Goal: Transaction & Acquisition: Purchase product/service

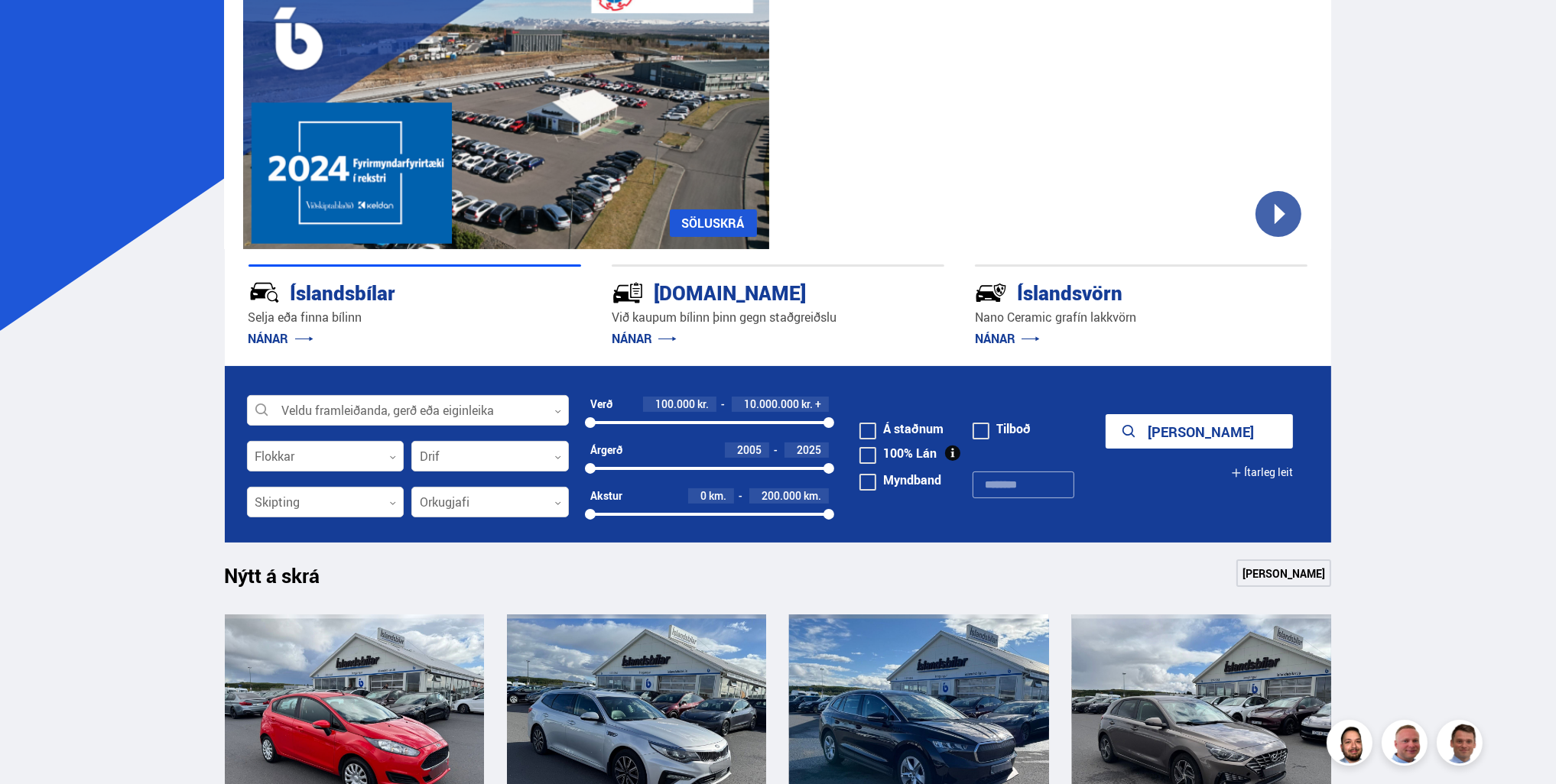
scroll to position [153, 0]
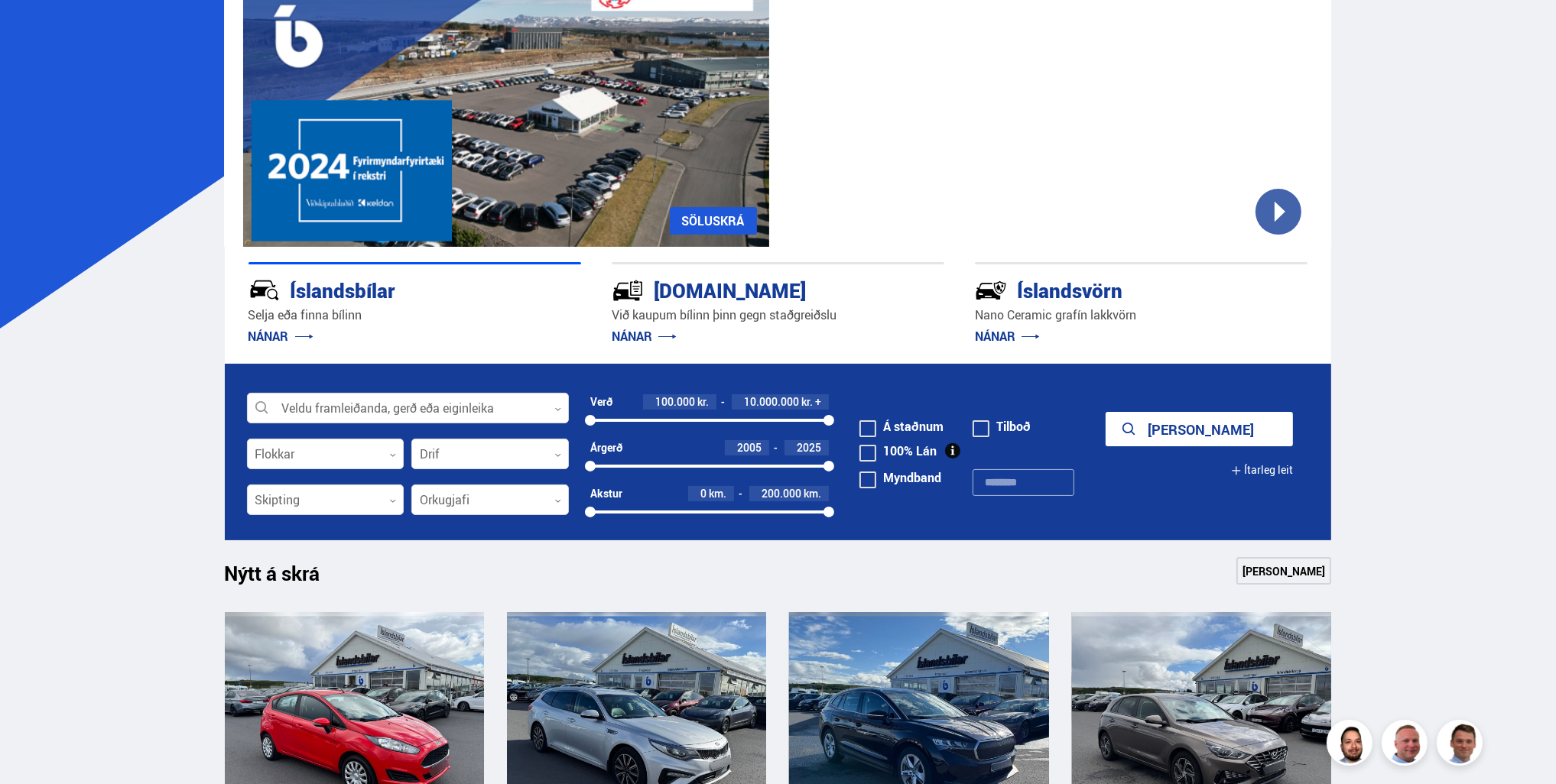
click at [1277, 466] on button "Ítarleg leit" at bounding box center [1262, 470] width 62 height 34
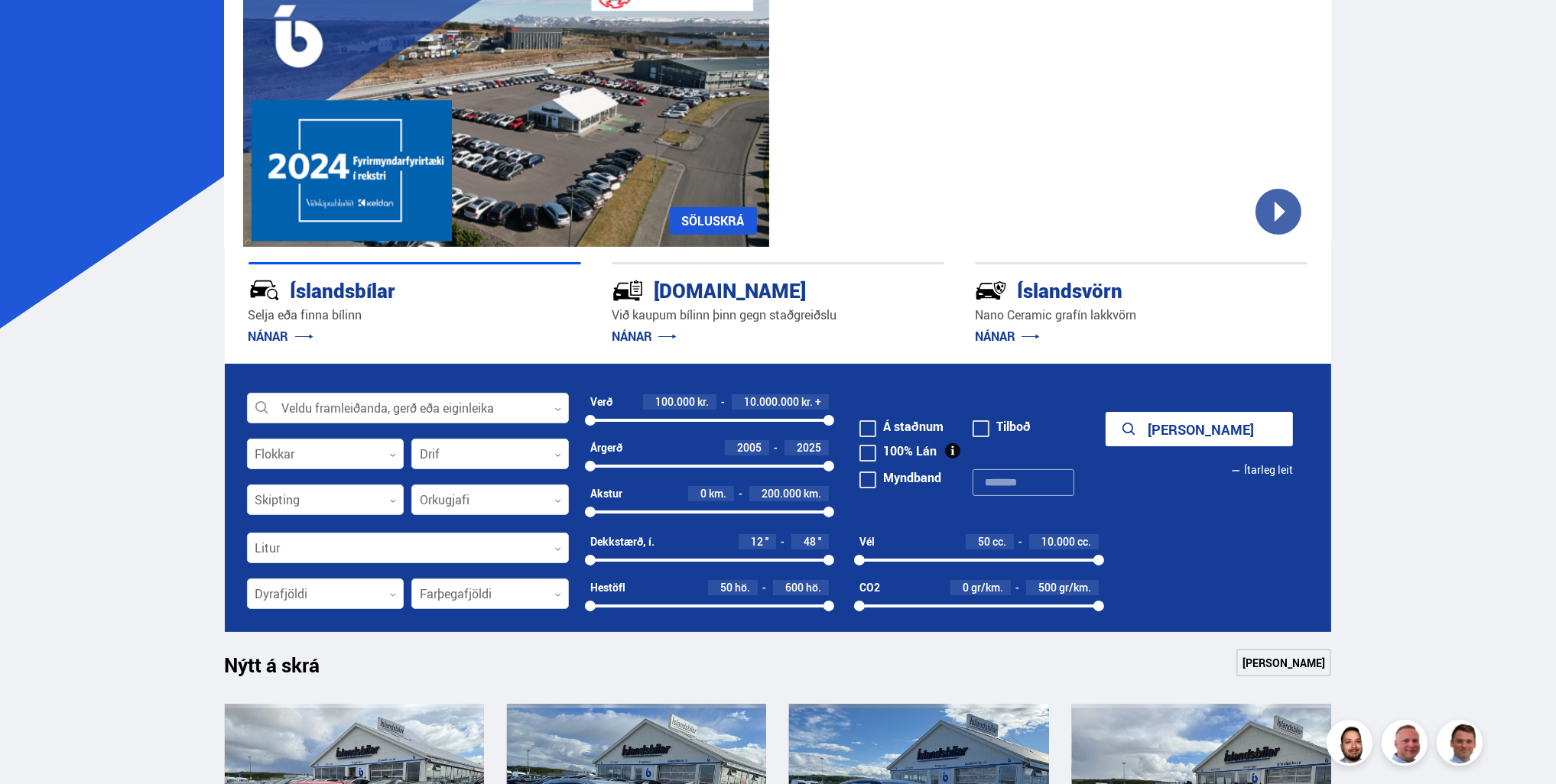
click at [435, 587] on div at bounding box center [490, 594] width 157 height 30
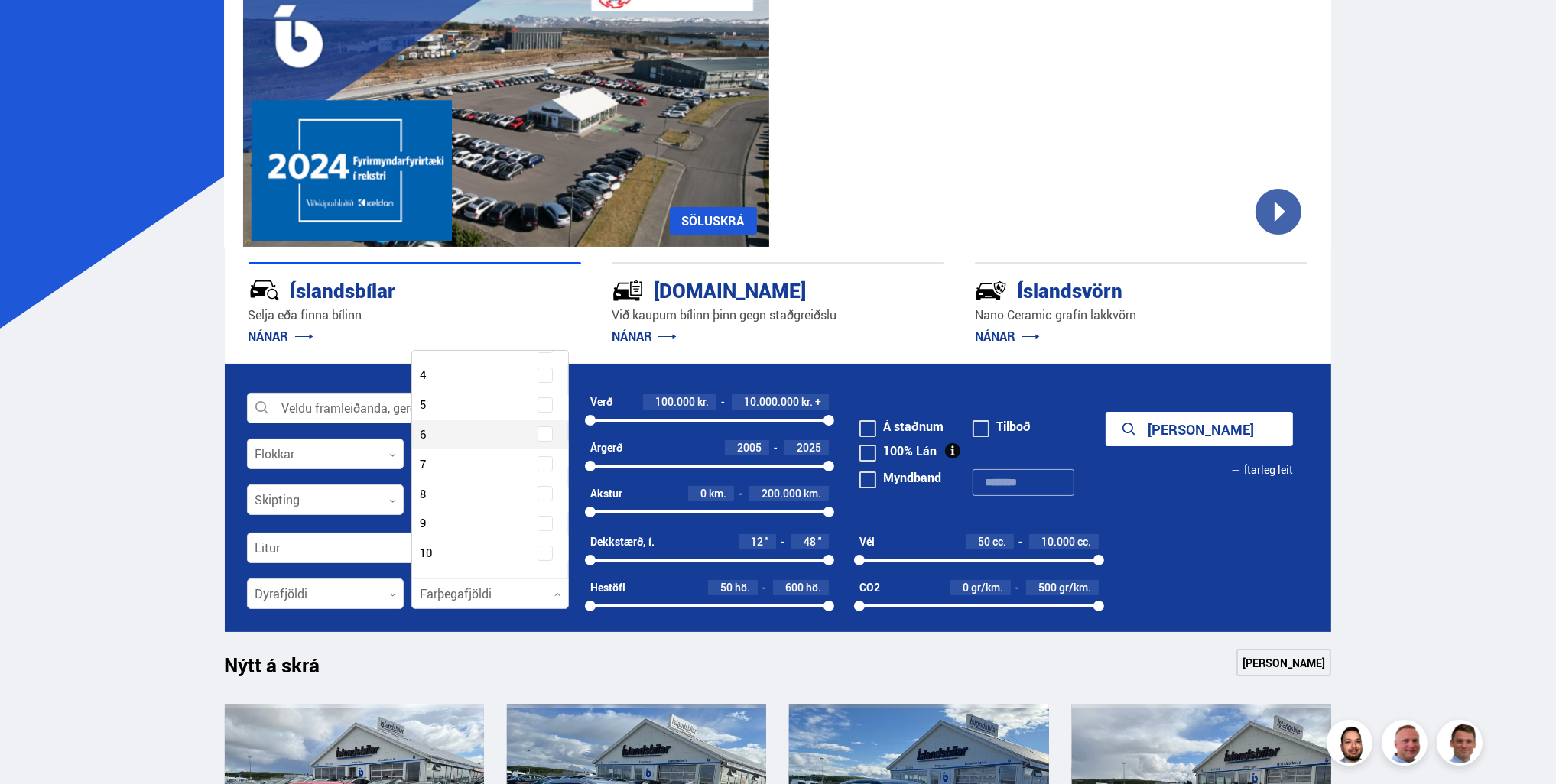
scroll to position [91, 0]
click at [545, 509] on div "Farþegafjöldi 2 Farþegafjöldi 3 Farþegafjöldi 4 Farþegafjöldi 5 Farþegafjöldi 6…" at bounding box center [490, 450] width 156 height 290
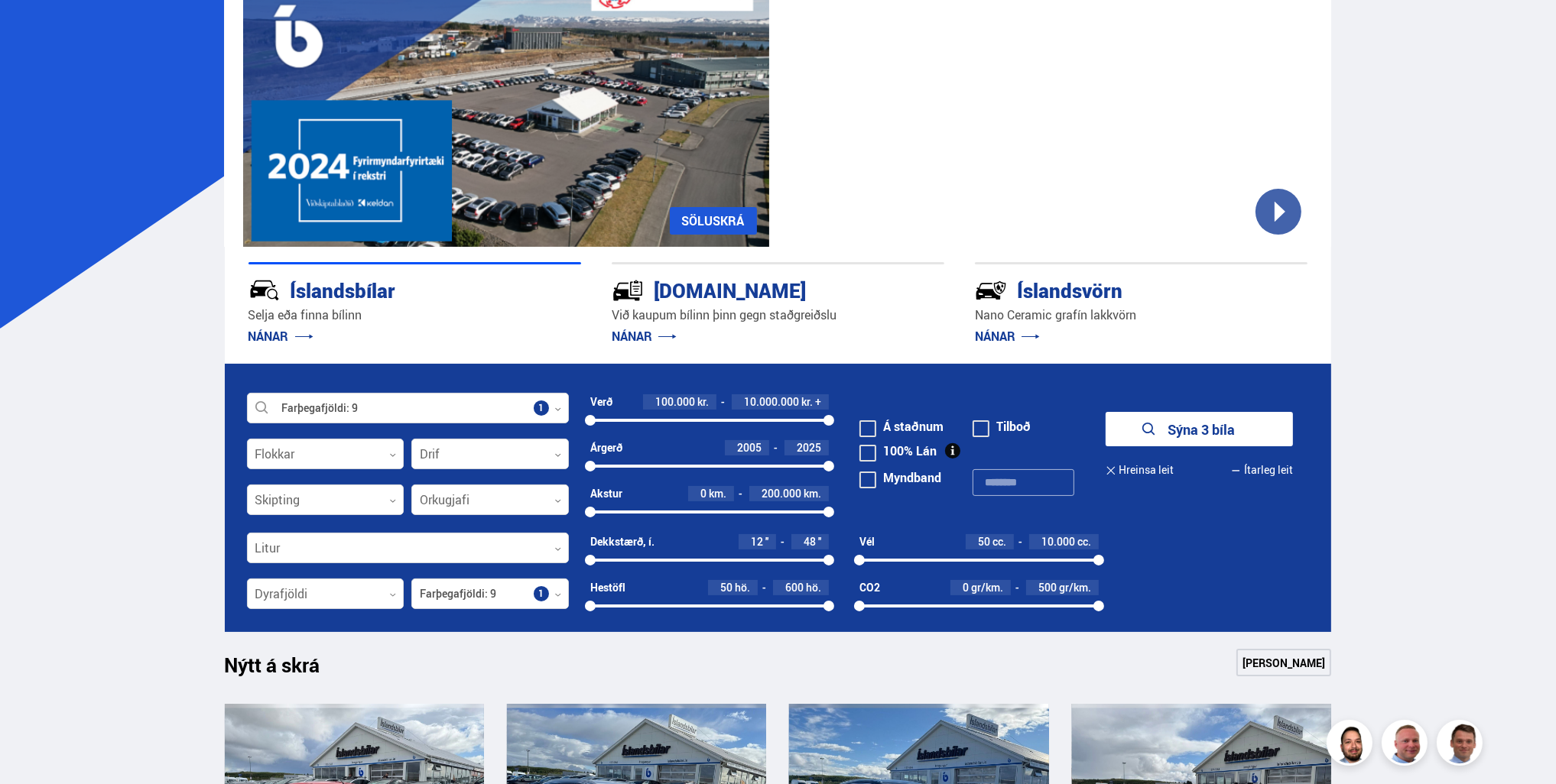
click at [1197, 431] on button "Sýna 3 bíla" at bounding box center [1200, 429] width 188 height 34
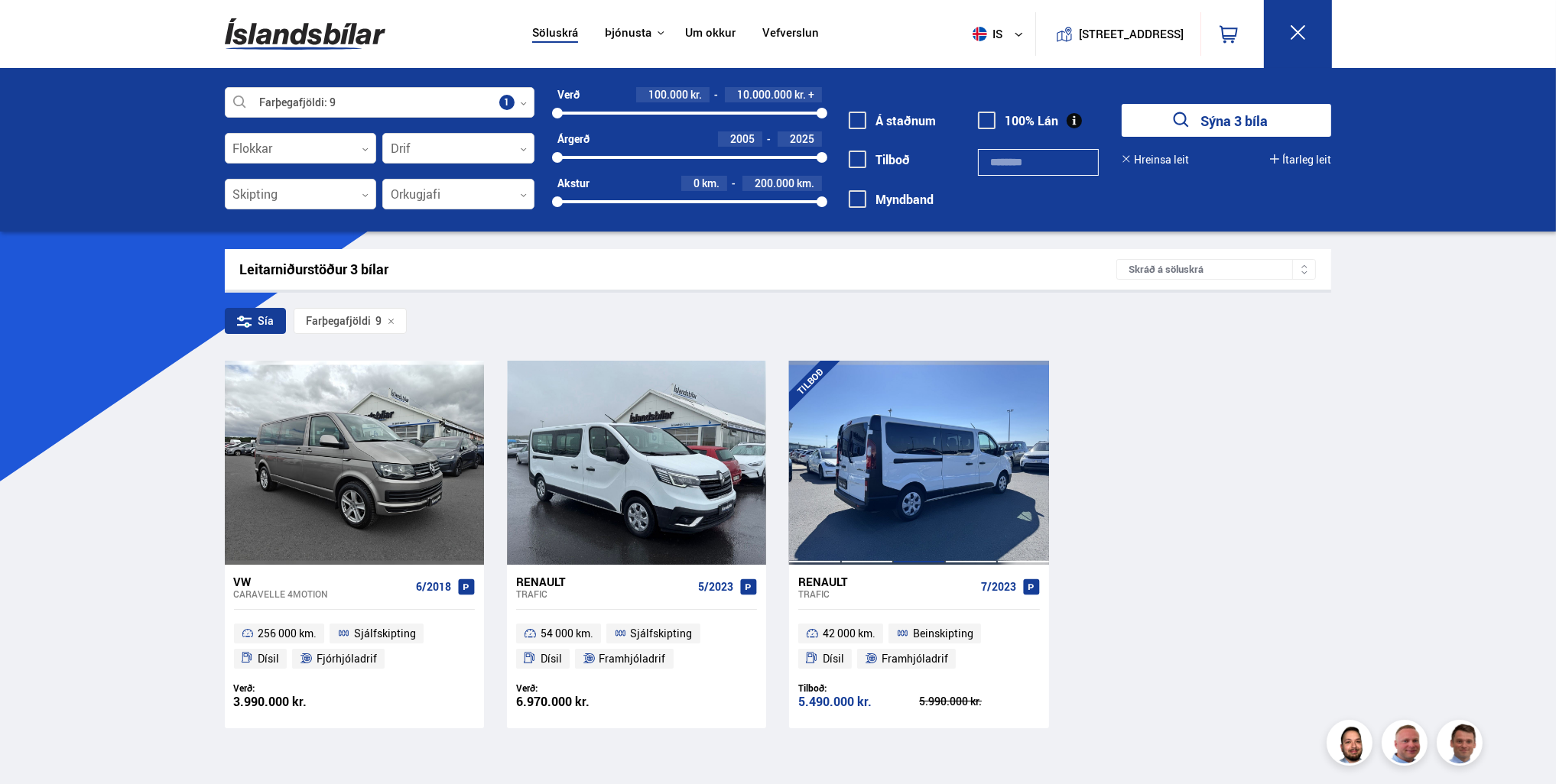
click at [931, 450] on div at bounding box center [918, 462] width 52 height 203
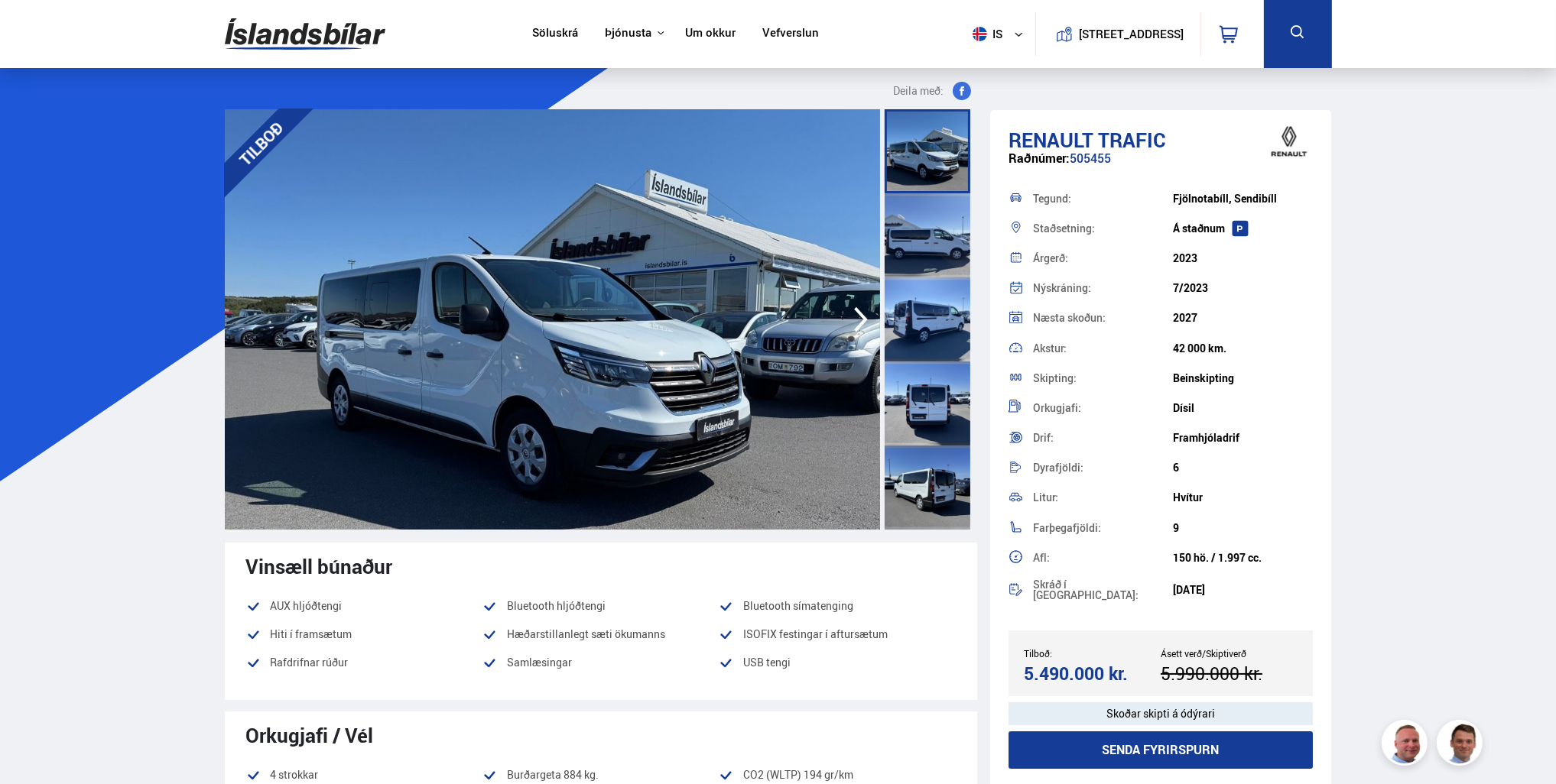
click at [923, 211] on div at bounding box center [928, 236] width 86 height 84
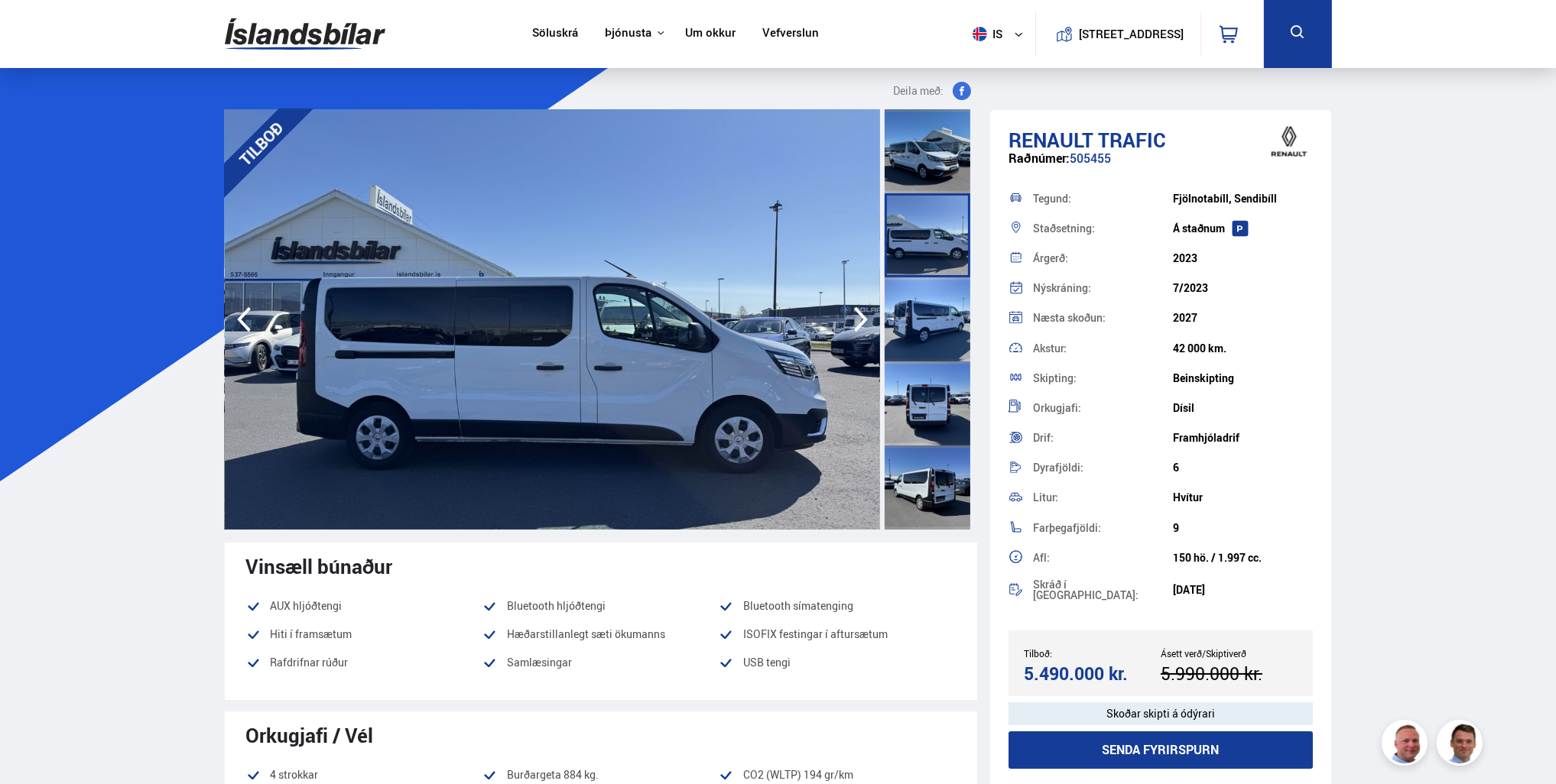
click at [928, 297] on div at bounding box center [928, 319] width 86 height 84
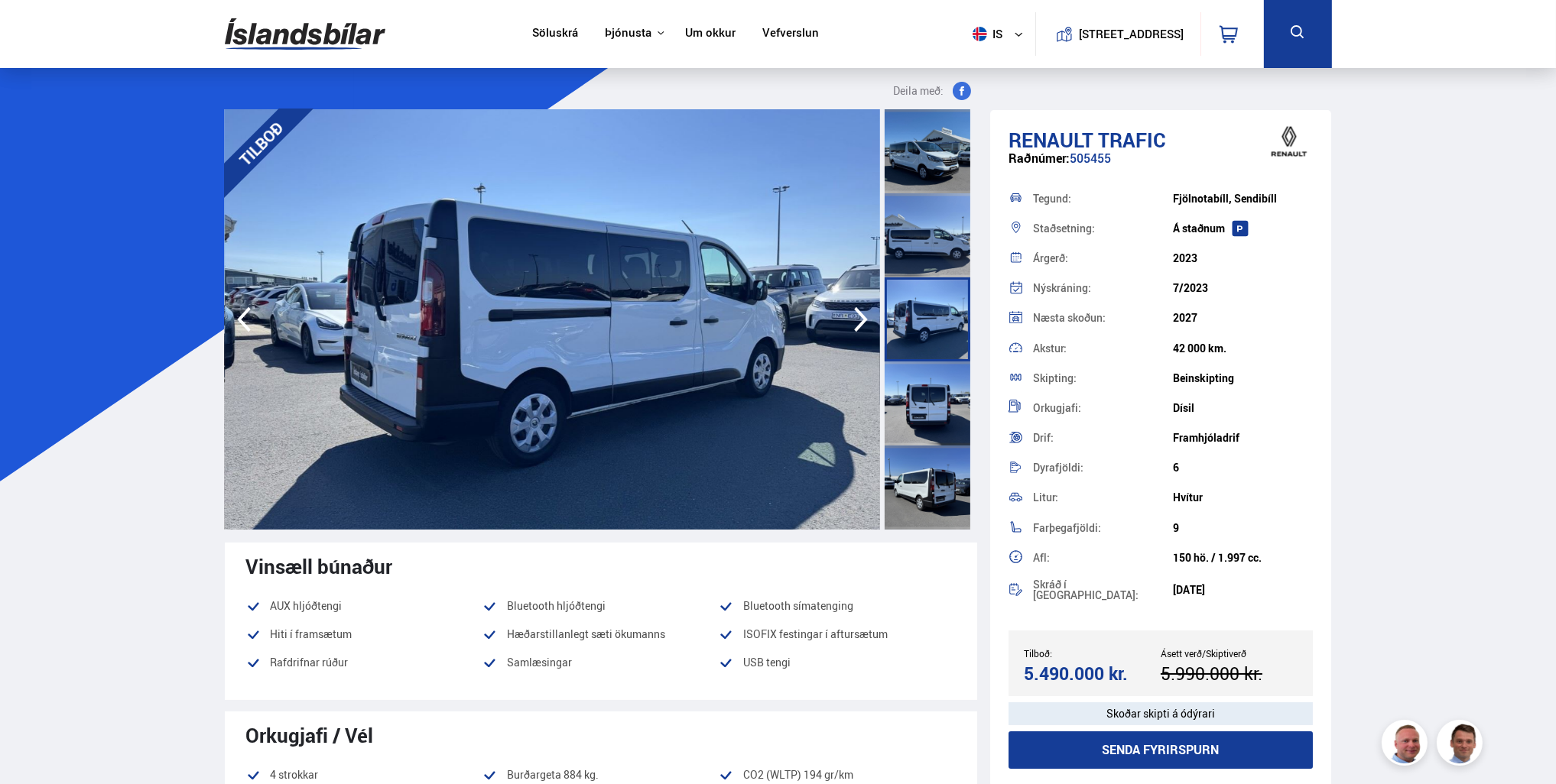
click at [940, 383] on div at bounding box center [928, 404] width 86 height 84
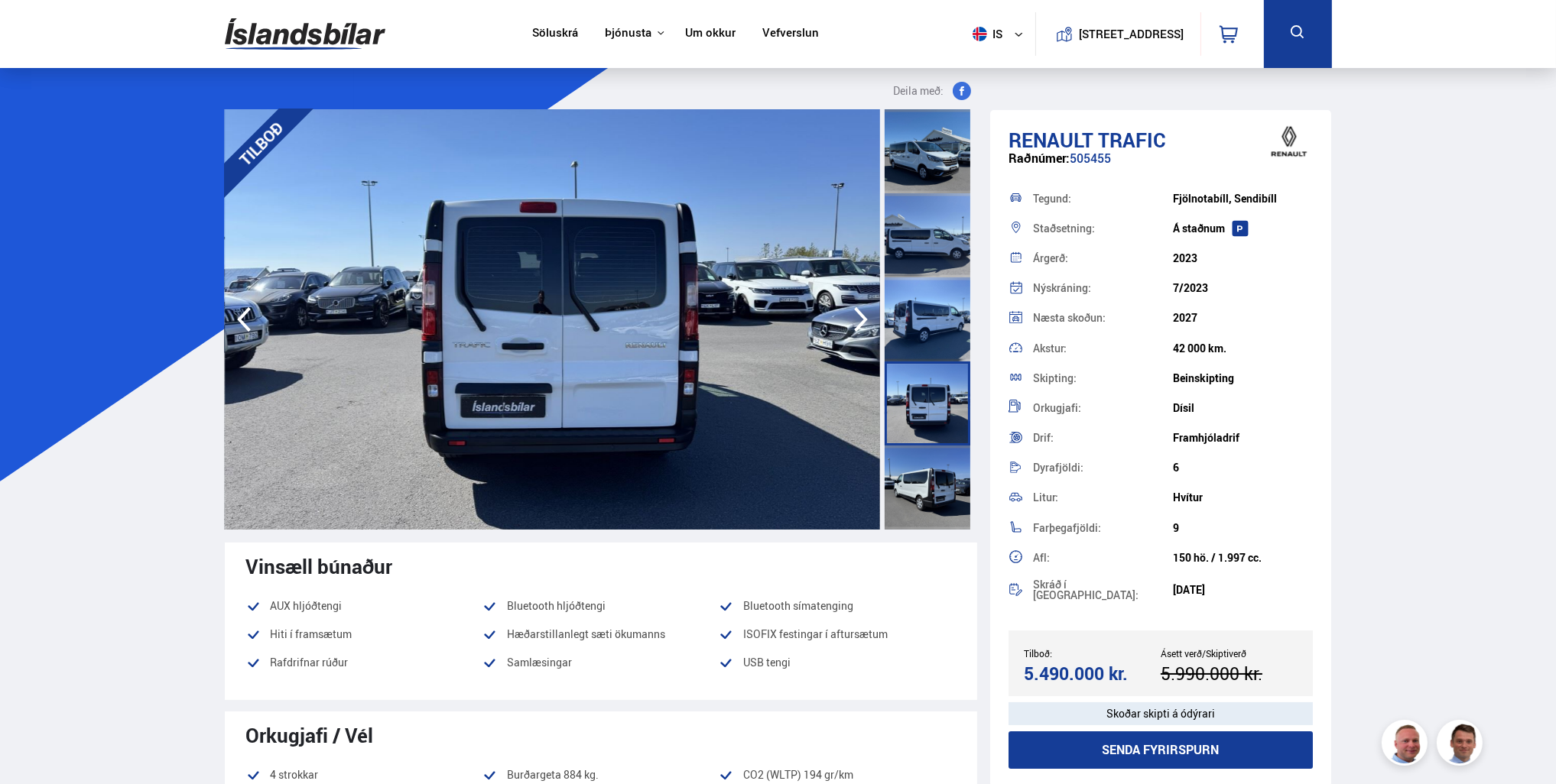
click at [930, 460] on div at bounding box center [928, 487] width 86 height 84
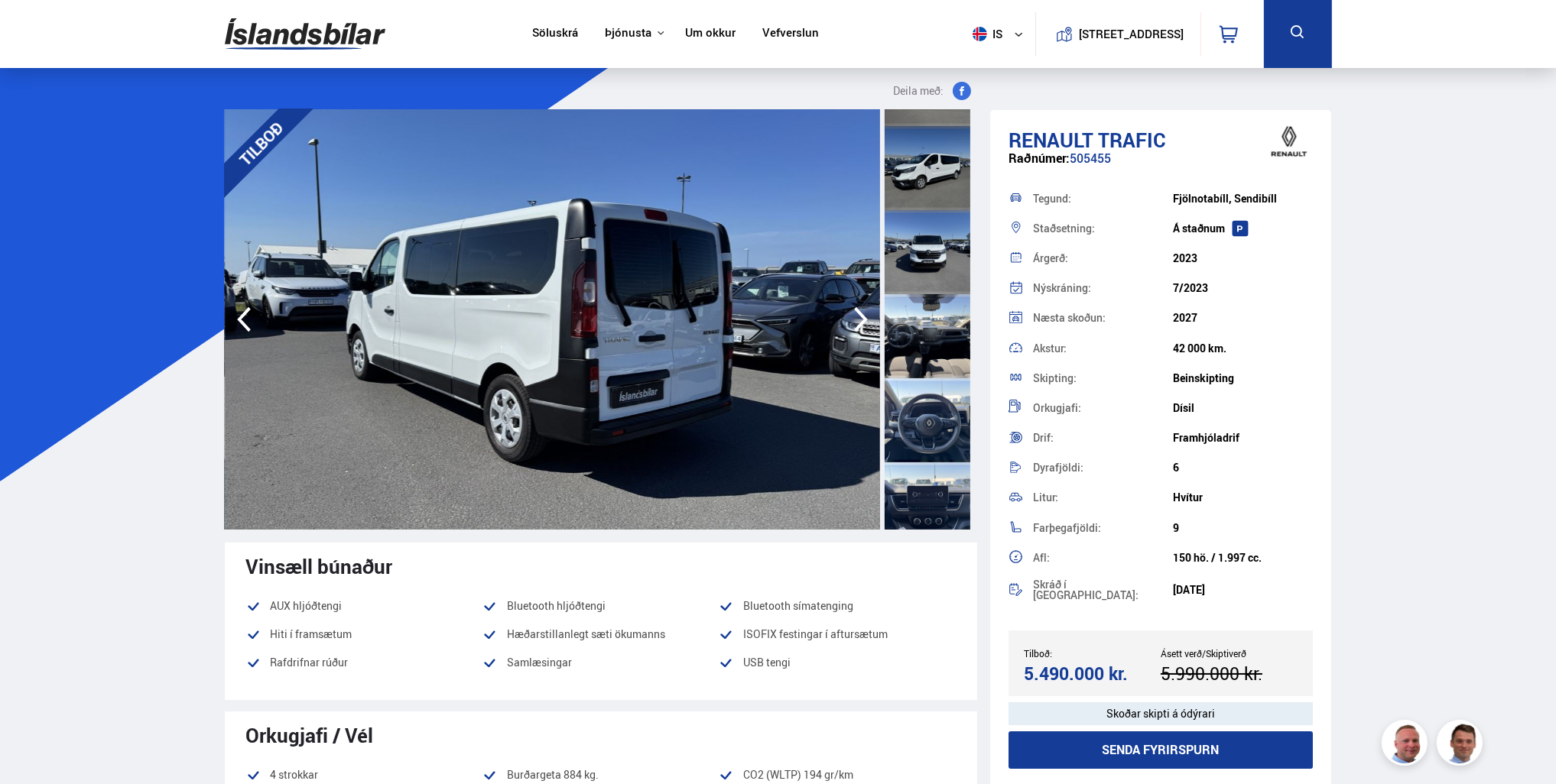
scroll to position [535, 0]
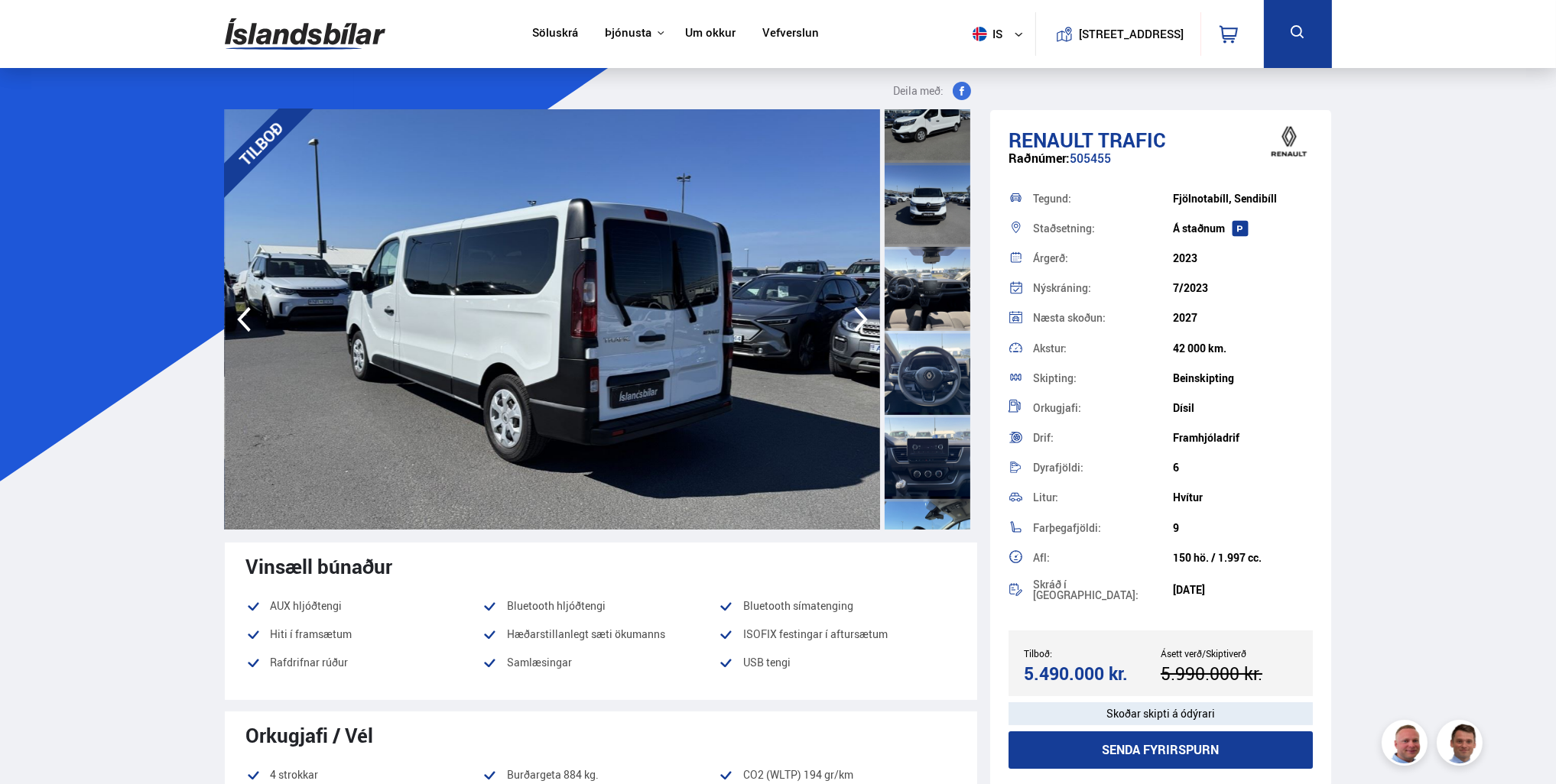
click at [941, 366] on div at bounding box center [928, 373] width 86 height 84
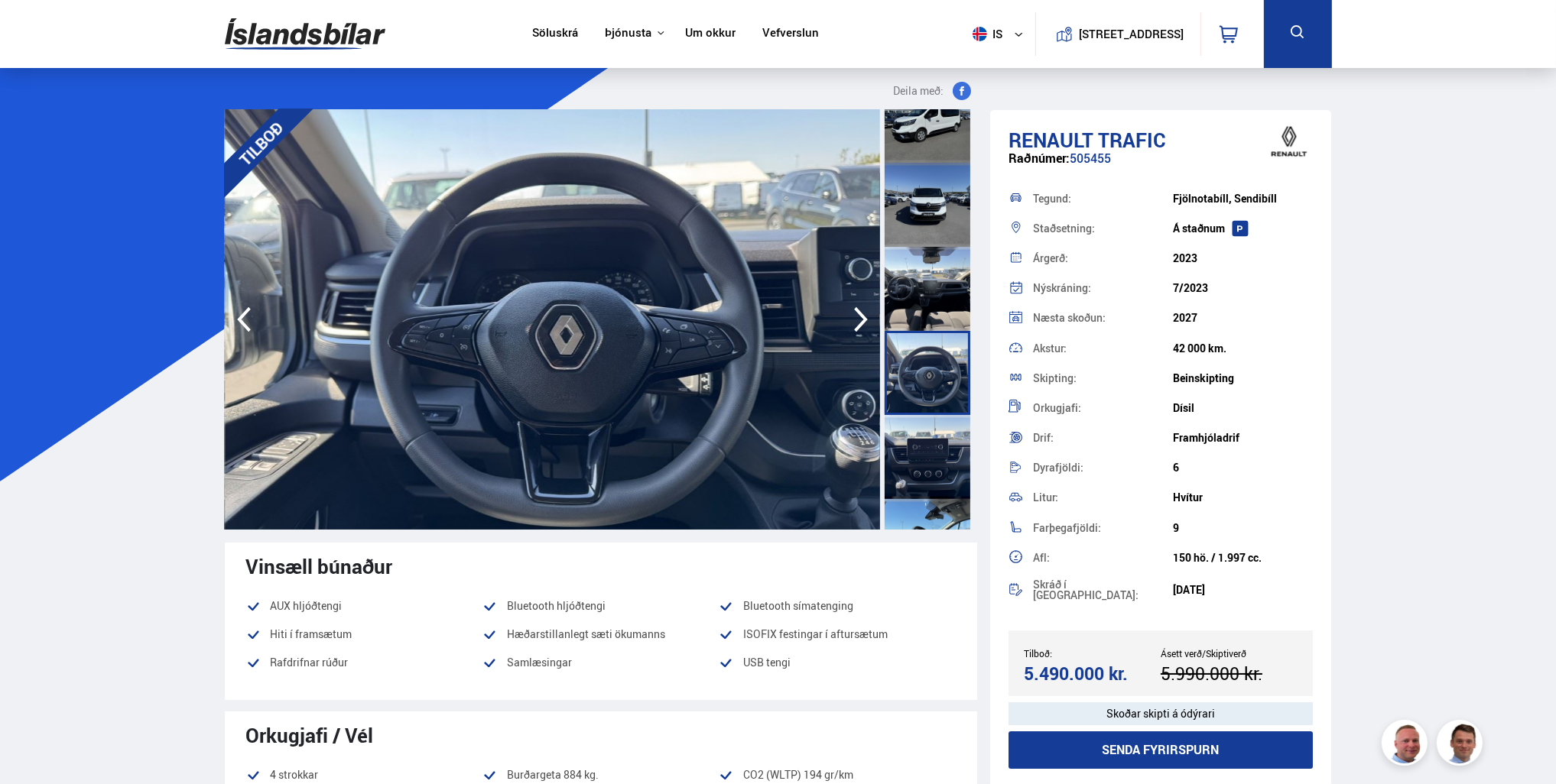
click at [939, 304] on div at bounding box center [928, 289] width 86 height 84
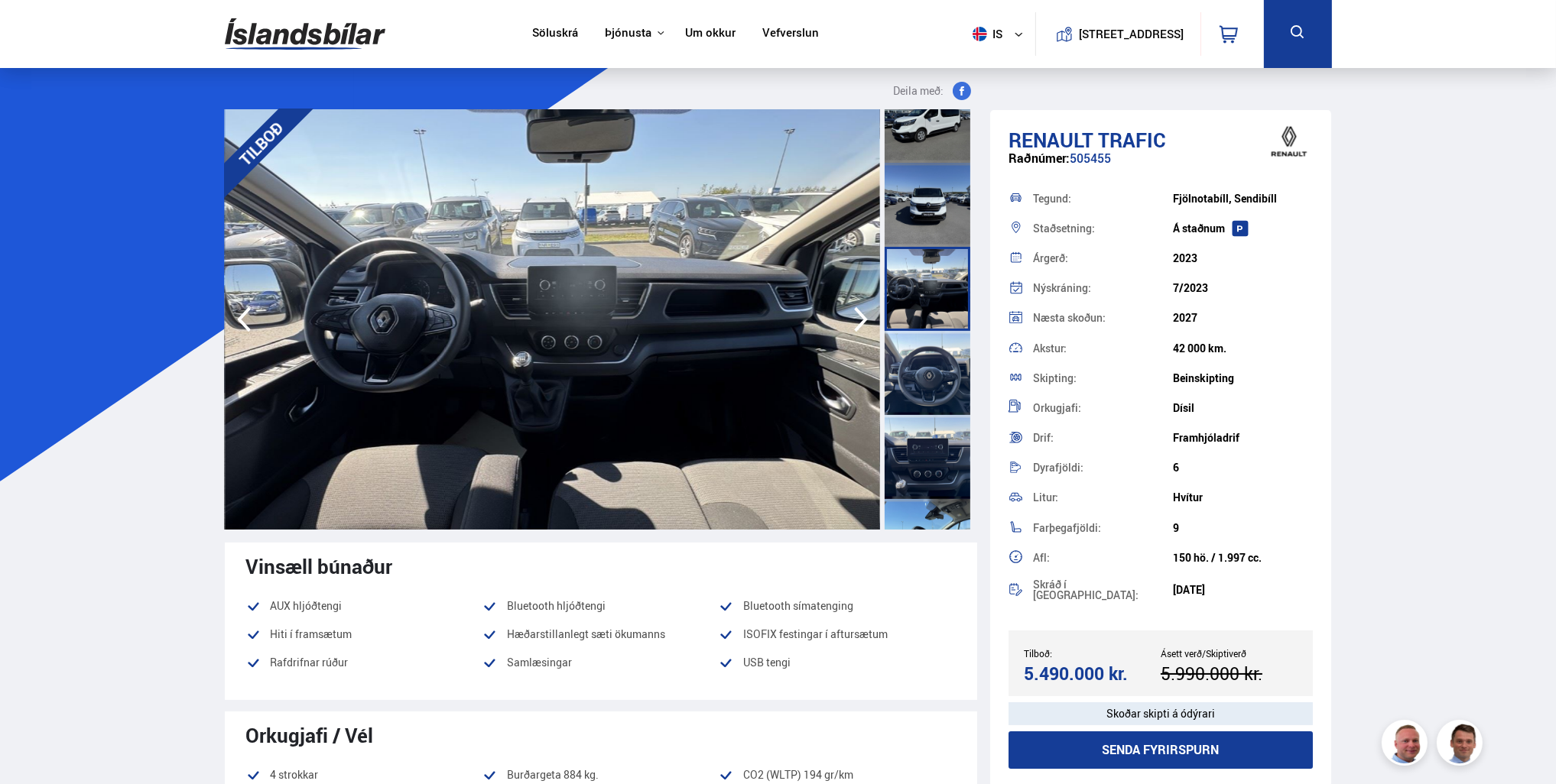
click at [931, 438] on div at bounding box center [928, 457] width 86 height 84
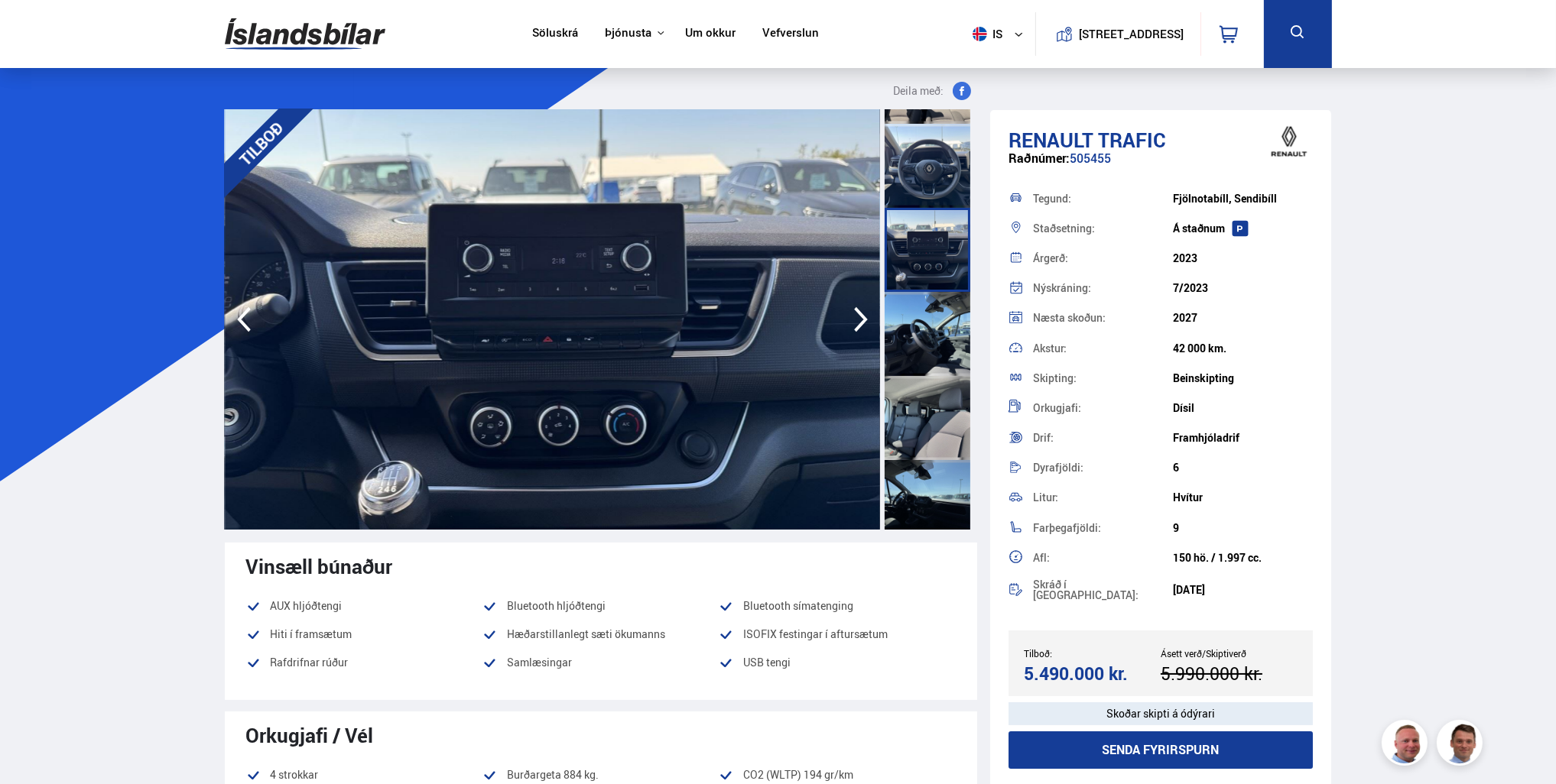
scroll to position [1147, 0]
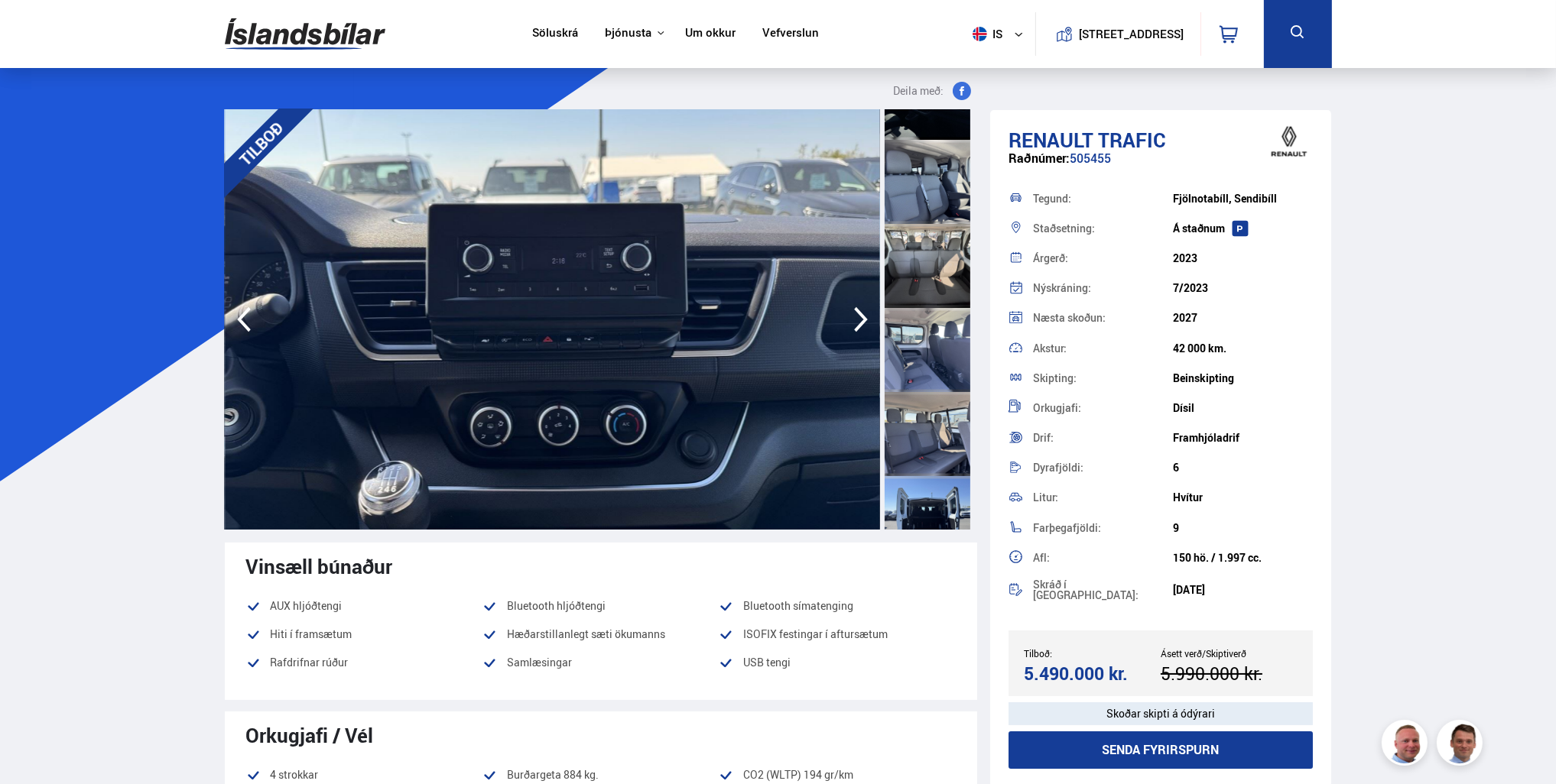
click at [932, 357] on div at bounding box center [928, 350] width 86 height 84
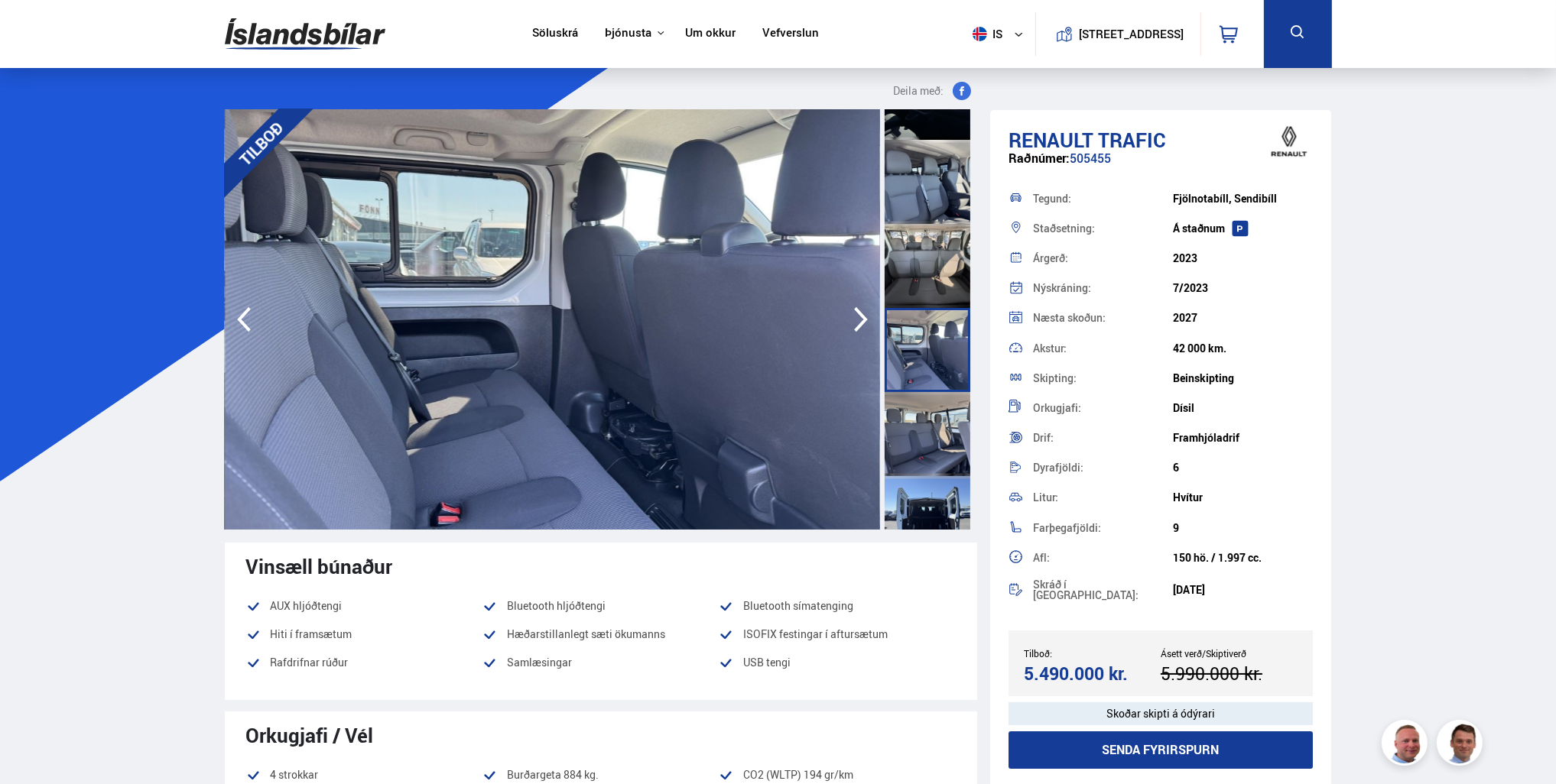
click at [932, 294] on div at bounding box center [928, 266] width 86 height 84
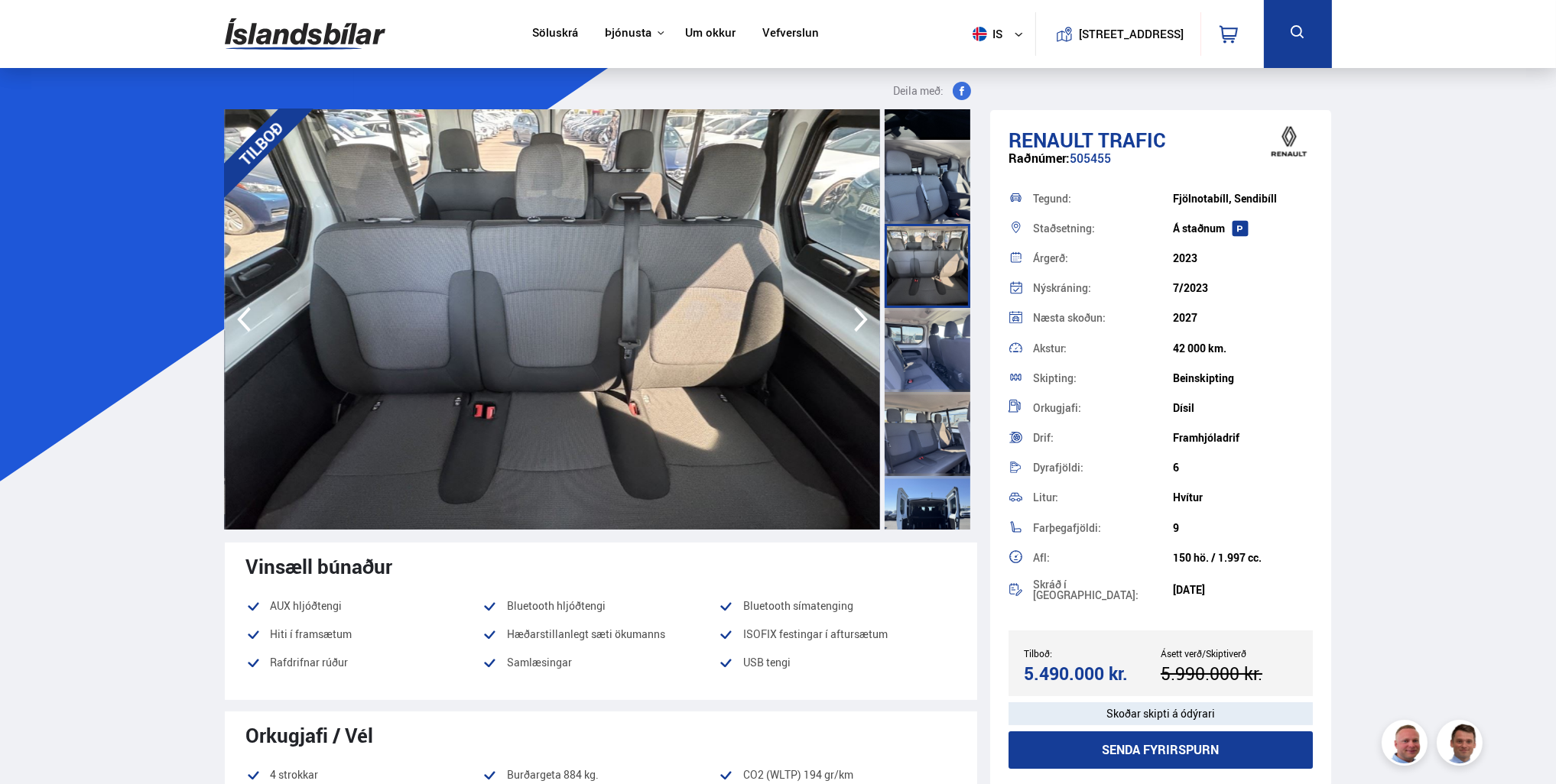
click at [932, 370] on div at bounding box center [928, 350] width 86 height 84
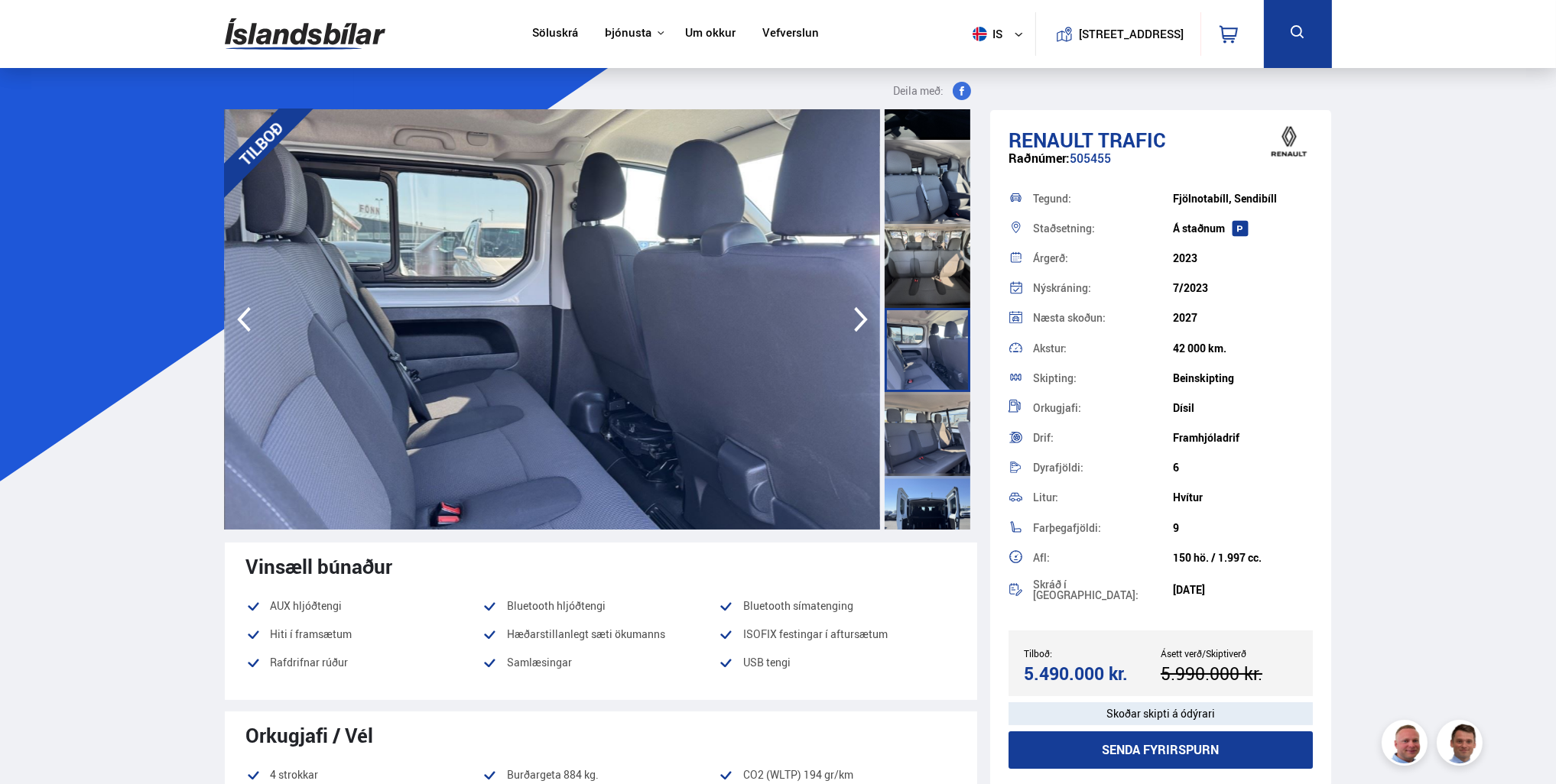
click at [927, 448] on div at bounding box center [928, 434] width 86 height 84
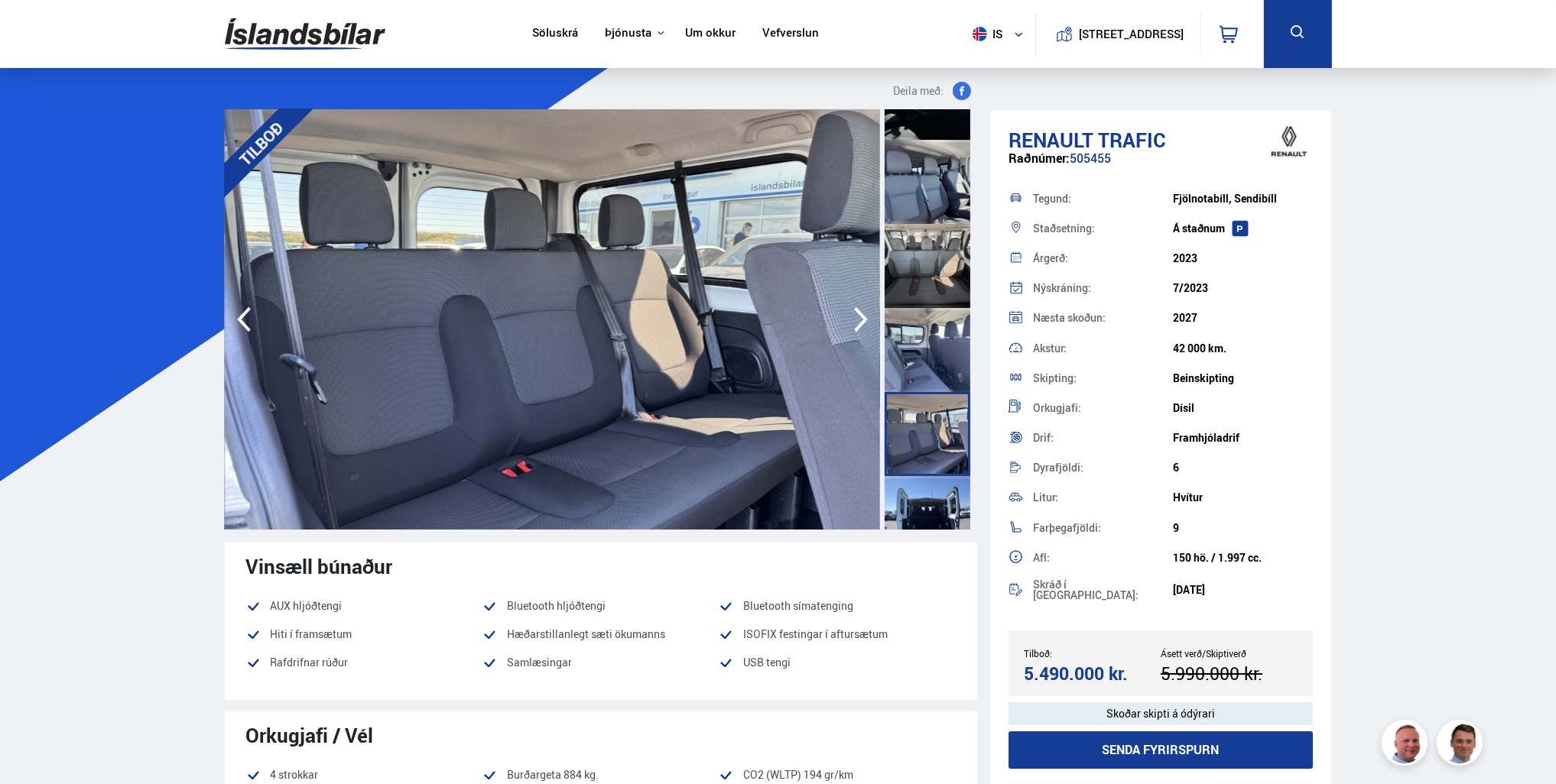
click at [924, 516] on div at bounding box center [928, 518] width 86 height 84
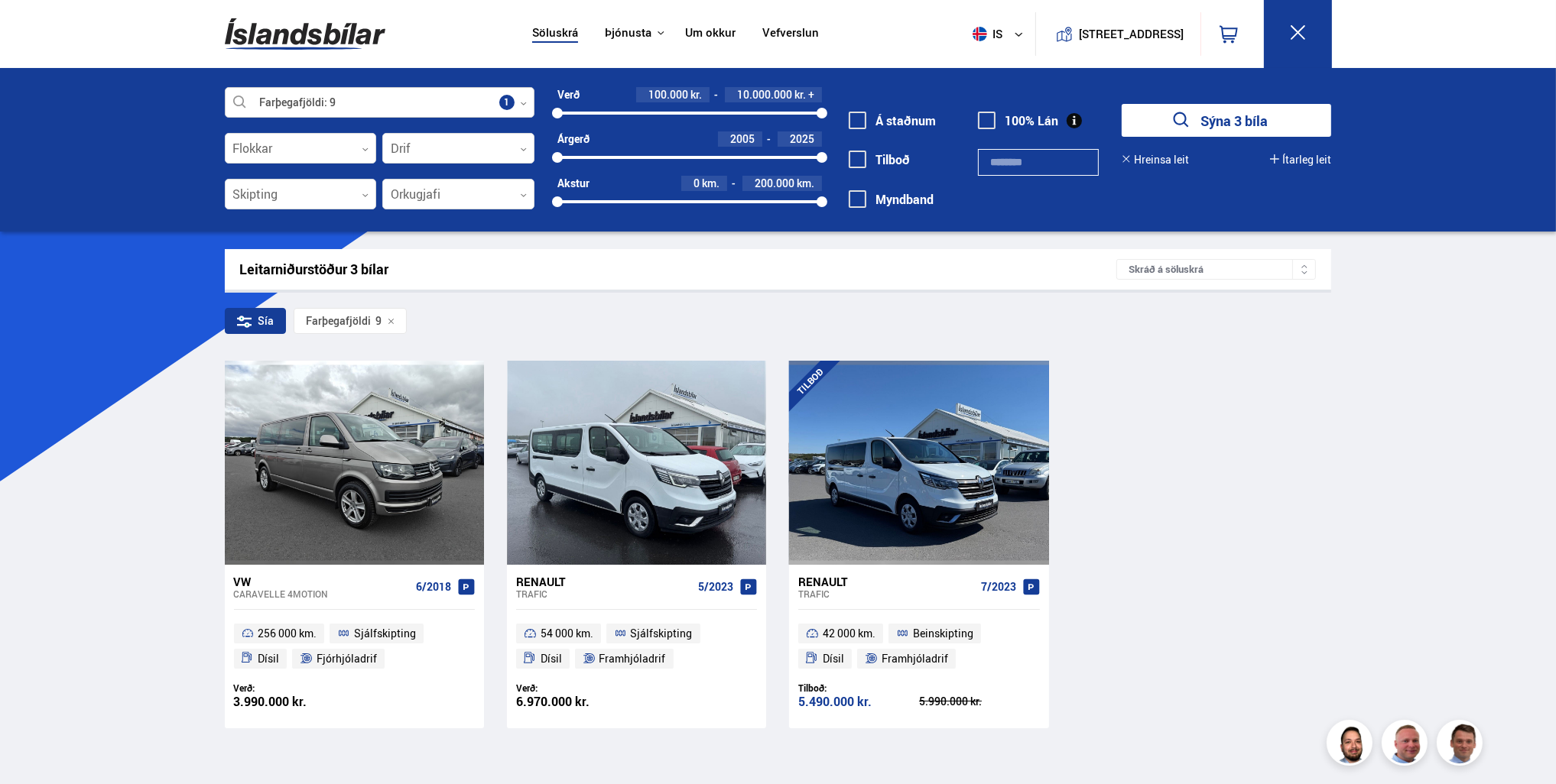
click at [522, 93] on div at bounding box center [380, 102] width 310 height 30
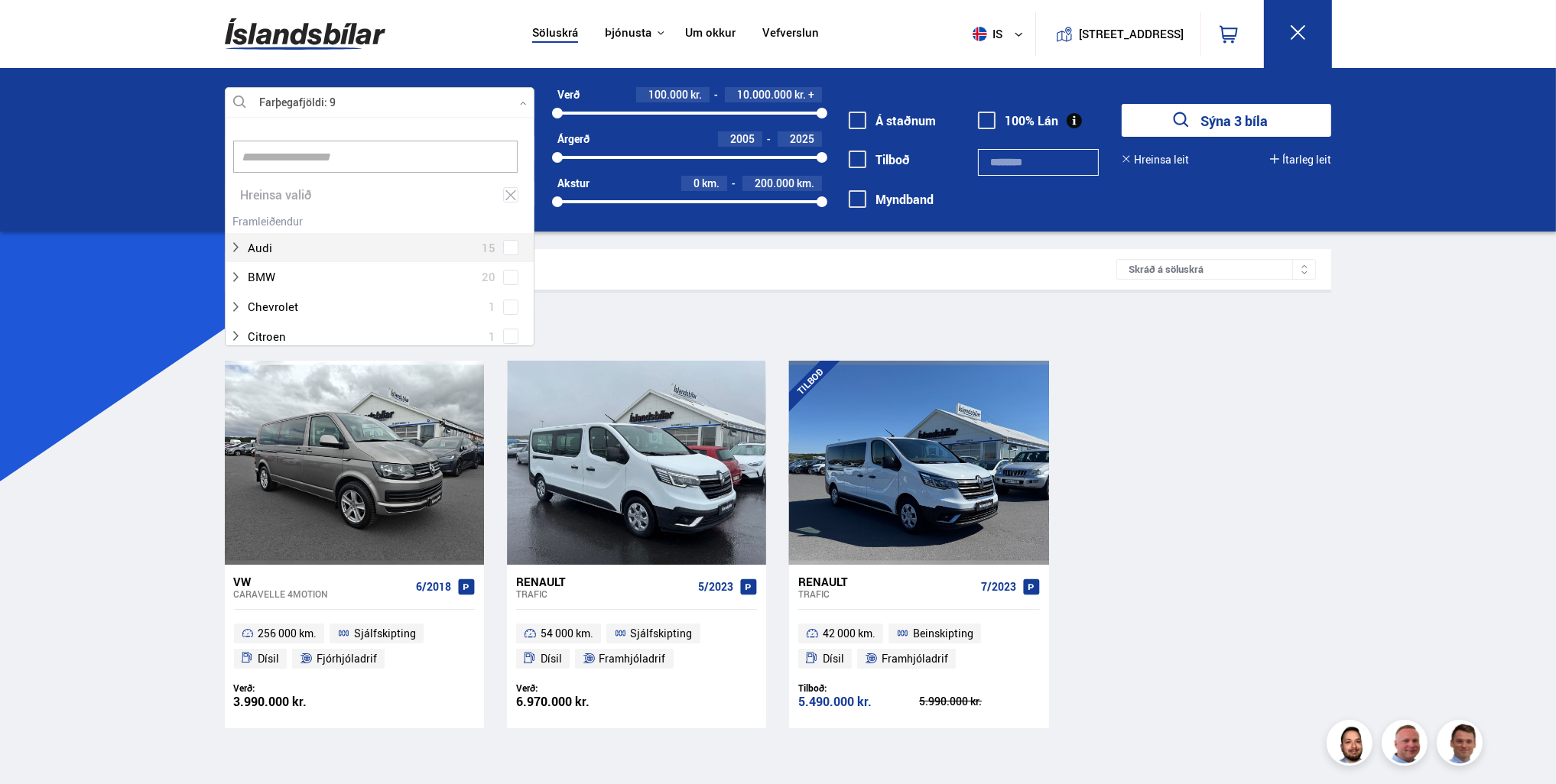
scroll to position [228, 305]
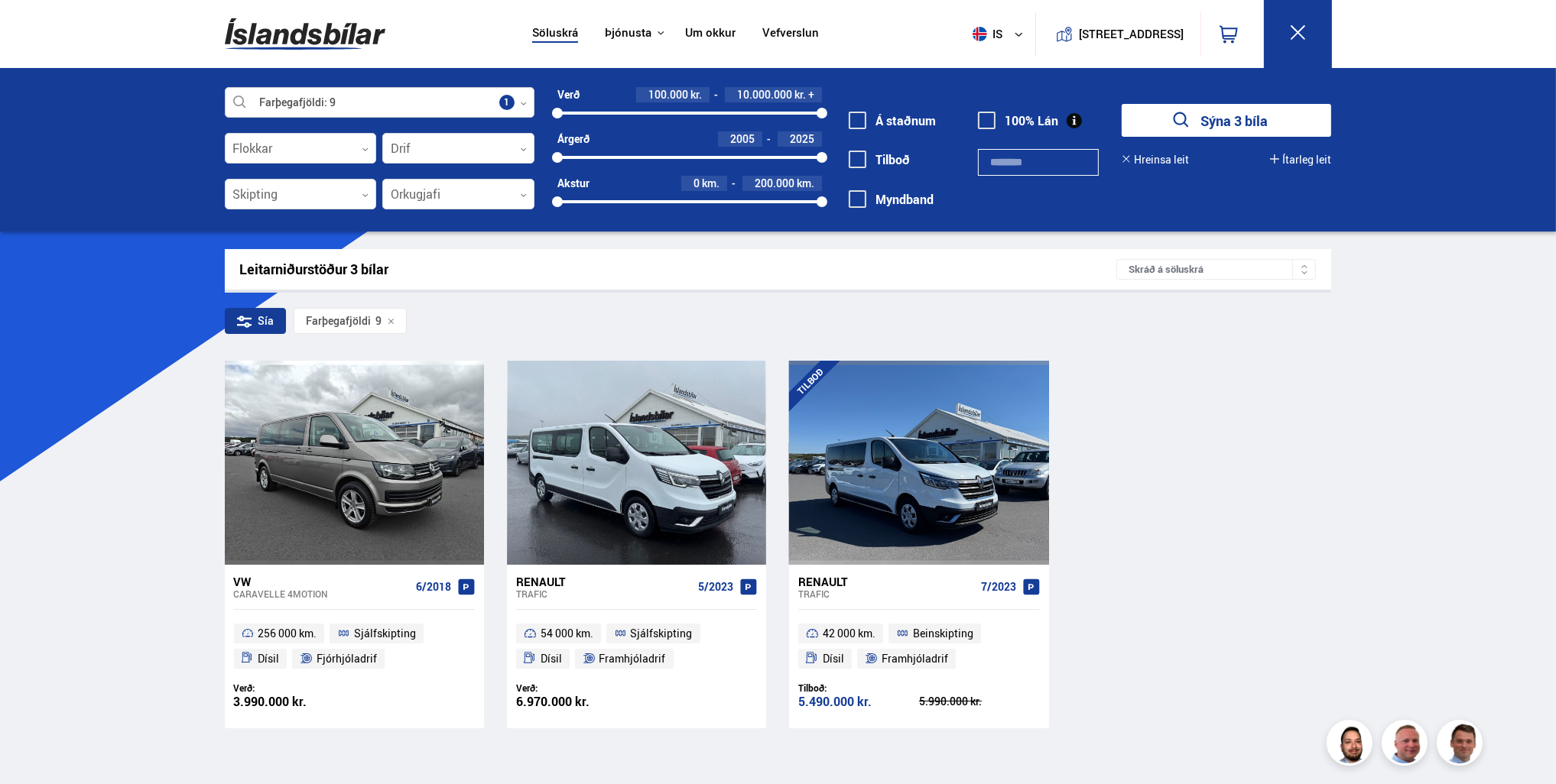
click at [495, 112] on div at bounding box center [380, 102] width 310 height 30
click at [1313, 160] on button "Ítarleg leit" at bounding box center [1300, 160] width 61 height 12
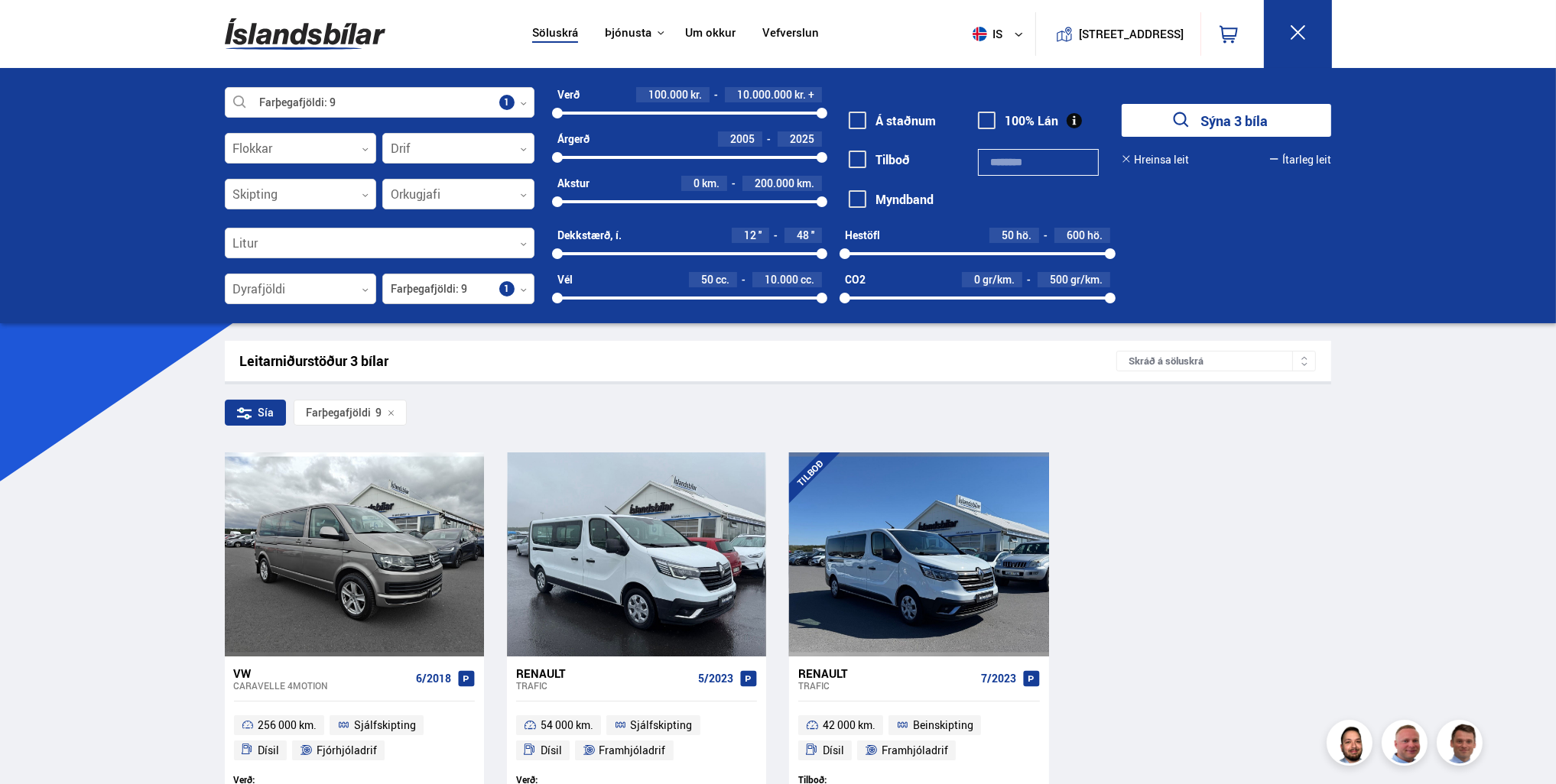
click at [444, 277] on div at bounding box center [458, 289] width 152 height 30
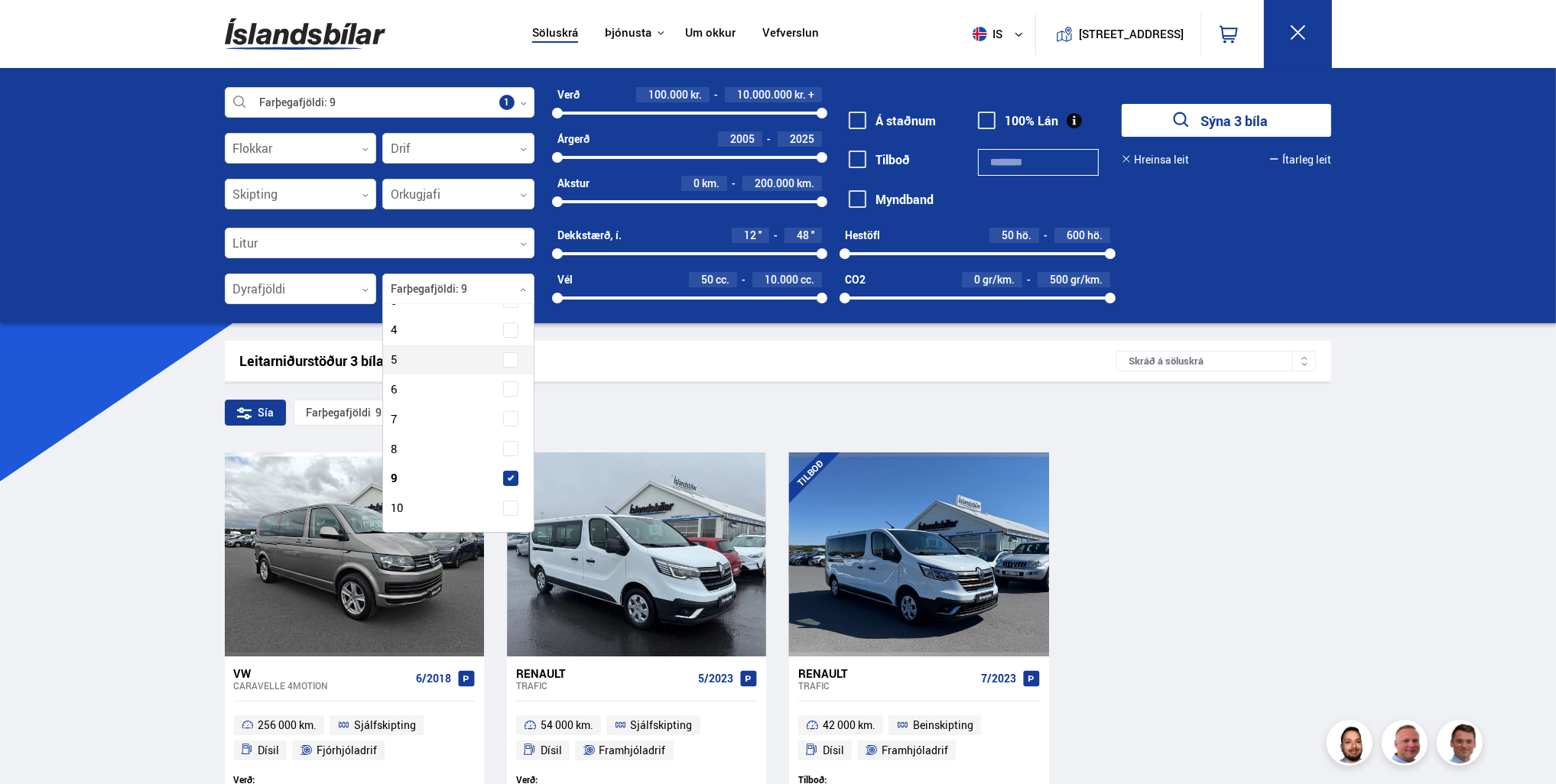
scroll to position [121, 0]
click at [512, 407] on span at bounding box center [511, 414] width 15 height 15
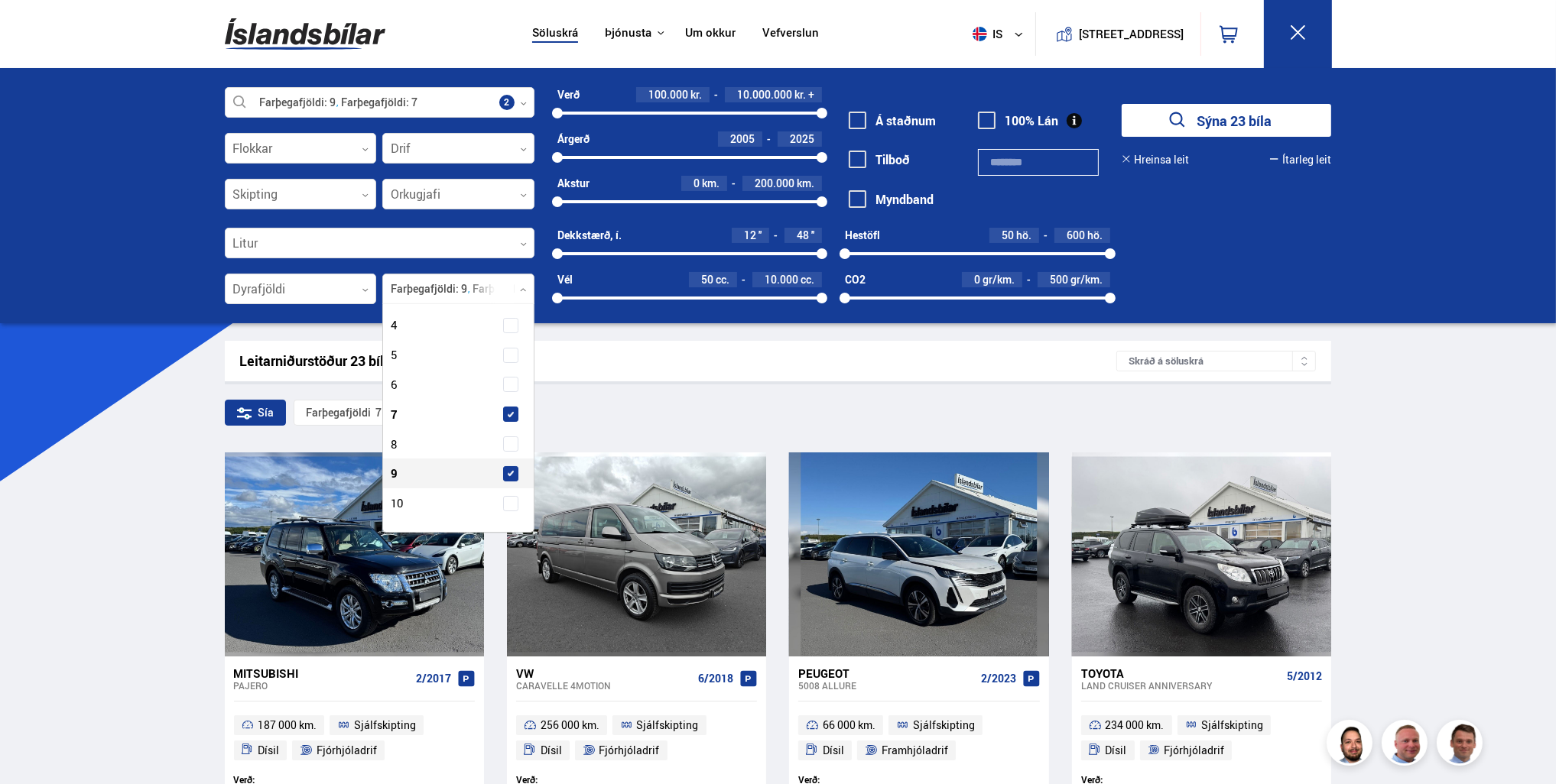
click at [508, 476] on span at bounding box center [511, 474] width 15 height 15
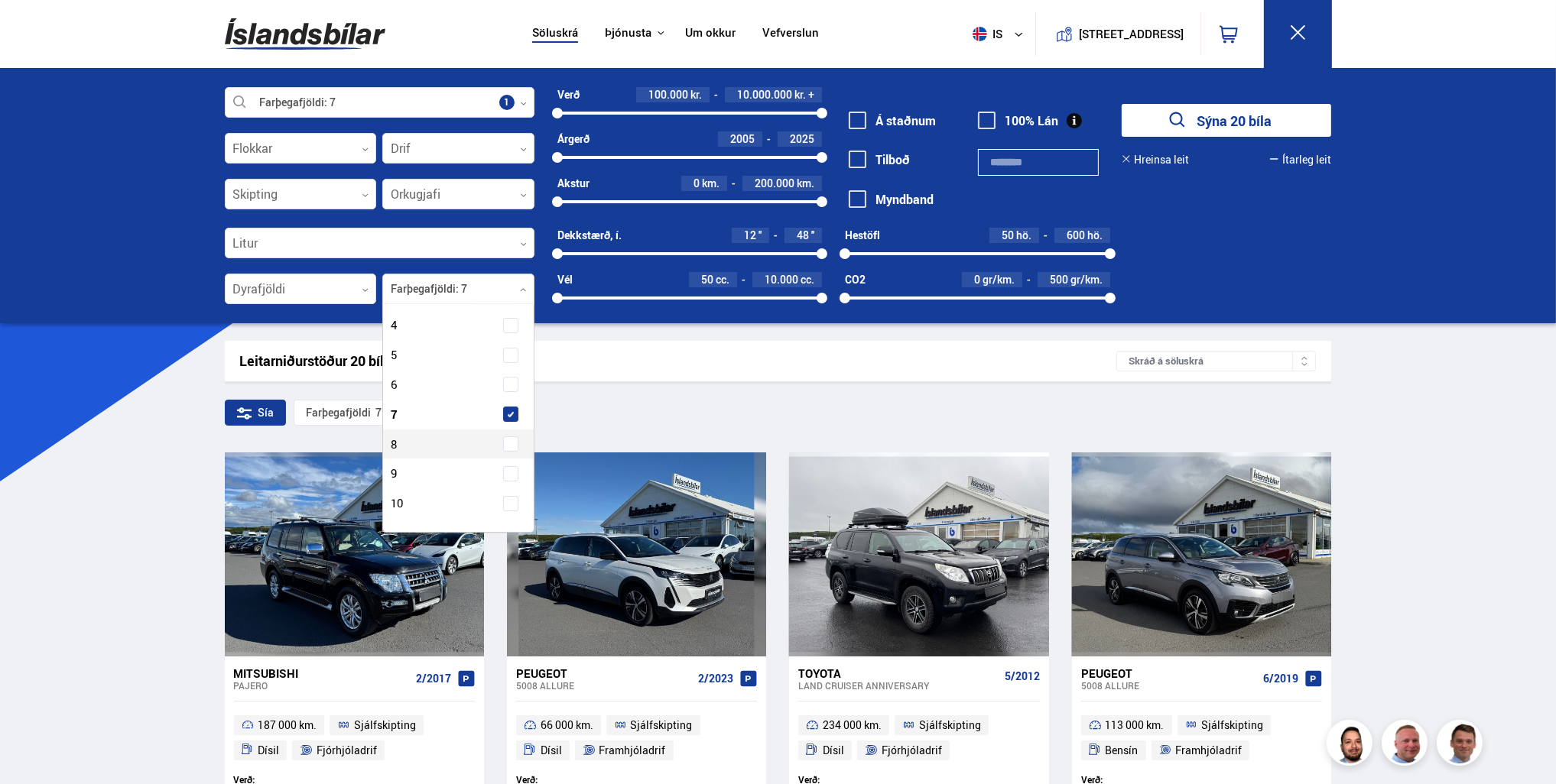
click at [790, 408] on div "Sía Farþegafjöldi 7" at bounding box center [778, 415] width 1107 height 32
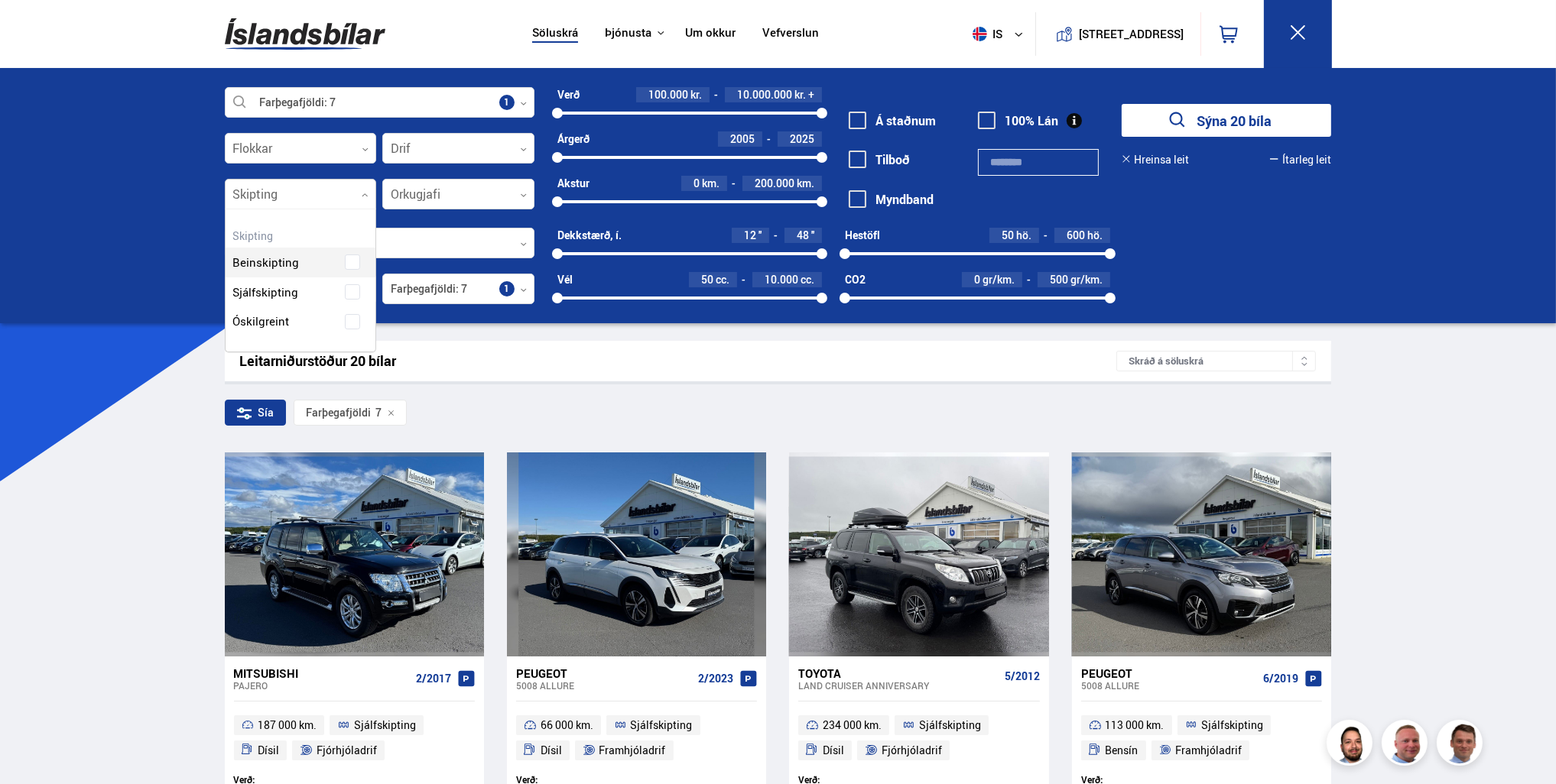
click at [340, 201] on div at bounding box center [301, 194] width 152 height 30
click at [355, 292] on div "Beinskipting Sjálfskipting Óskilgreint" at bounding box center [301, 280] width 150 height 112
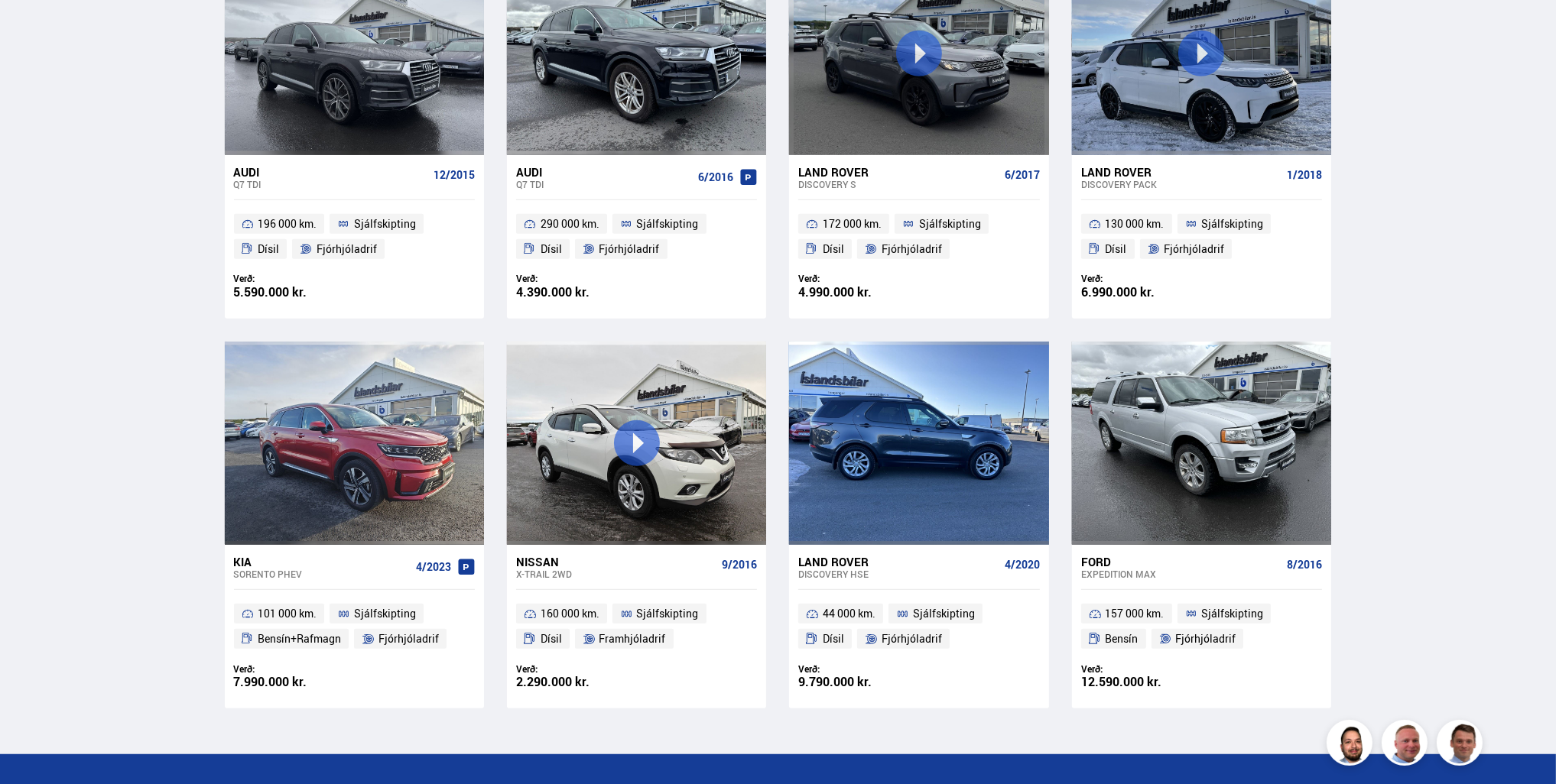
scroll to position [1376, 0]
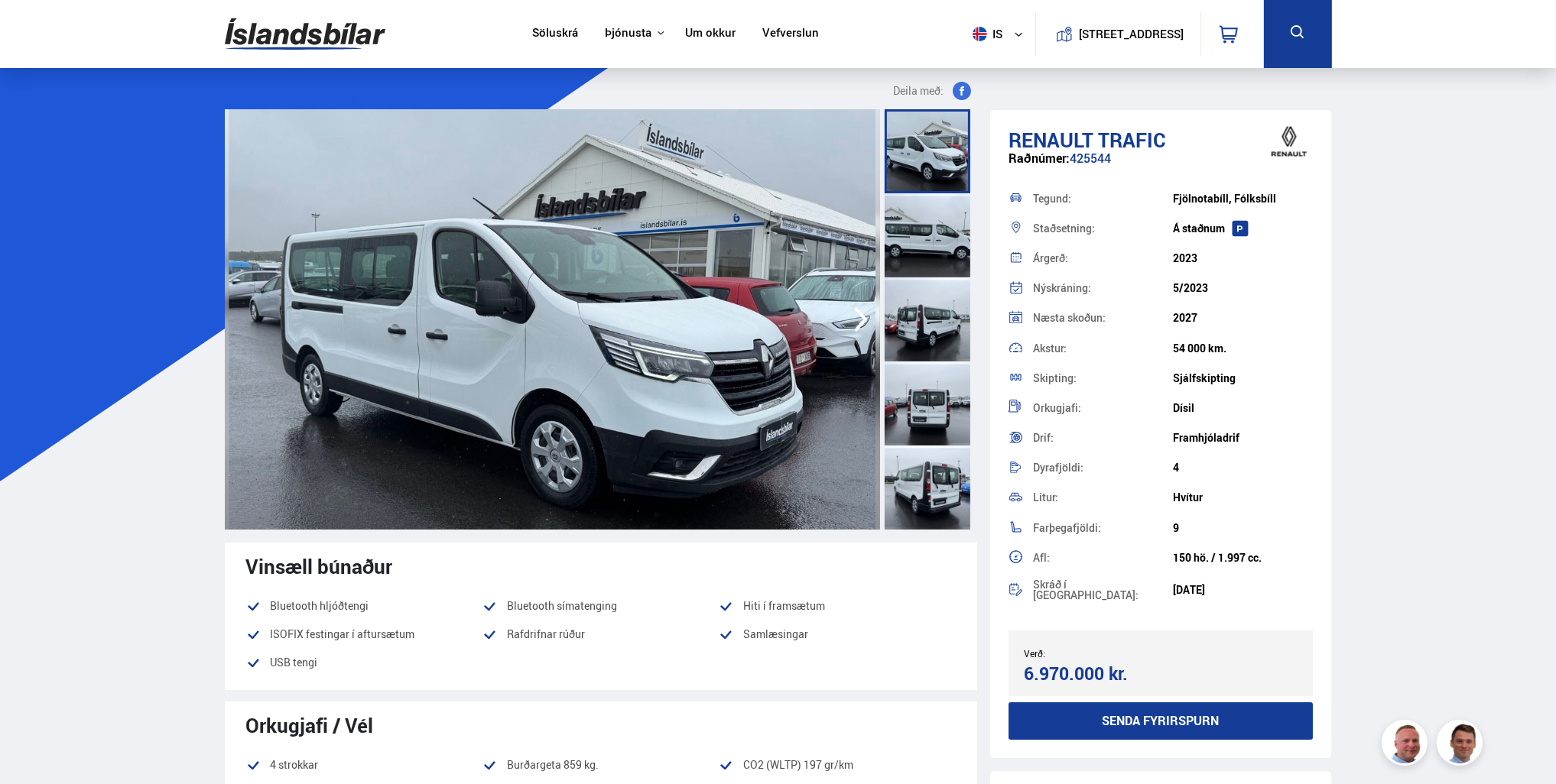
click at [945, 415] on div at bounding box center [928, 404] width 86 height 84
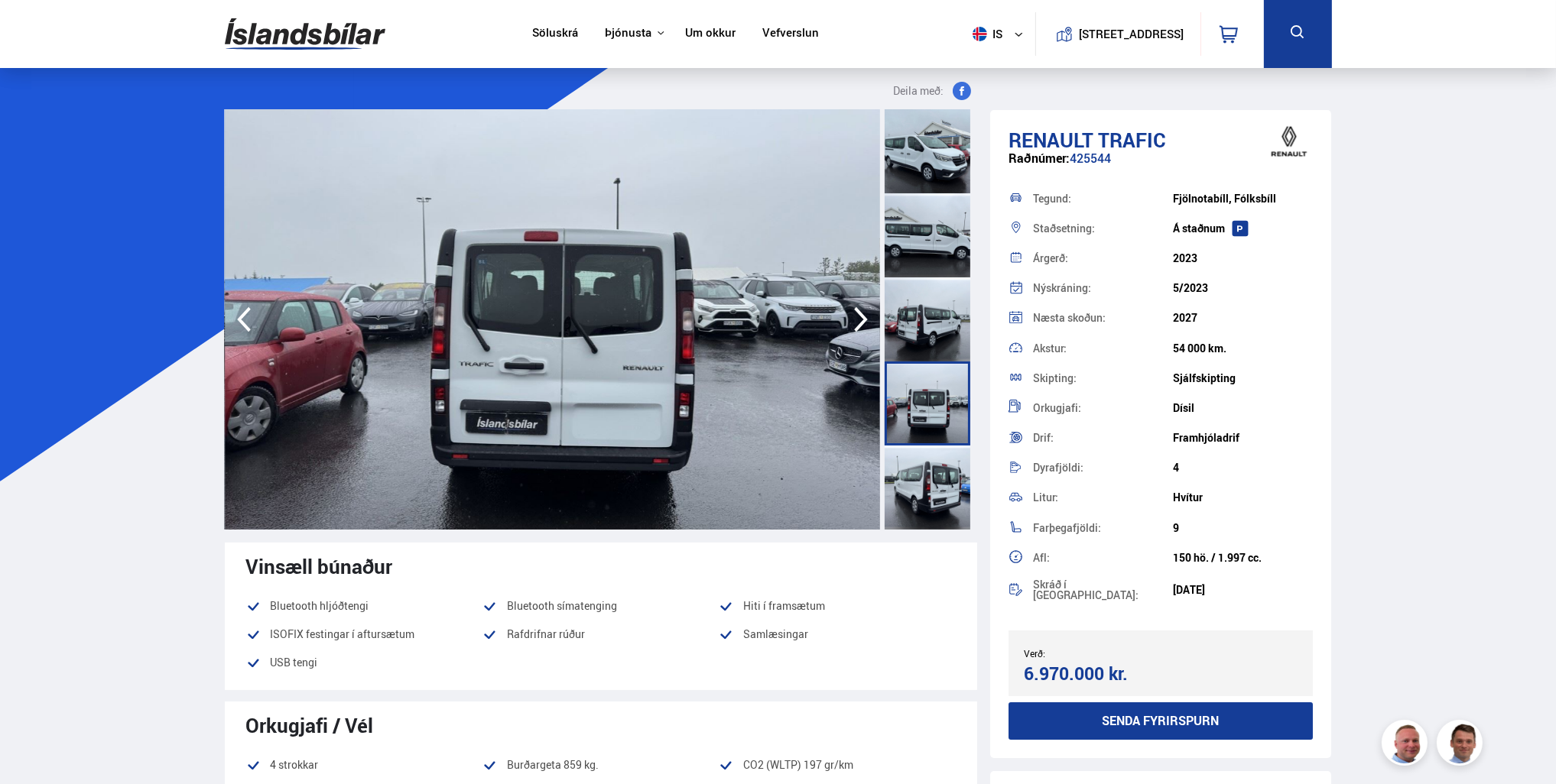
click at [961, 475] on div at bounding box center [928, 487] width 86 height 84
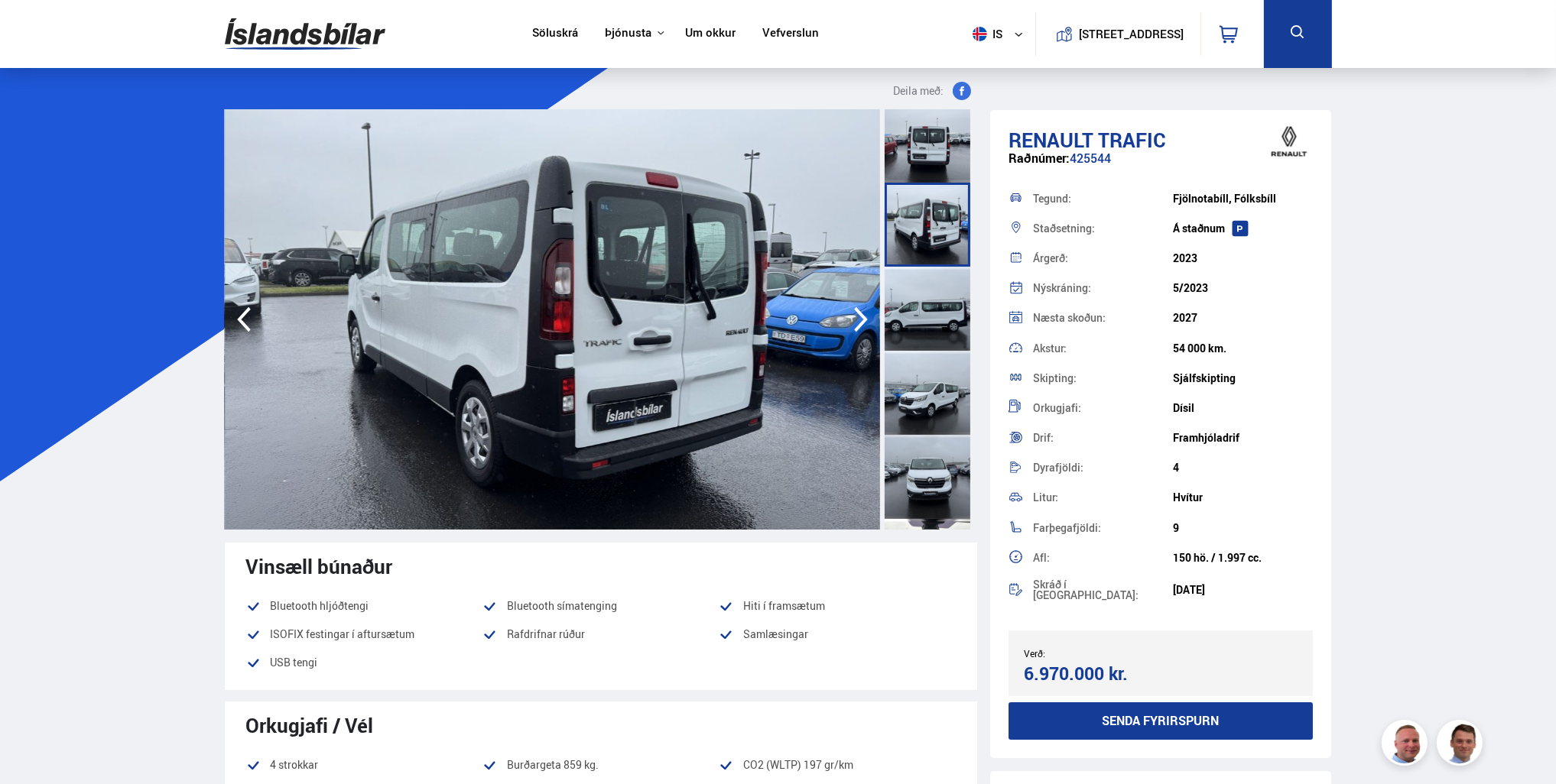
scroll to position [306, 0]
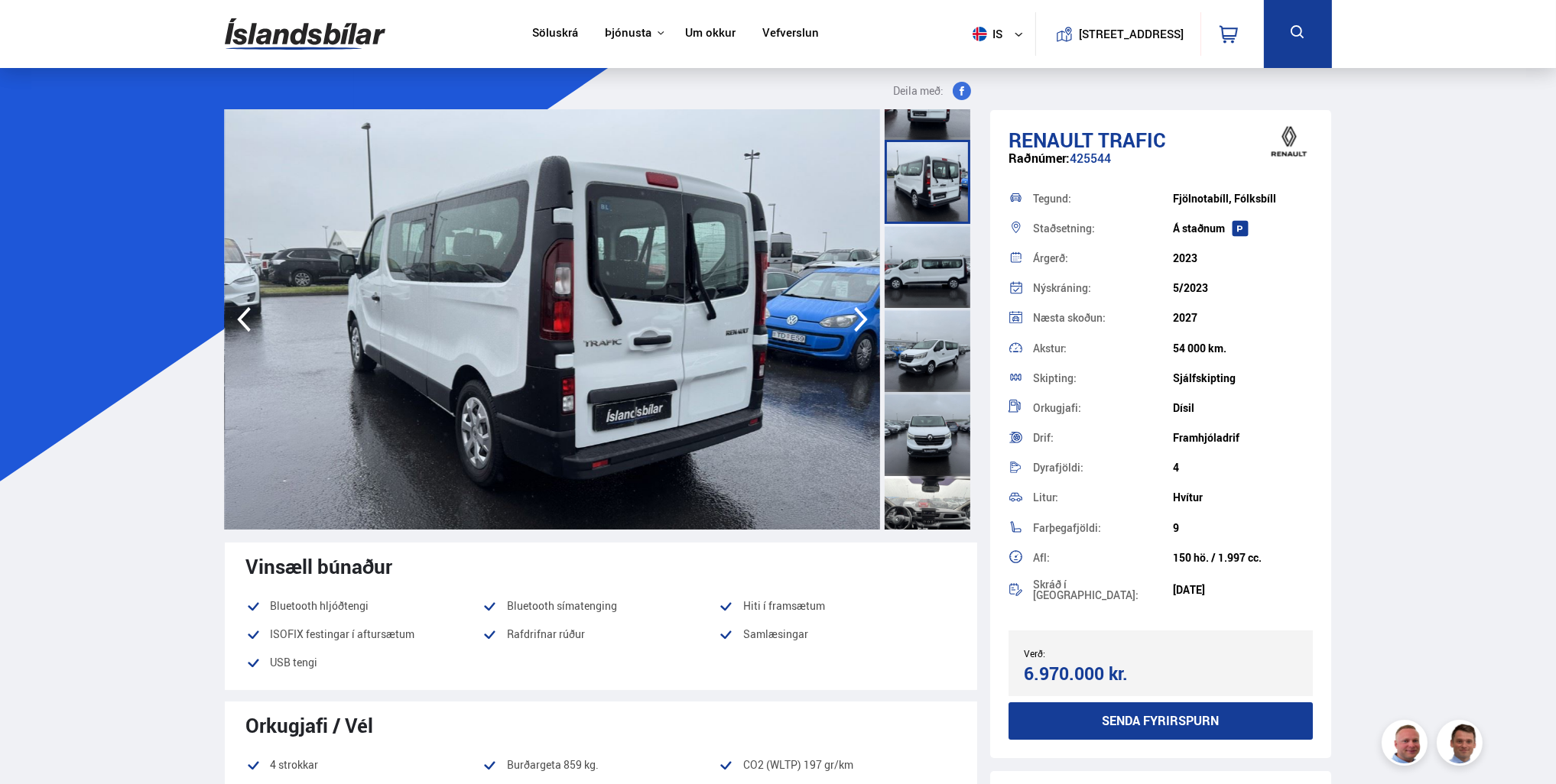
click at [951, 392] on div at bounding box center [928, 434] width 86 height 84
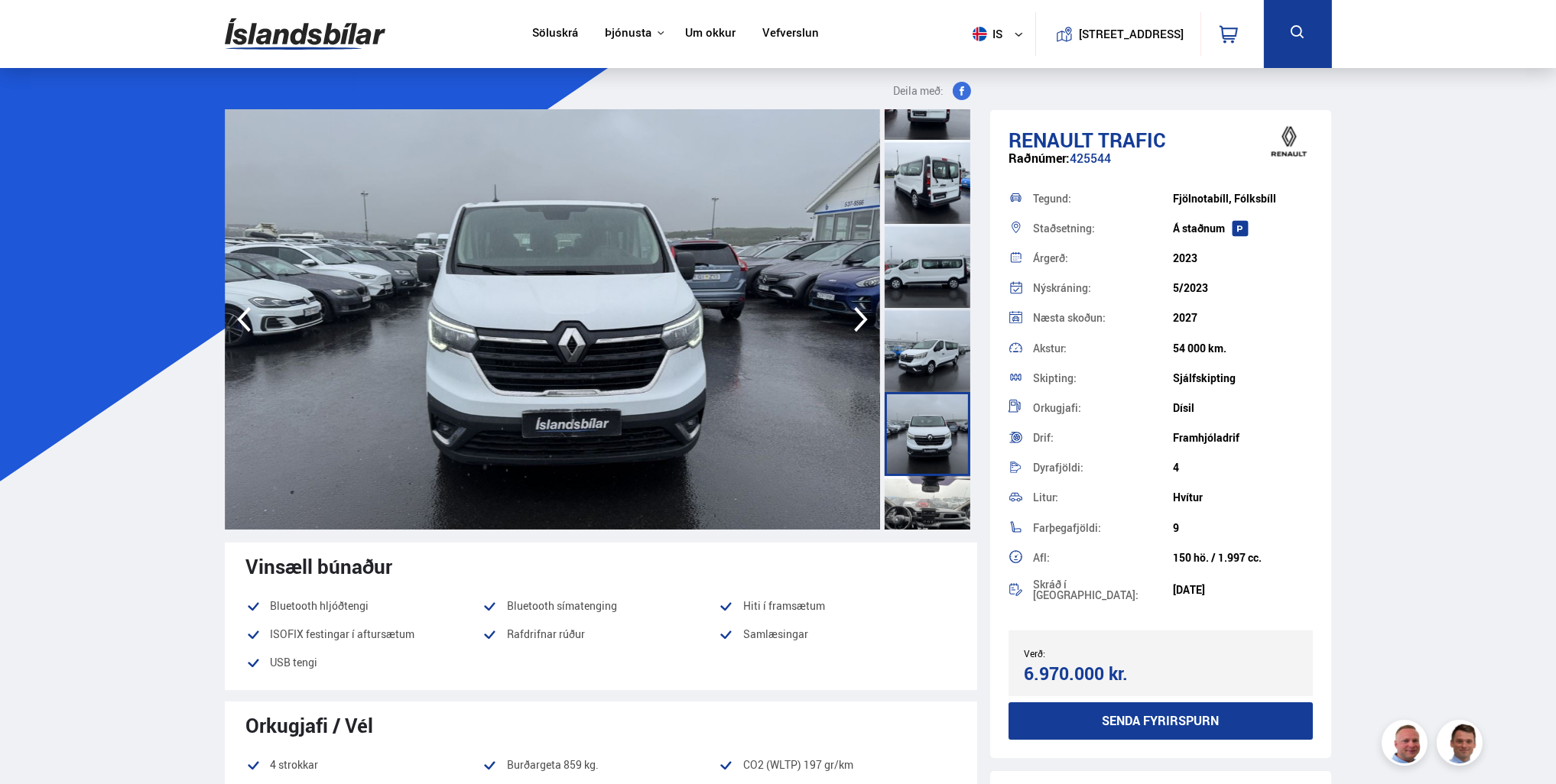
click at [931, 459] on div at bounding box center [928, 434] width 86 height 84
click at [935, 488] on div at bounding box center [928, 518] width 86 height 84
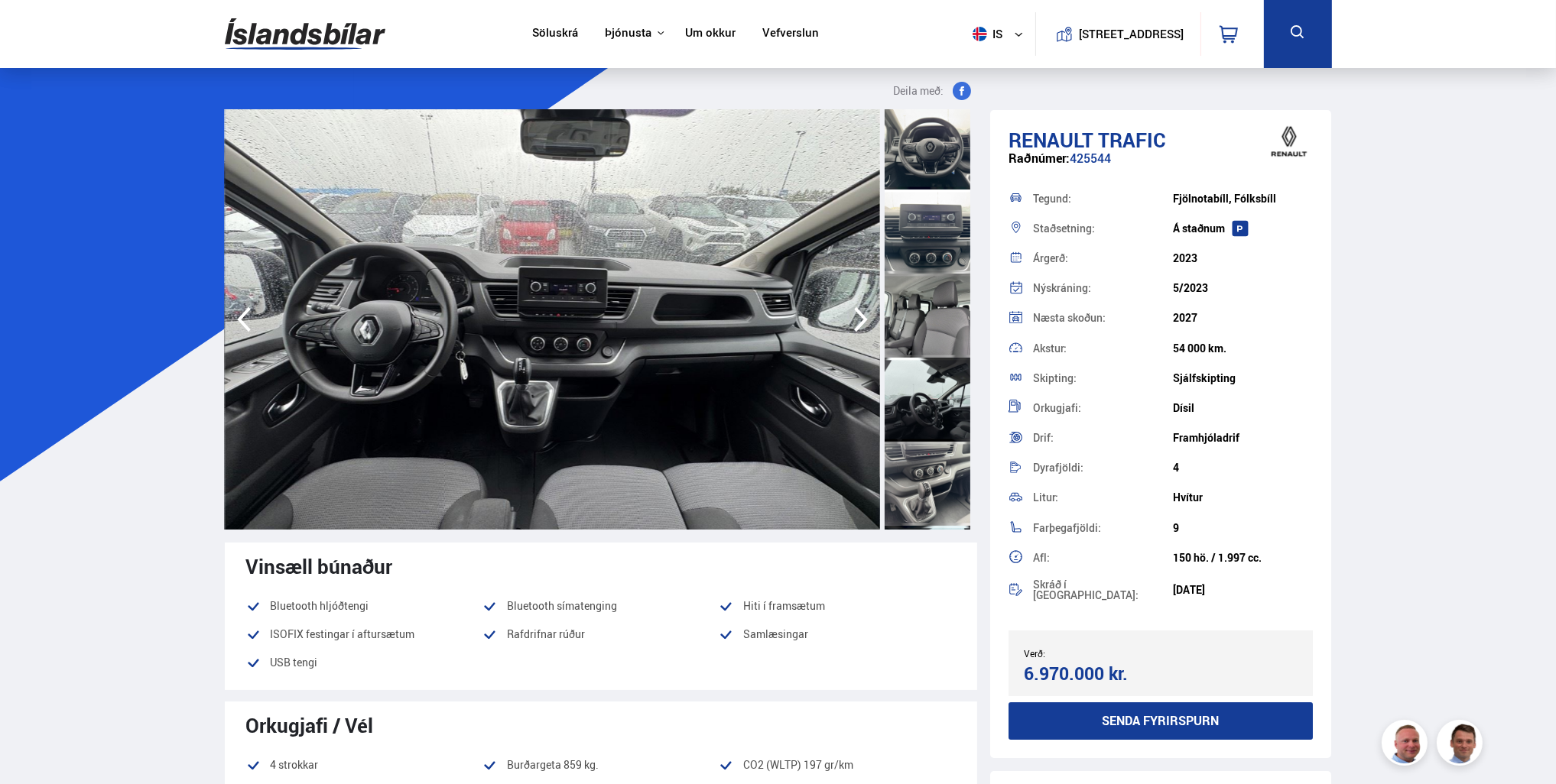
scroll to position [841, 0]
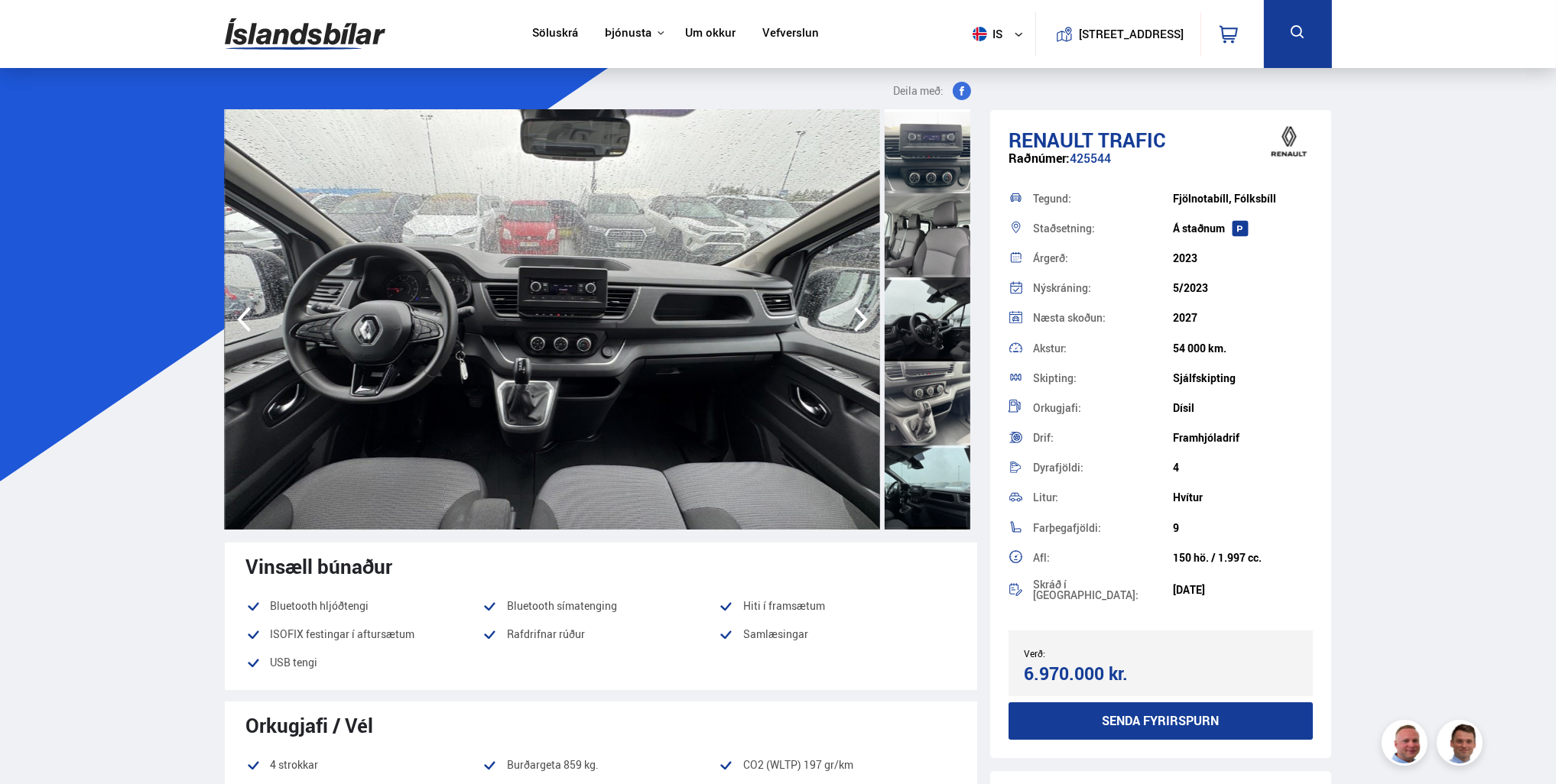
click at [927, 404] on div at bounding box center [928, 404] width 86 height 84
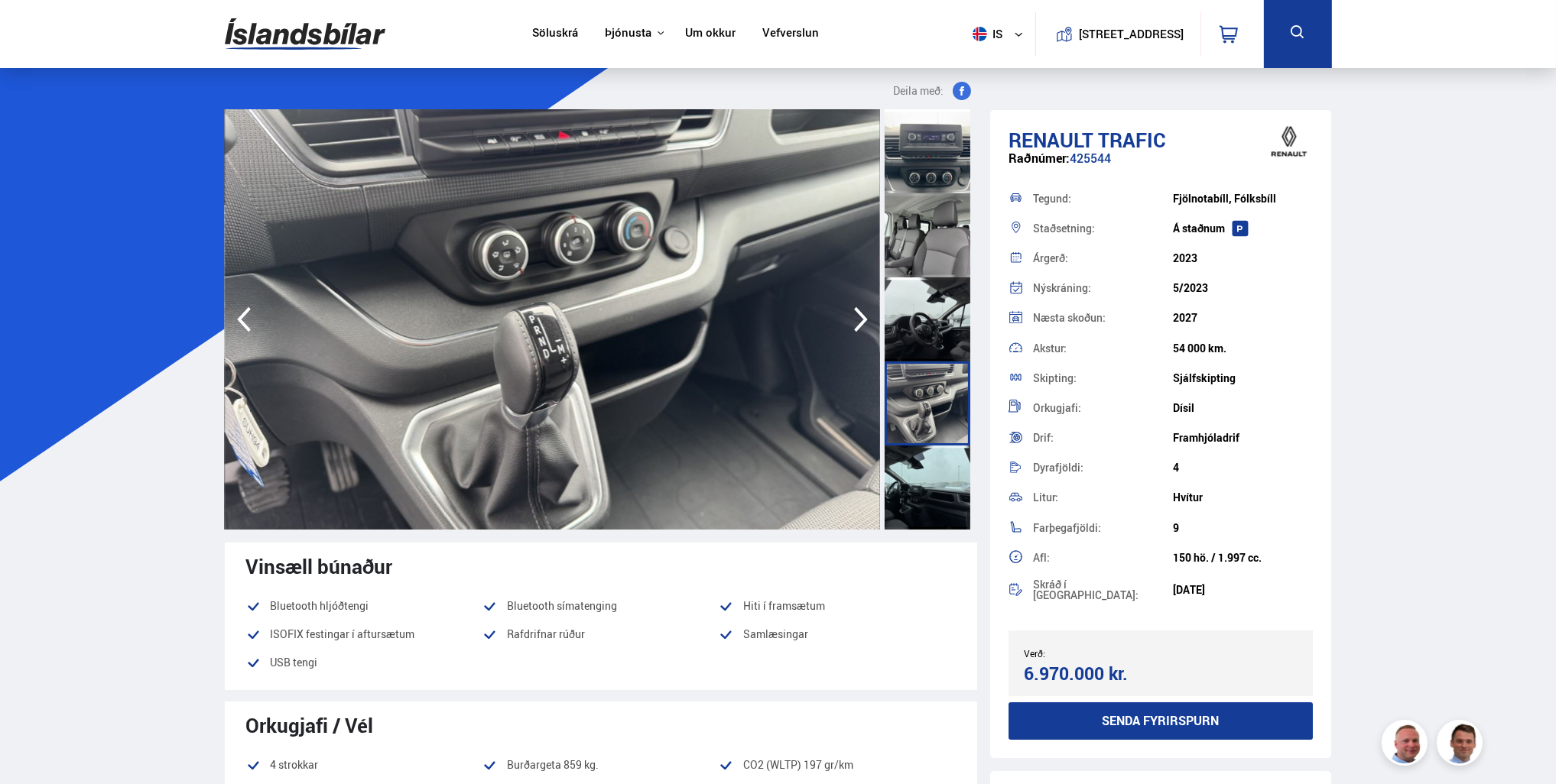
click at [922, 218] on div at bounding box center [928, 236] width 86 height 84
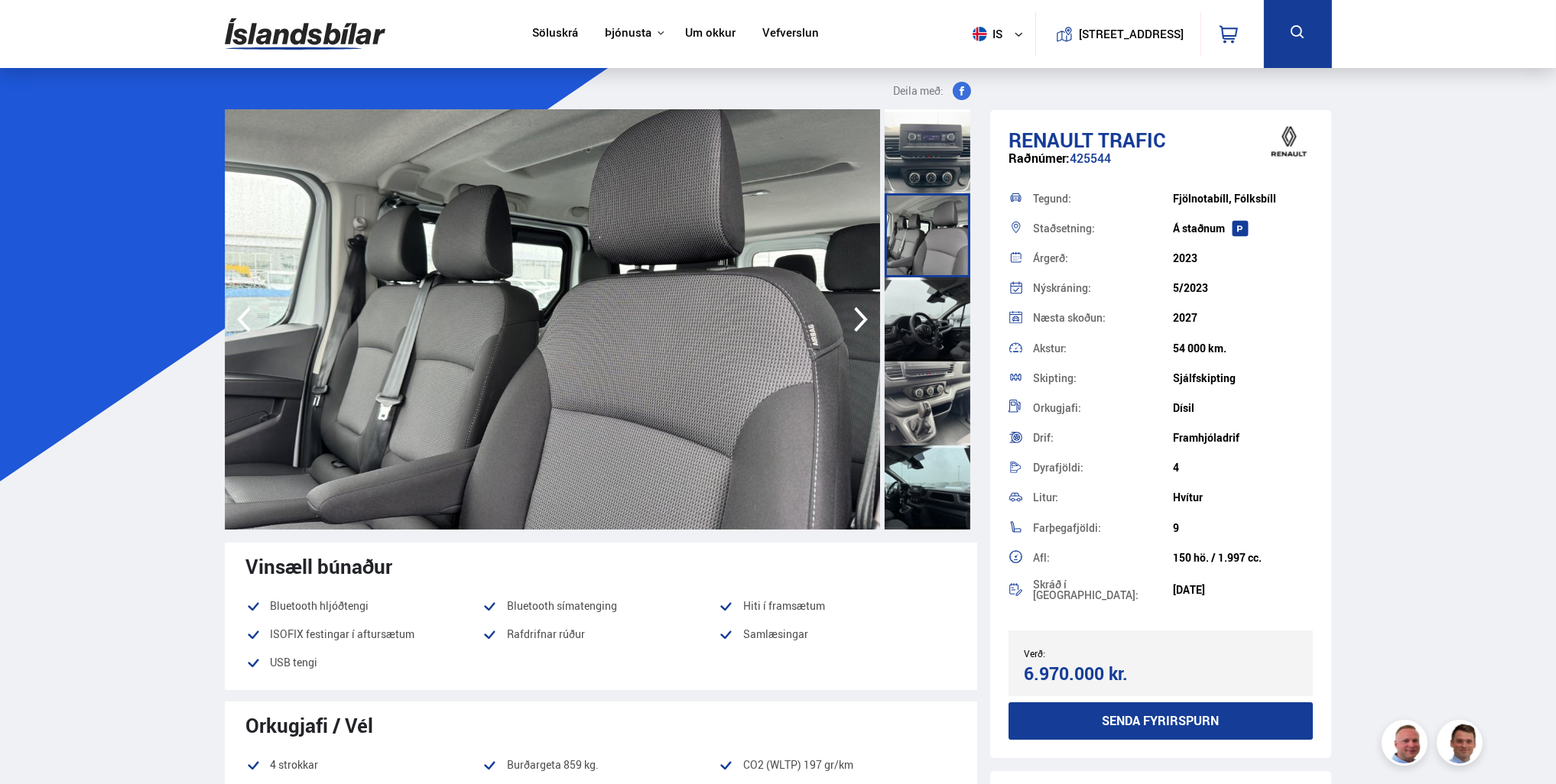
click at [937, 347] on div at bounding box center [928, 319] width 86 height 84
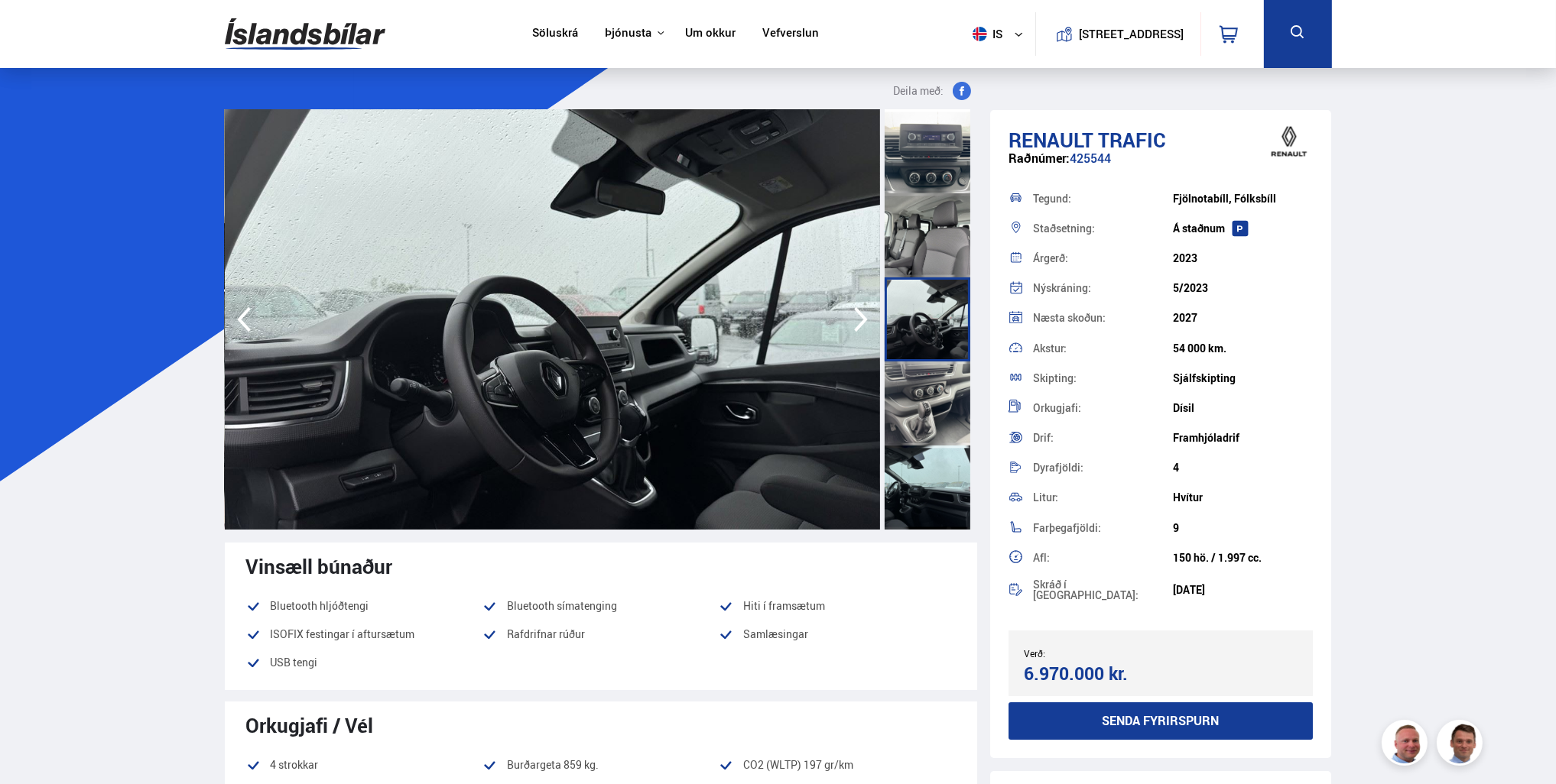
click at [932, 420] on div at bounding box center [928, 404] width 86 height 84
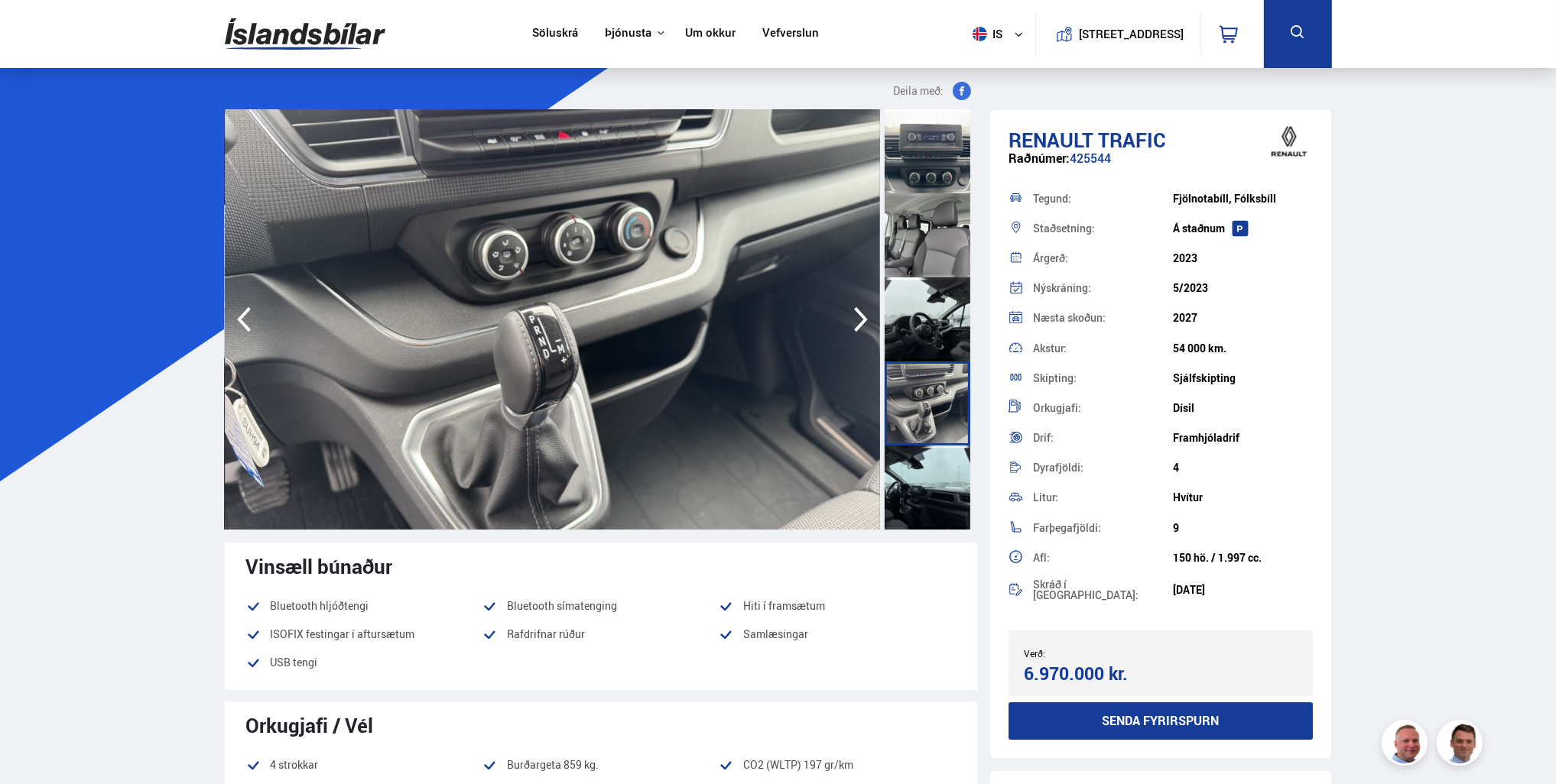
click at [928, 462] on div at bounding box center [928, 487] width 86 height 84
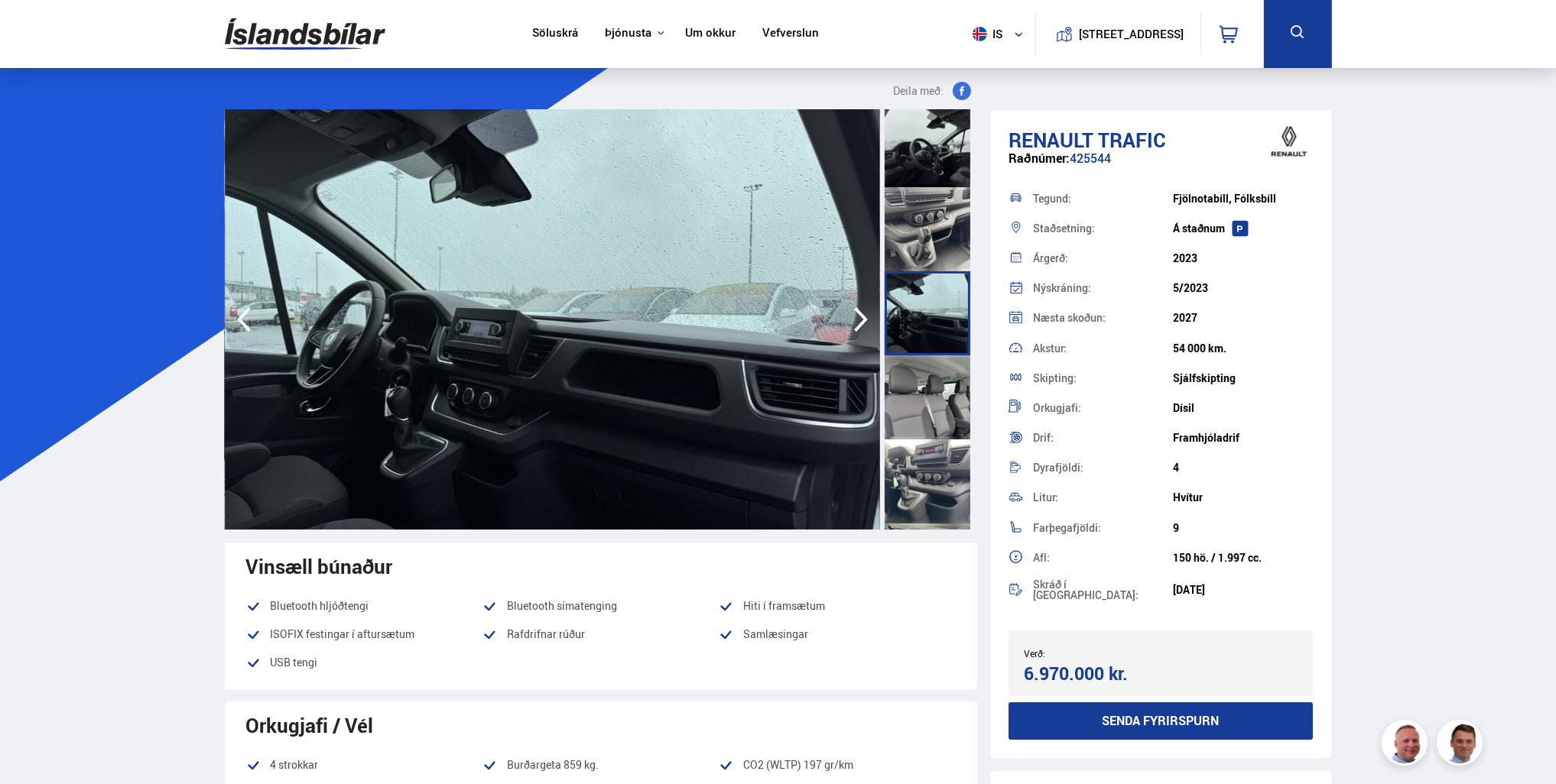
scroll to position [1223, 0]
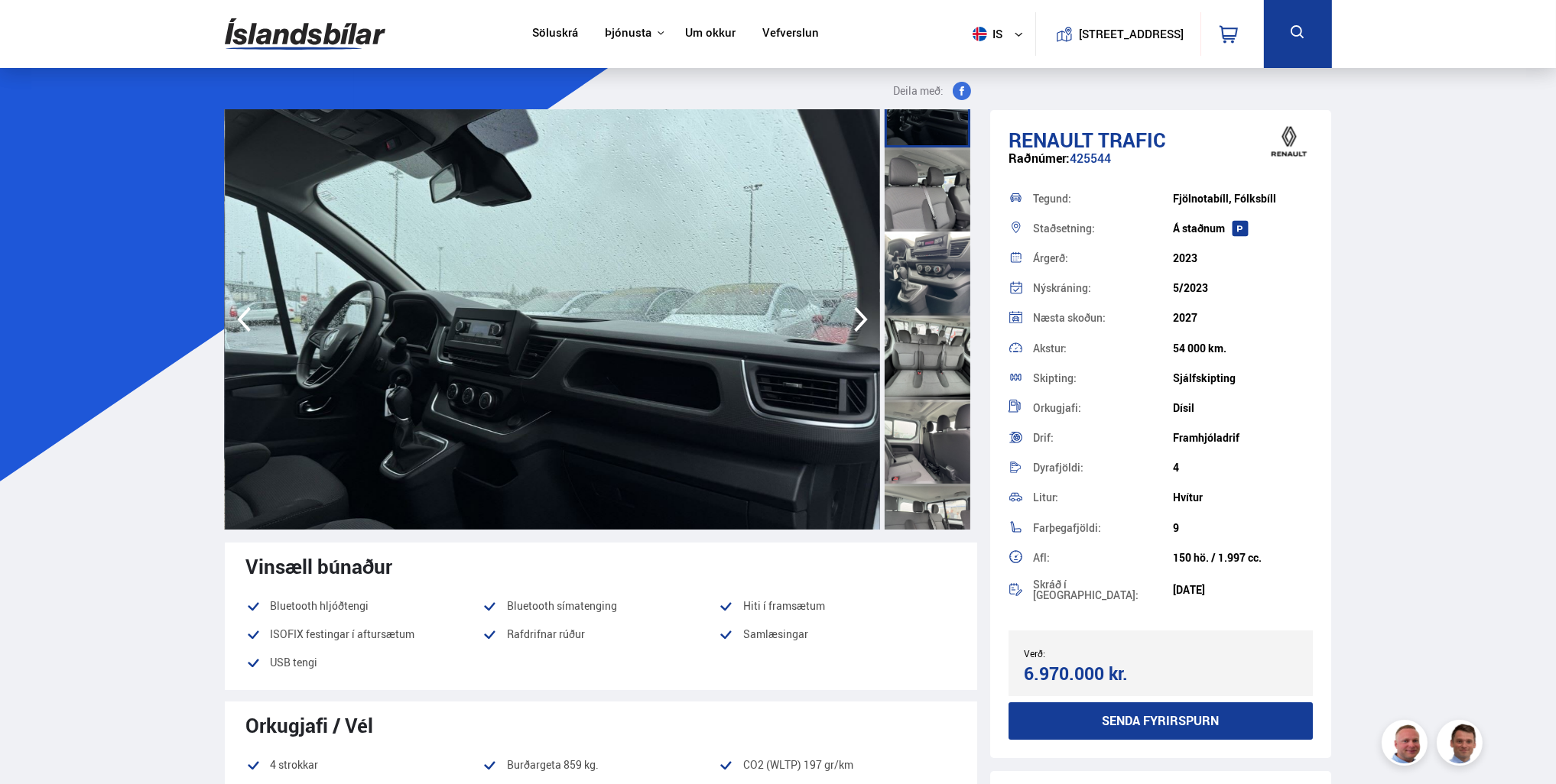
click at [904, 373] on div at bounding box center [928, 358] width 86 height 84
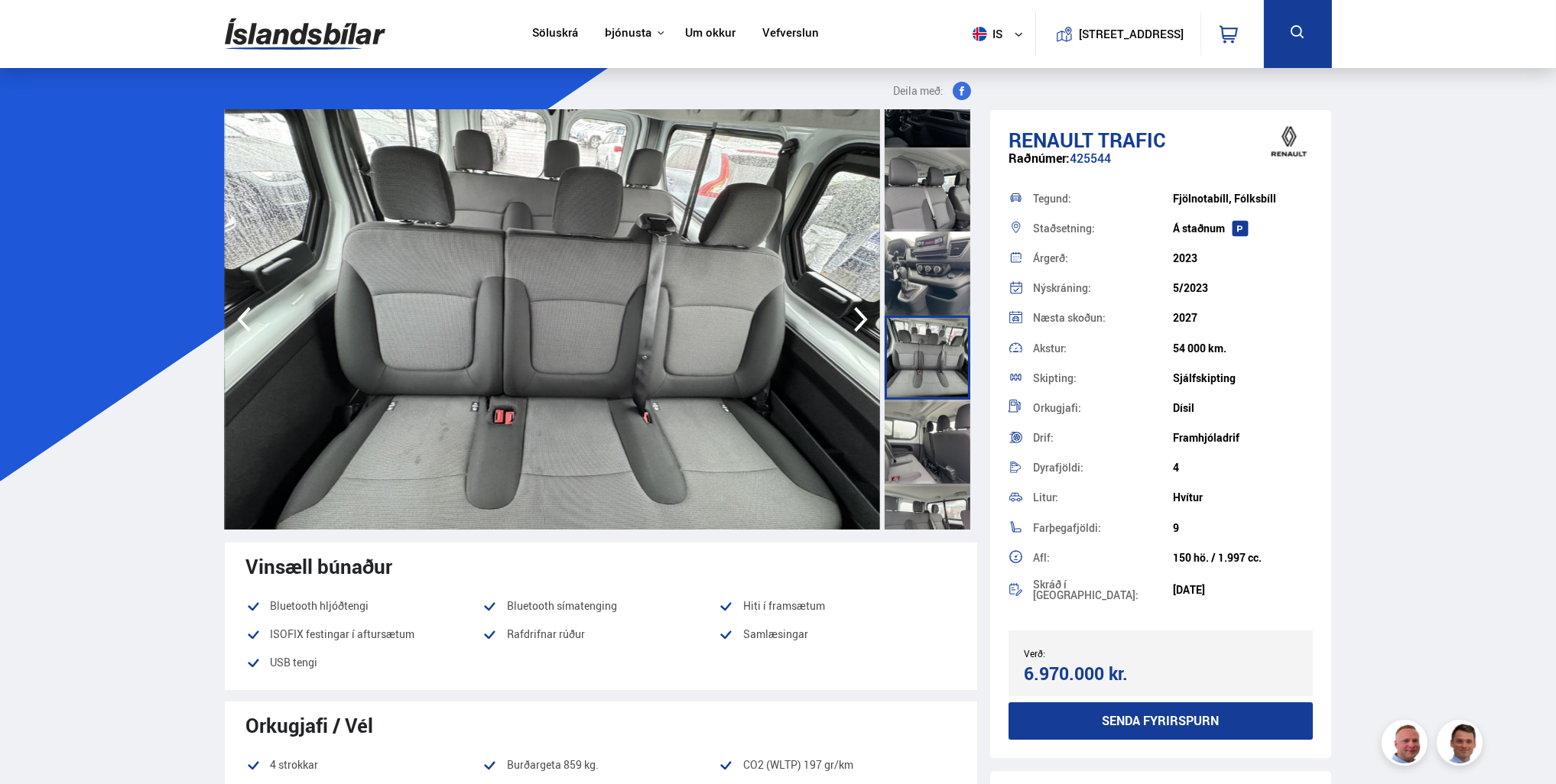
click at [920, 432] on div at bounding box center [928, 442] width 86 height 84
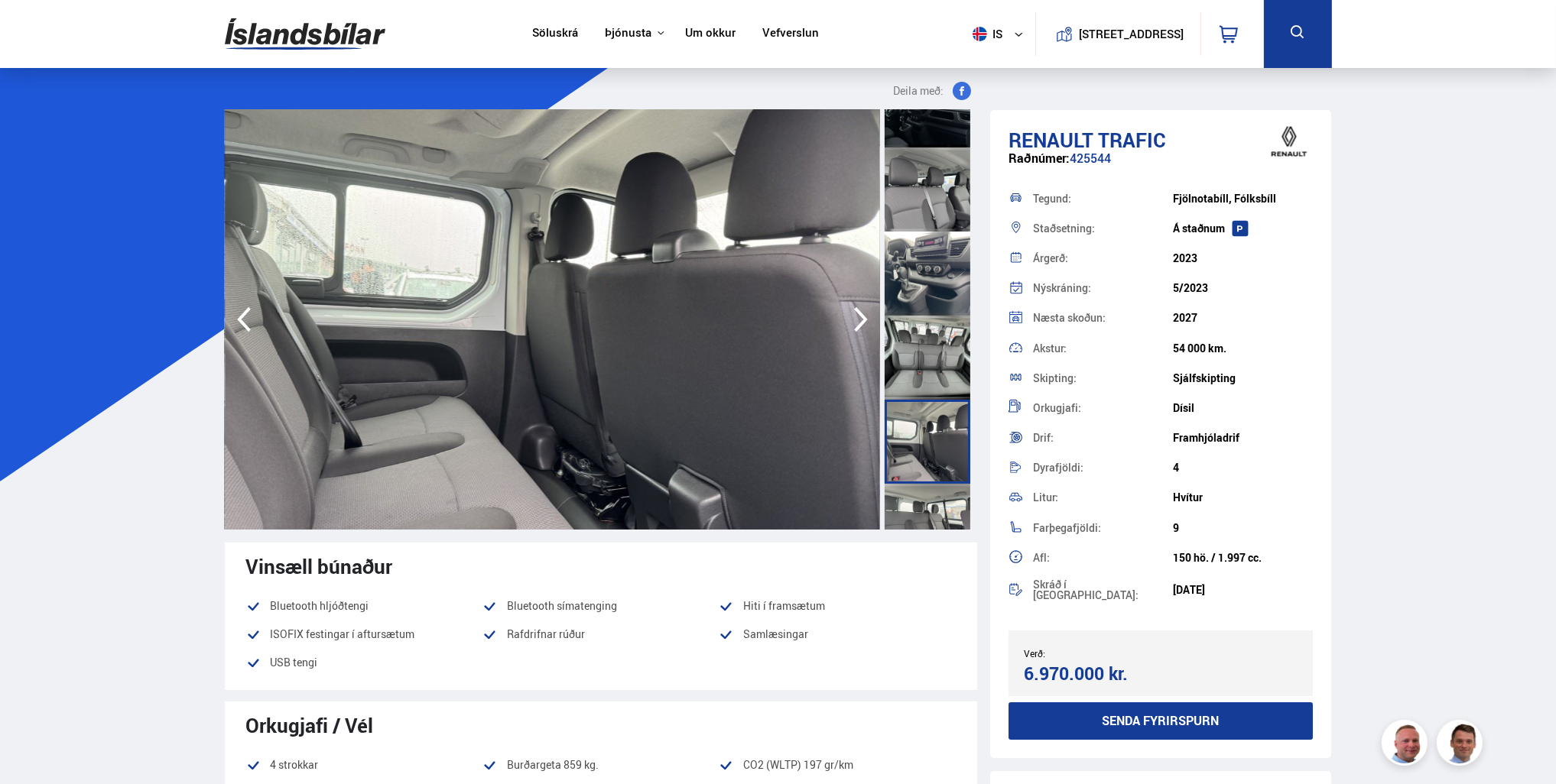
click at [945, 493] on div at bounding box center [928, 526] width 86 height 84
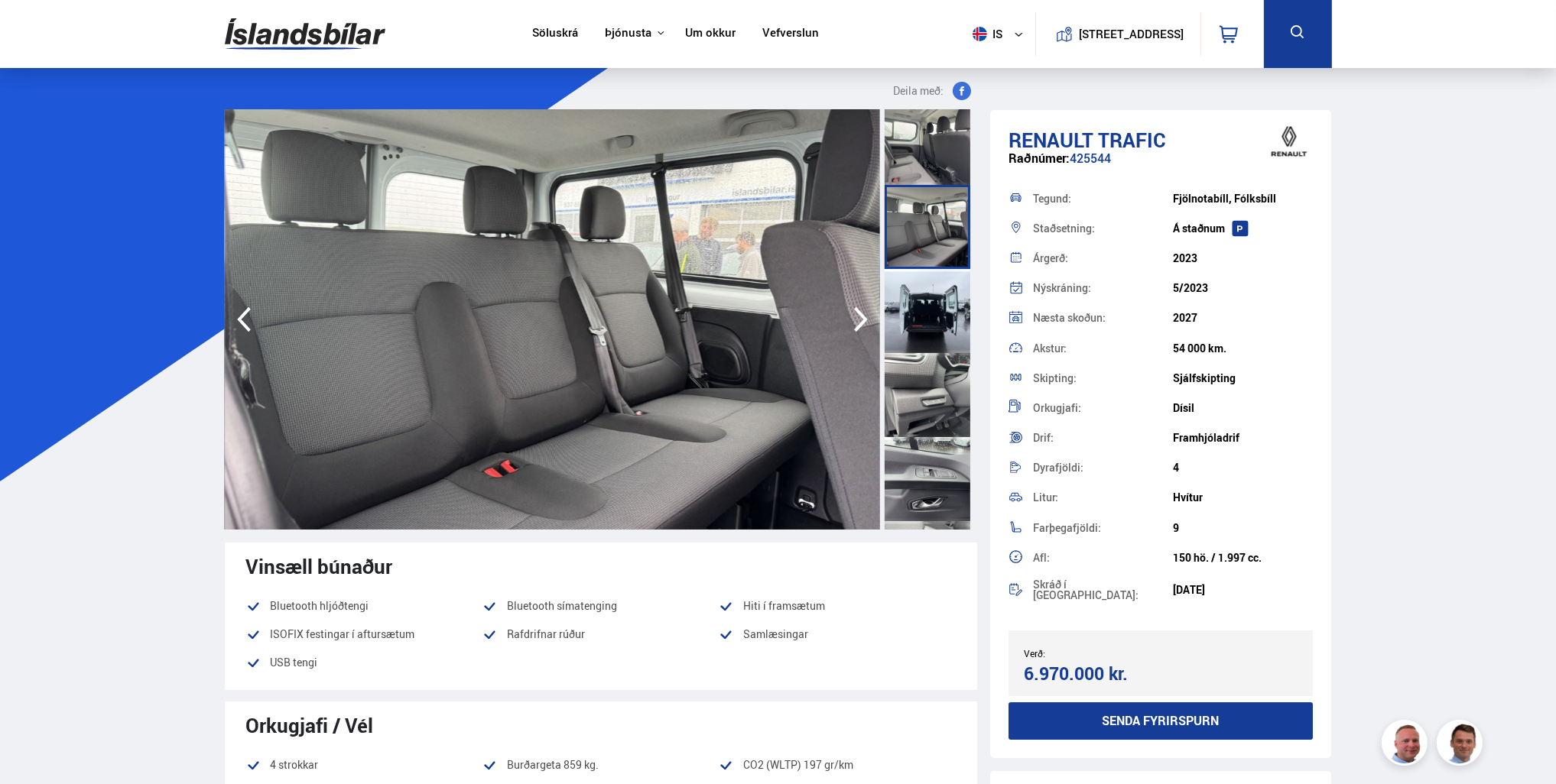
scroll to position [1605, 0]
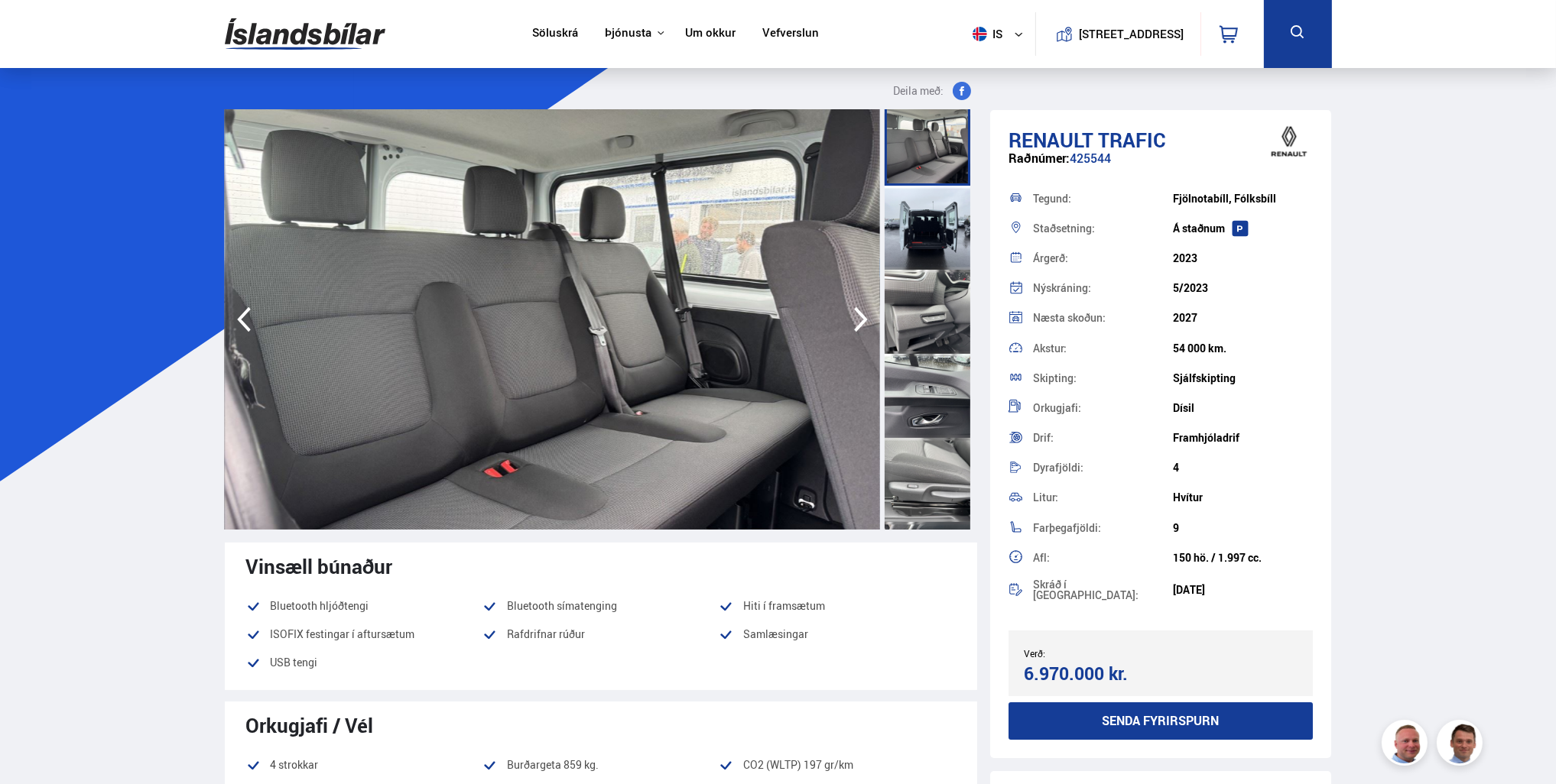
click at [947, 397] on div at bounding box center [928, 396] width 86 height 84
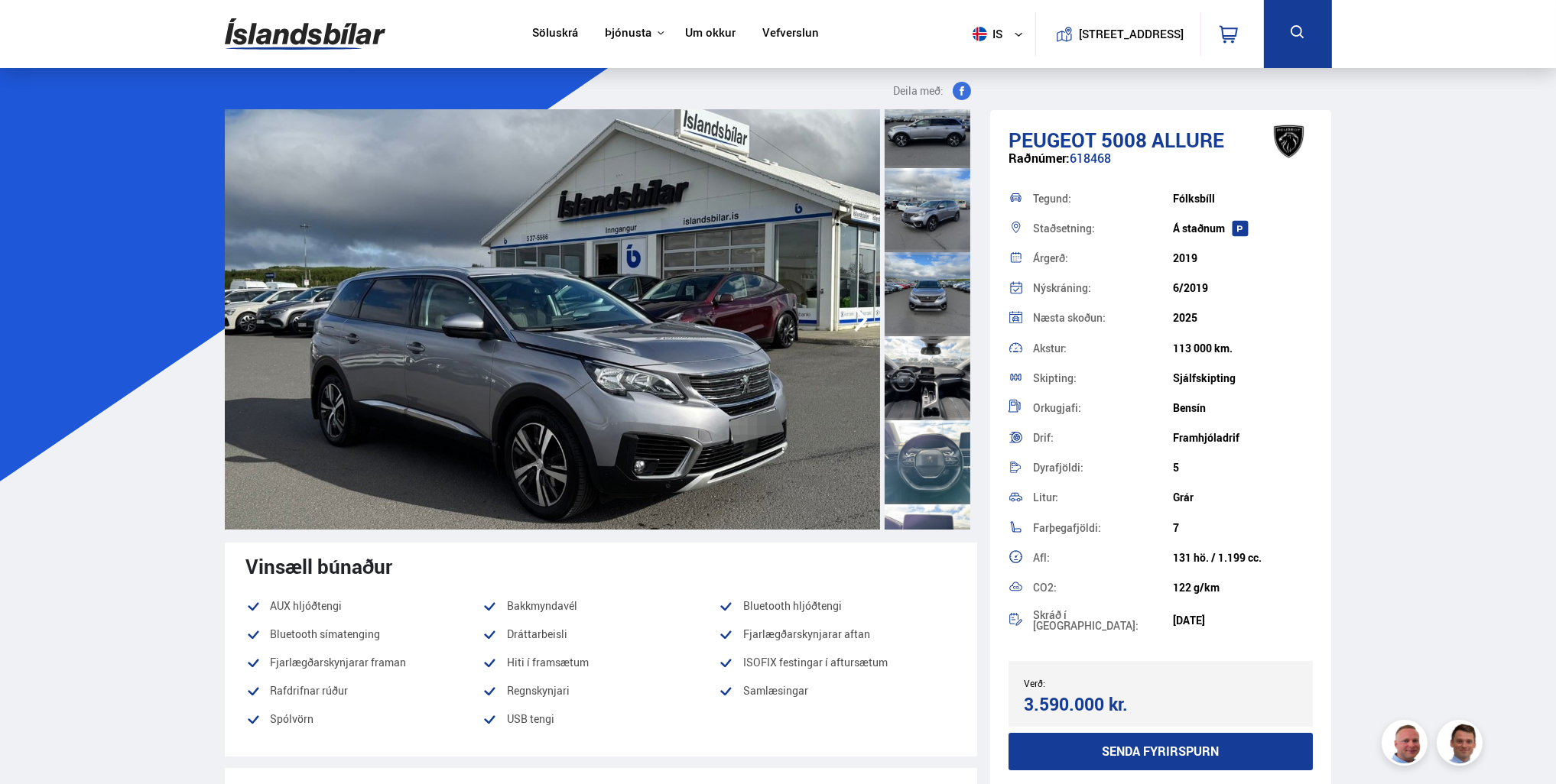
scroll to position [459, 0]
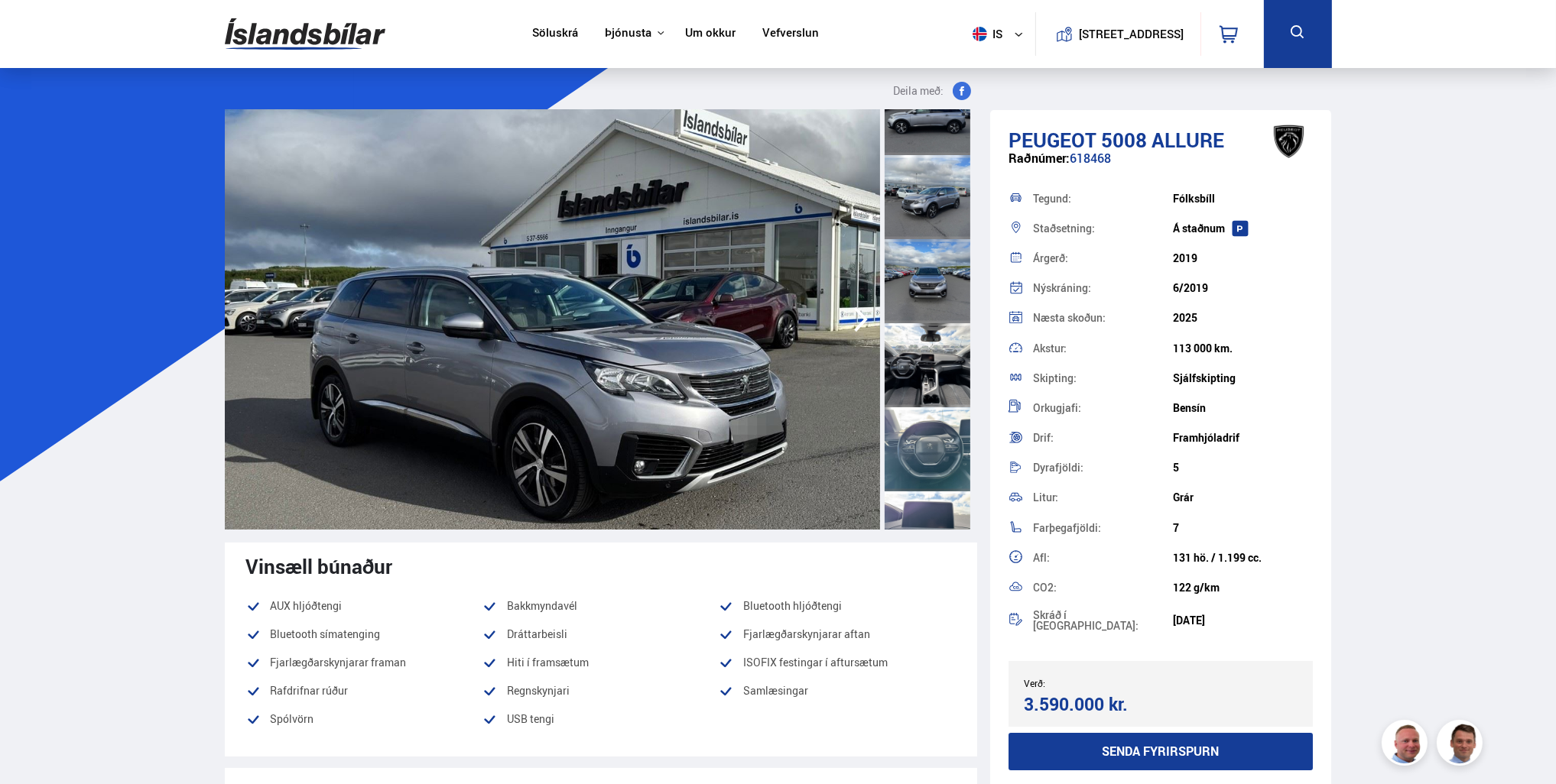
click at [926, 374] on div at bounding box center [928, 365] width 86 height 84
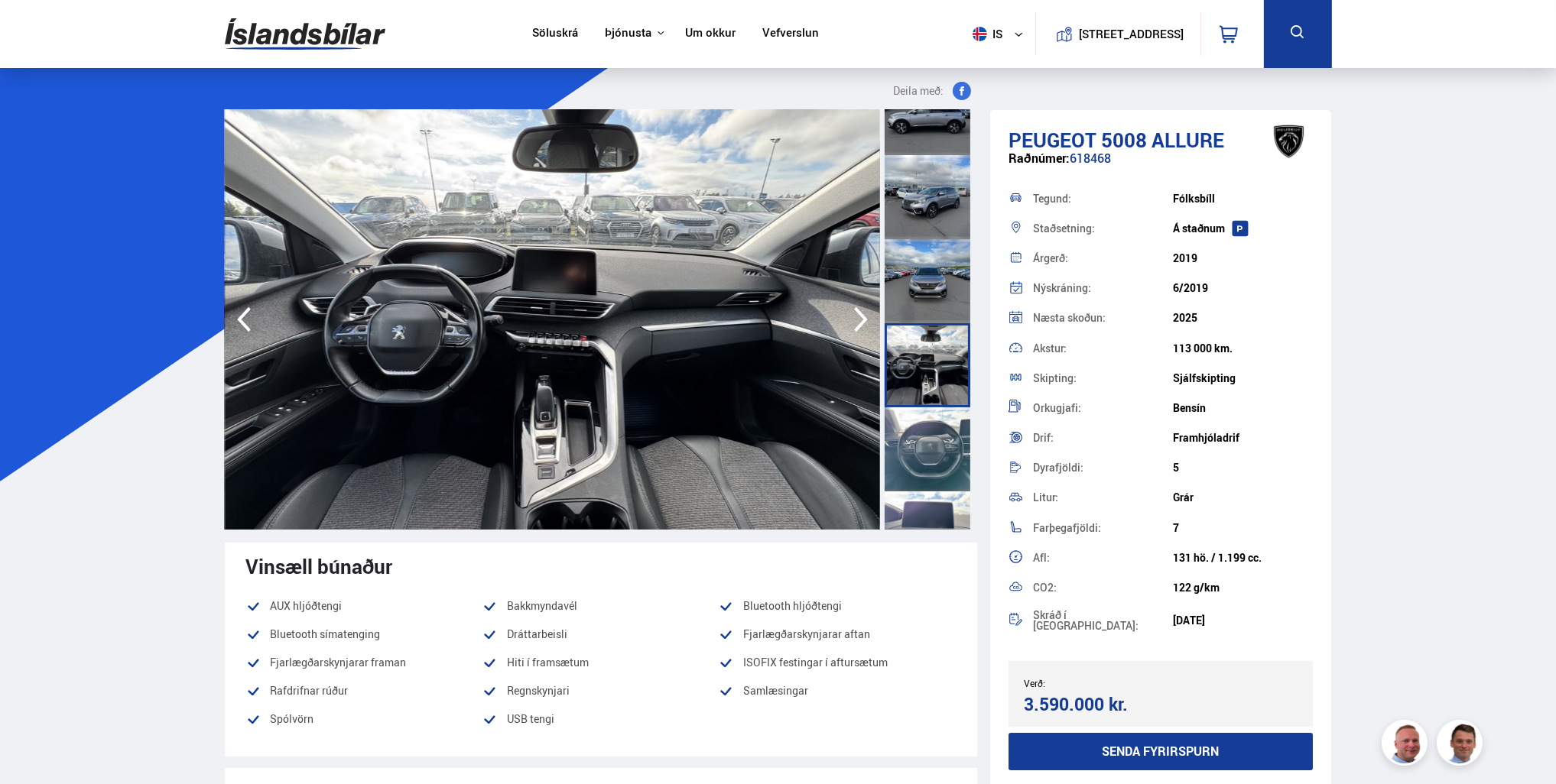
click at [928, 448] on div at bounding box center [928, 449] width 86 height 84
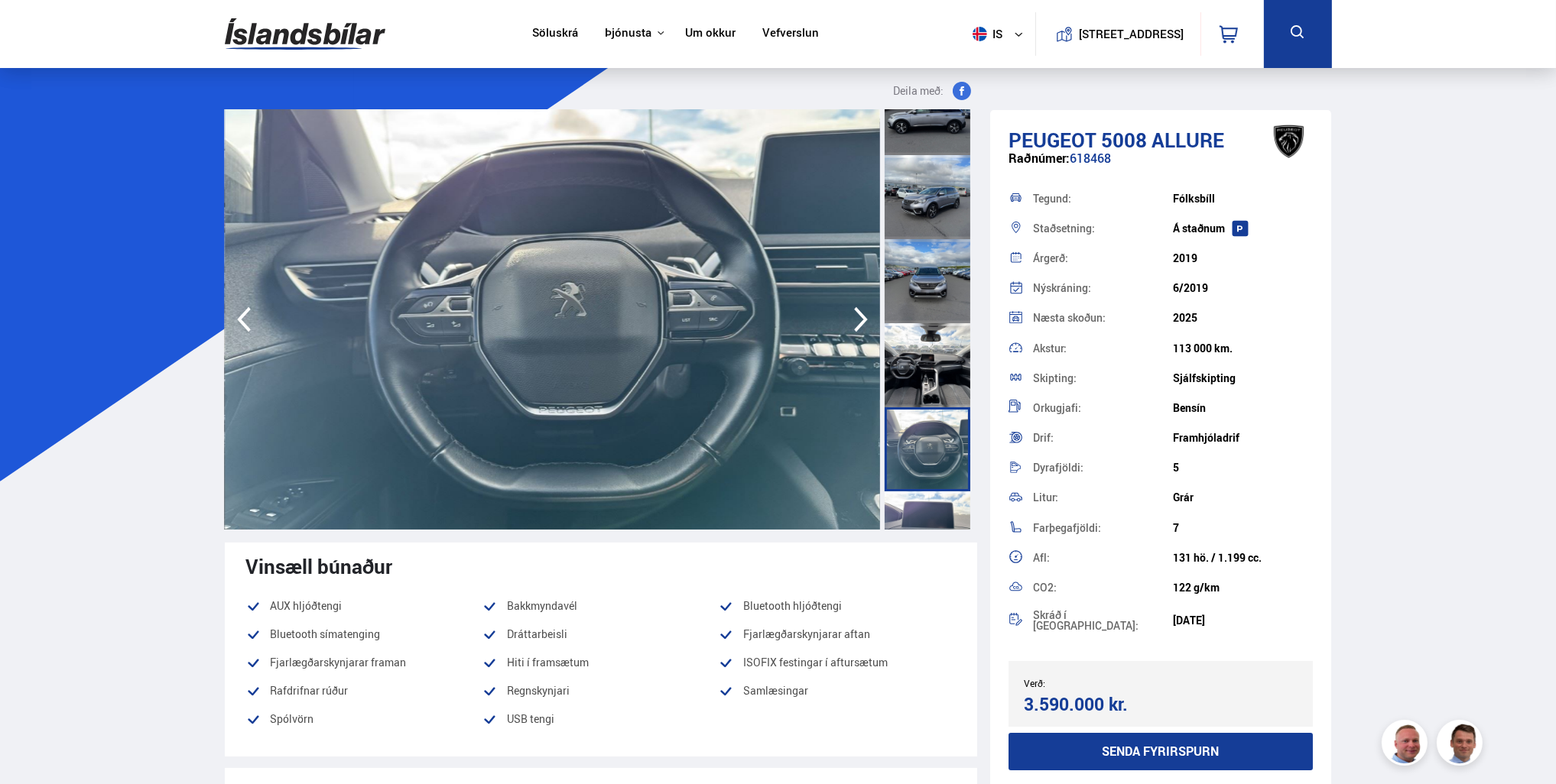
click at [938, 473] on div at bounding box center [928, 449] width 86 height 84
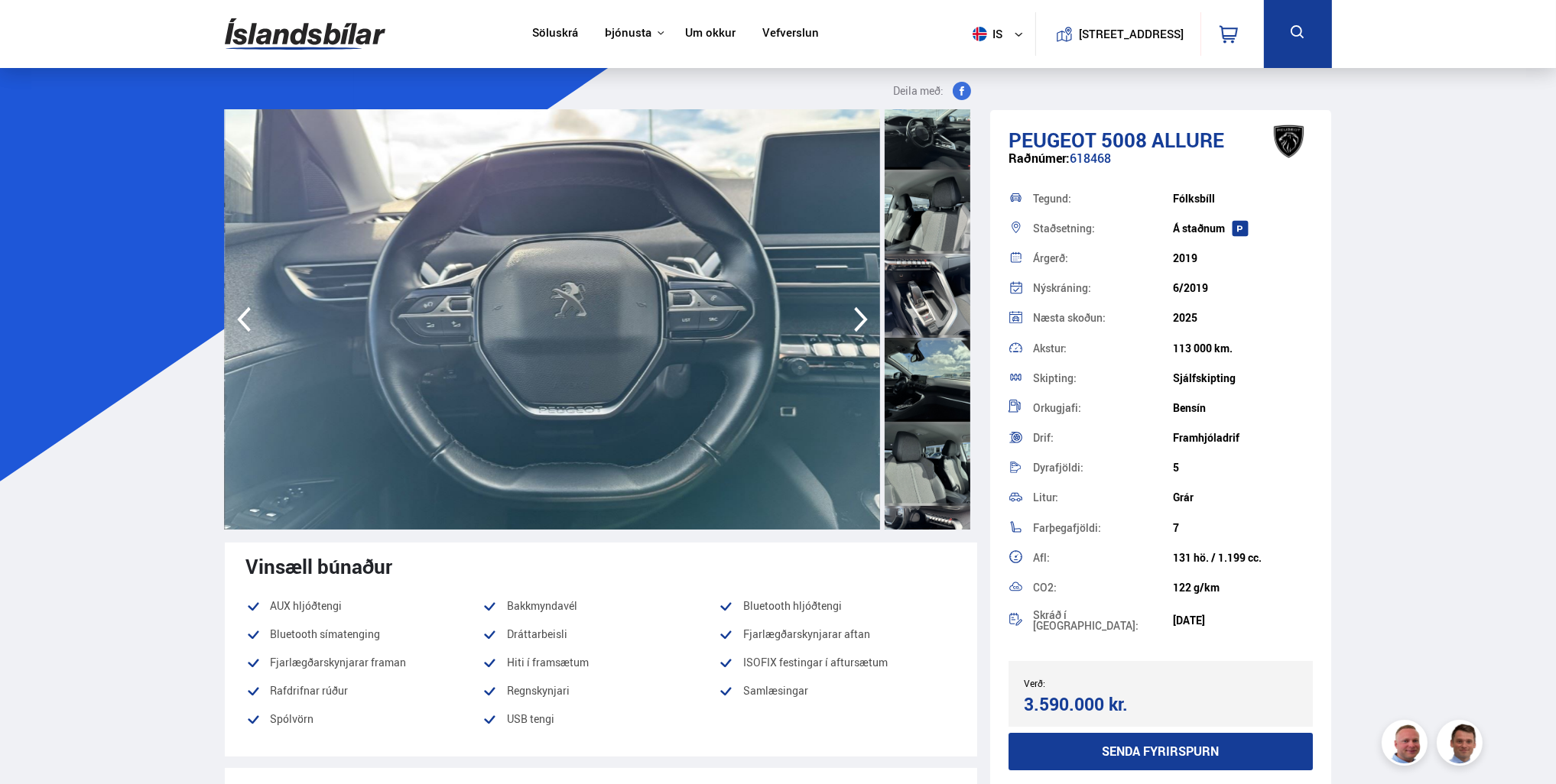
scroll to position [994, 0]
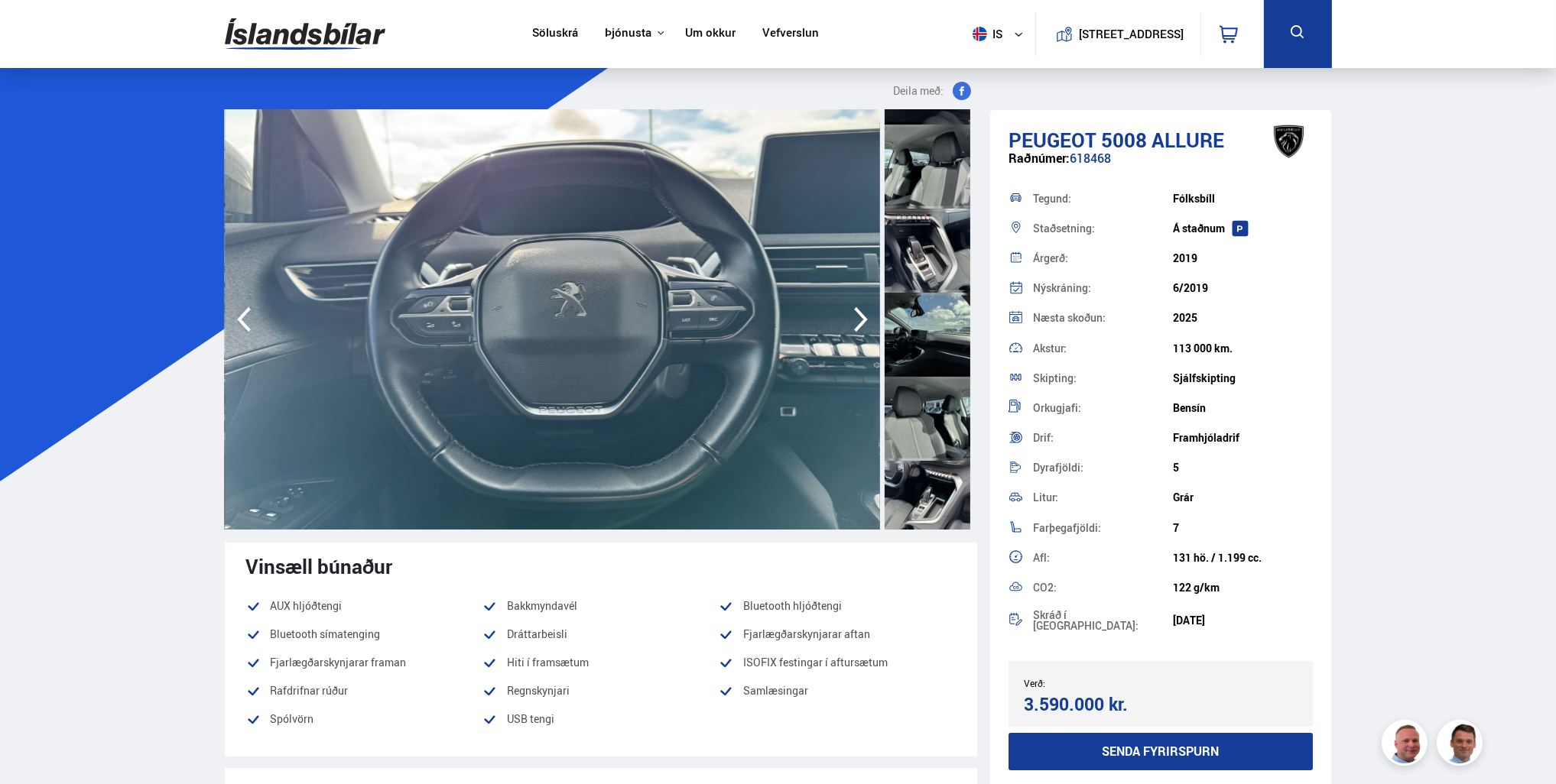
click at [943, 365] on div at bounding box center [928, 335] width 86 height 84
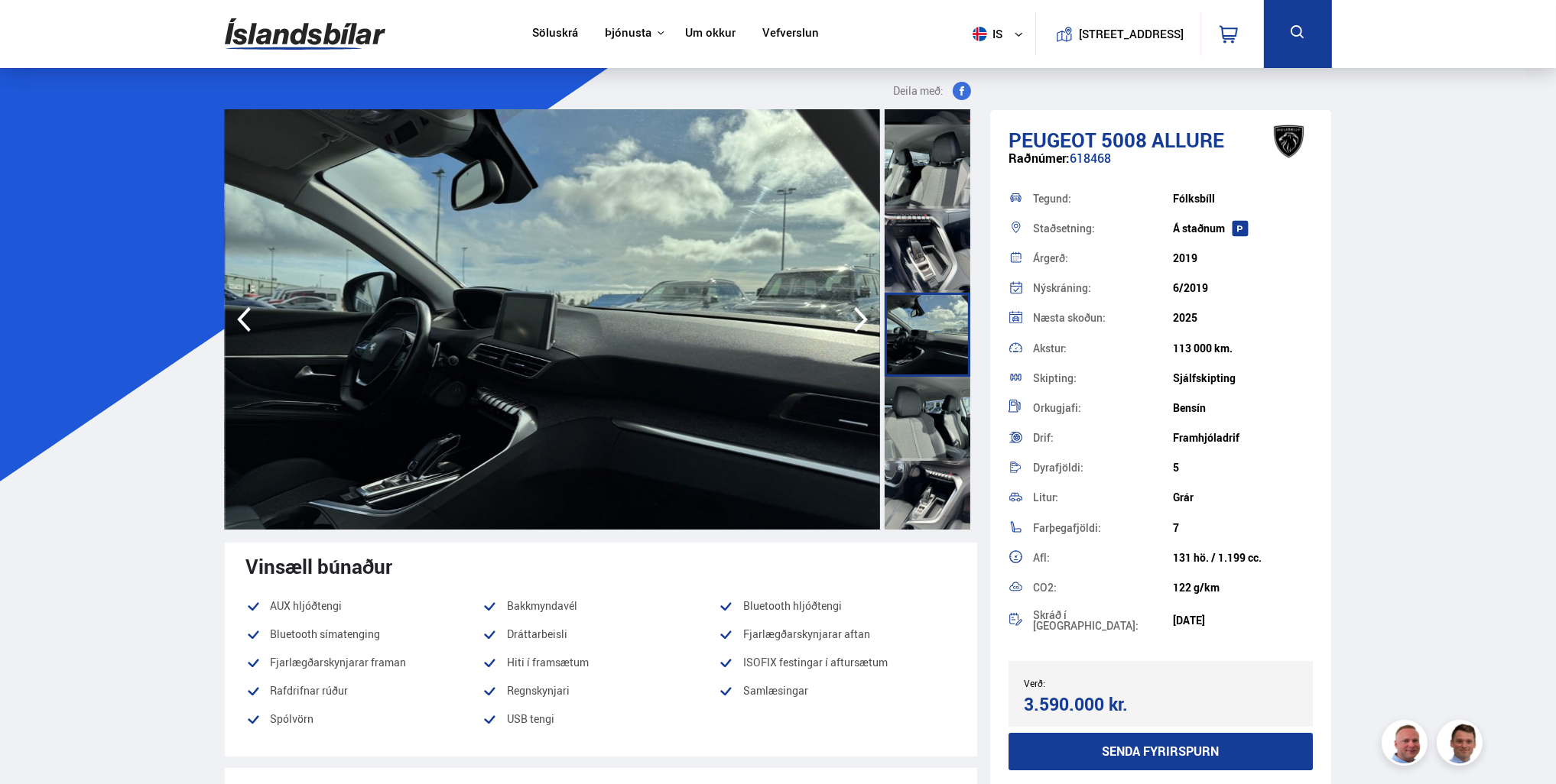
click at [936, 277] on div at bounding box center [928, 250] width 86 height 84
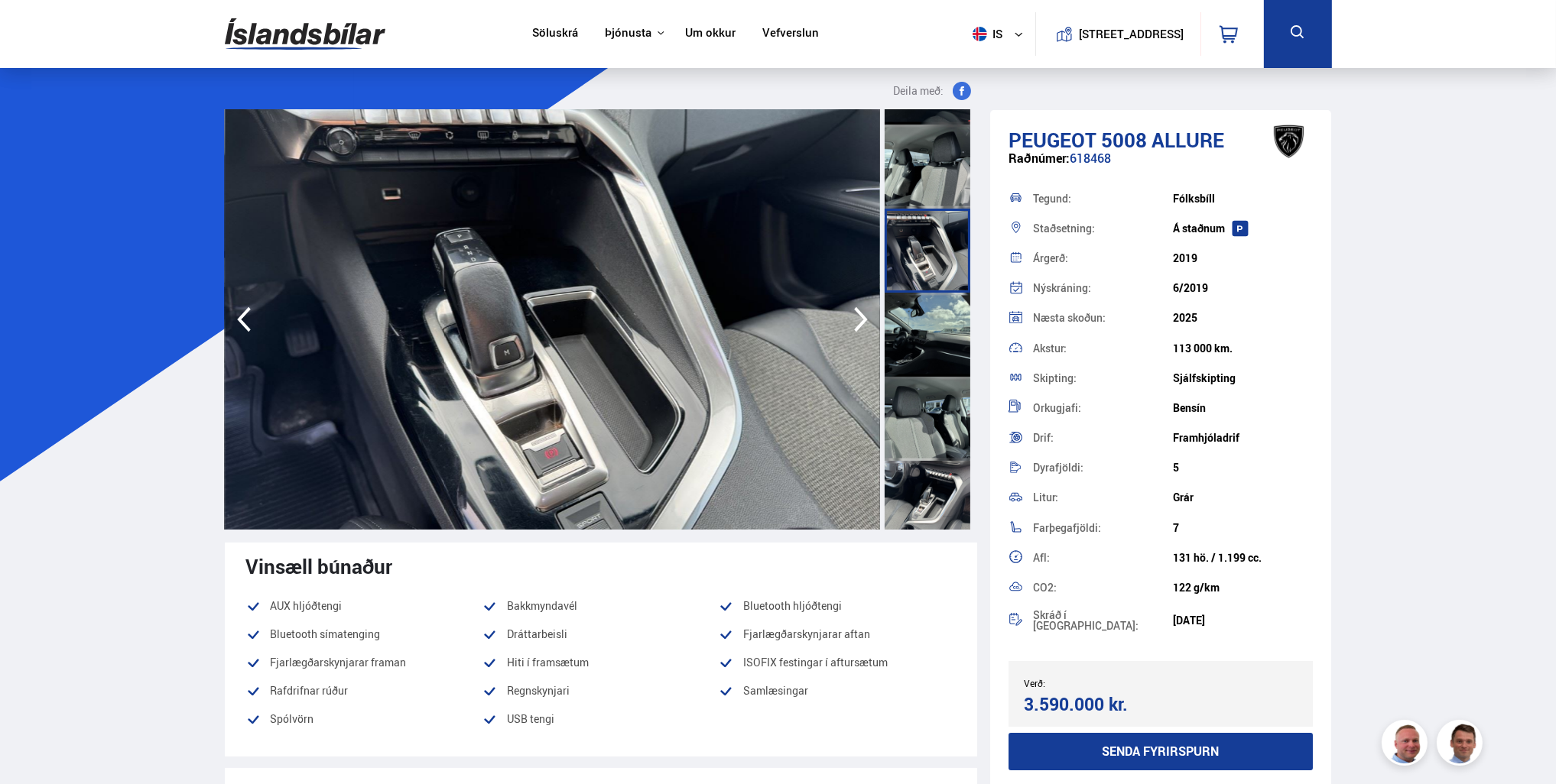
click at [948, 411] on div at bounding box center [928, 418] width 86 height 84
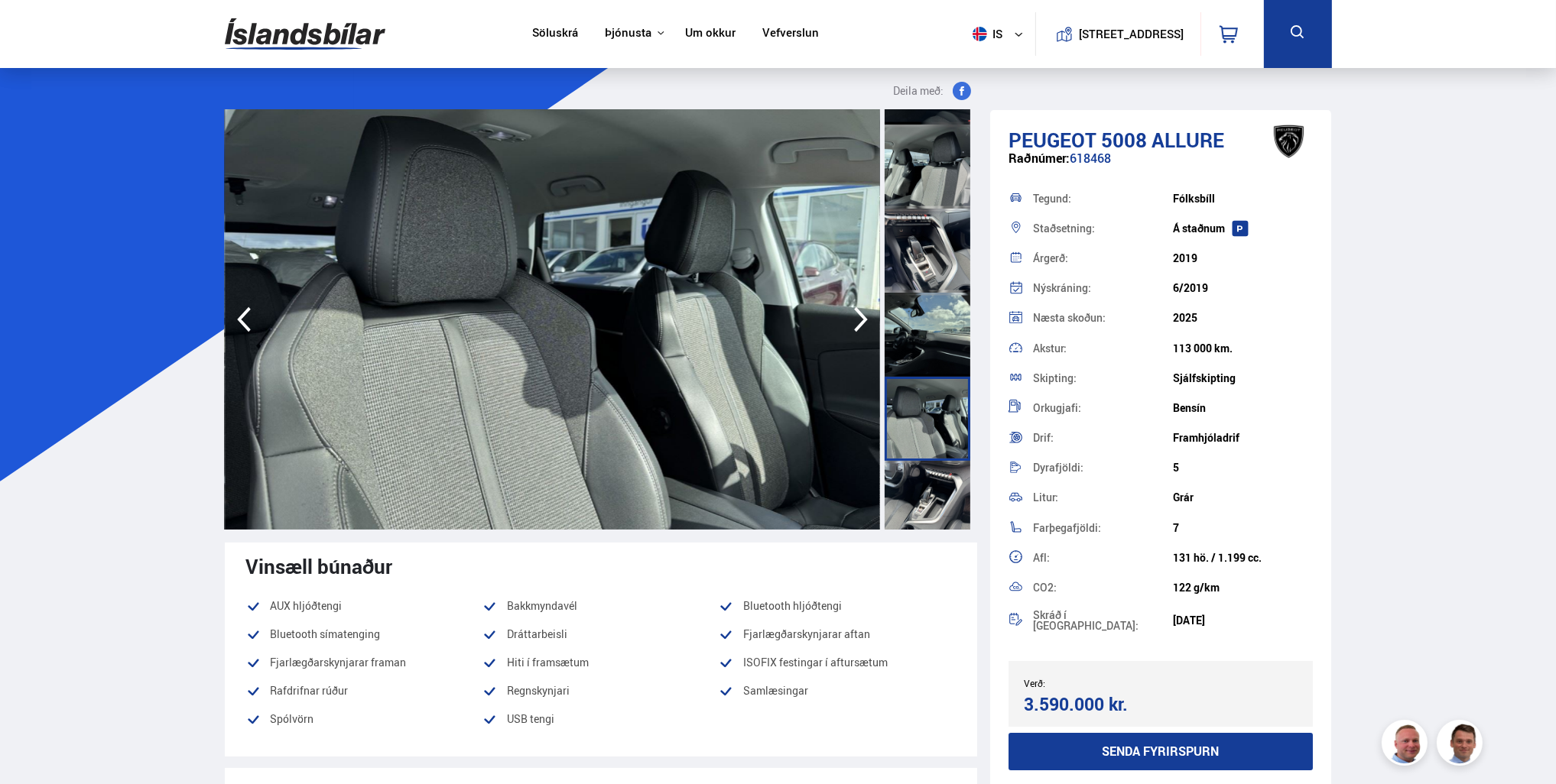
click at [944, 503] on div at bounding box center [928, 503] width 86 height 84
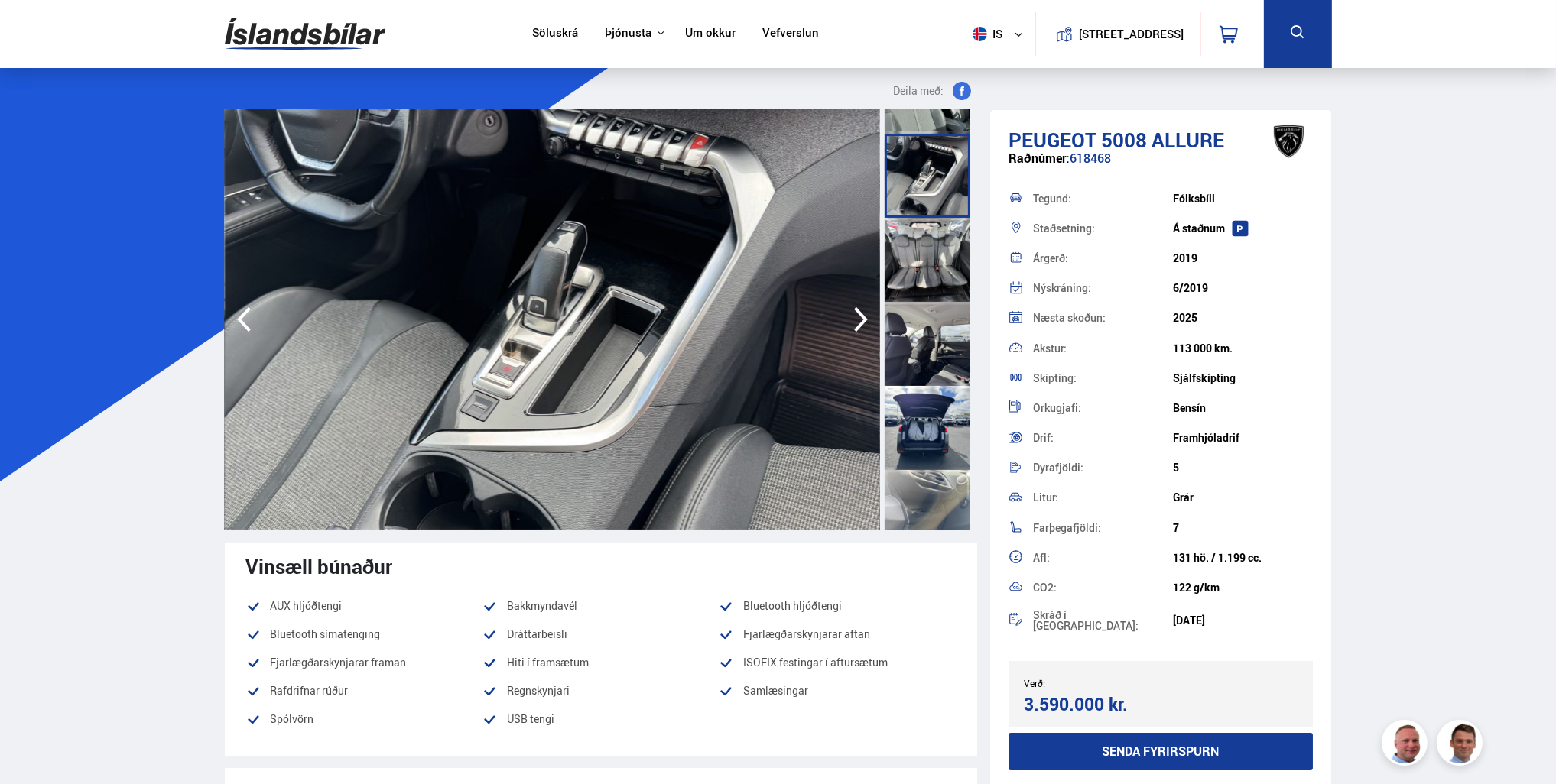
scroll to position [1376, 0]
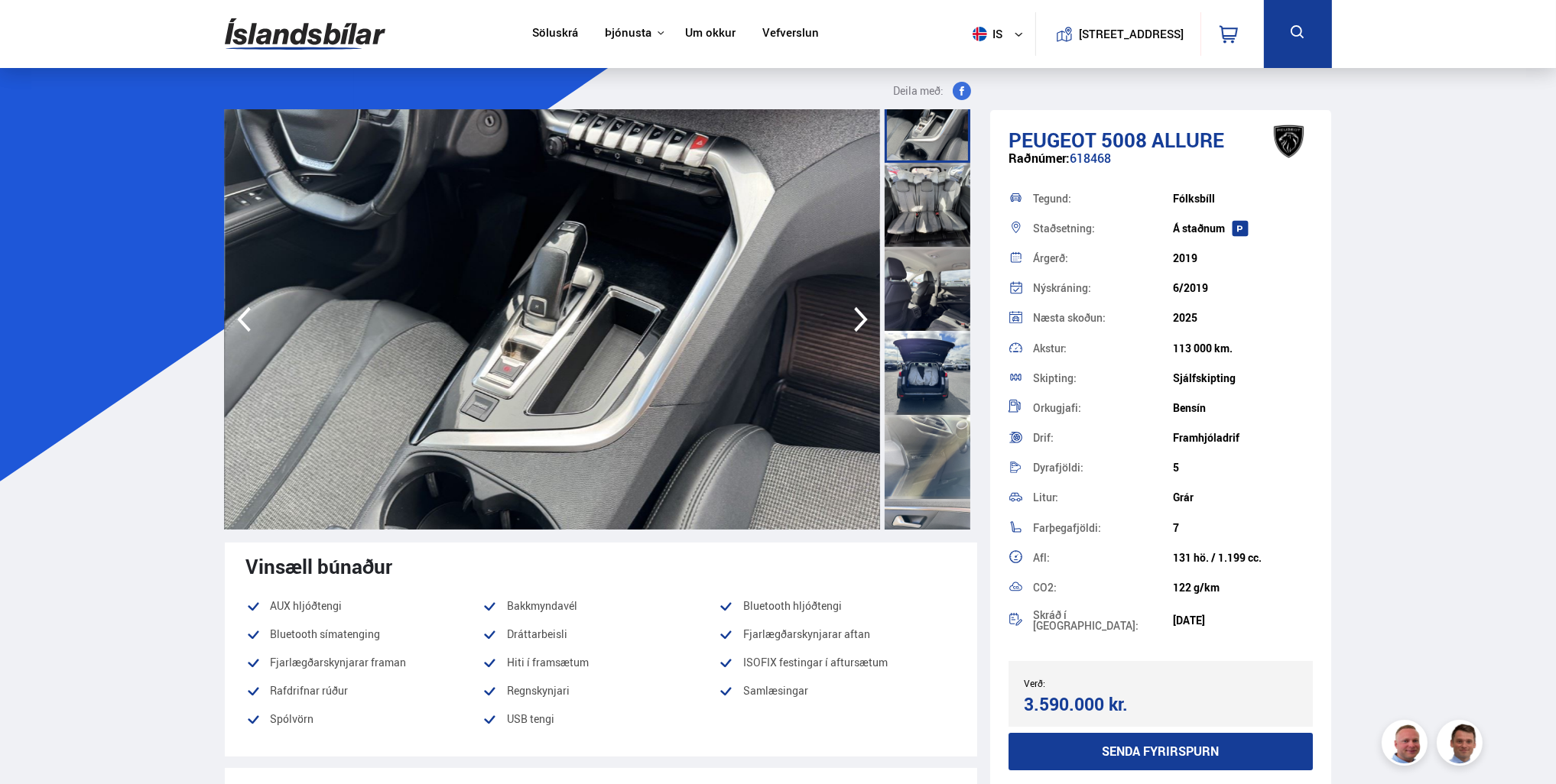
click at [940, 345] on div at bounding box center [928, 373] width 86 height 84
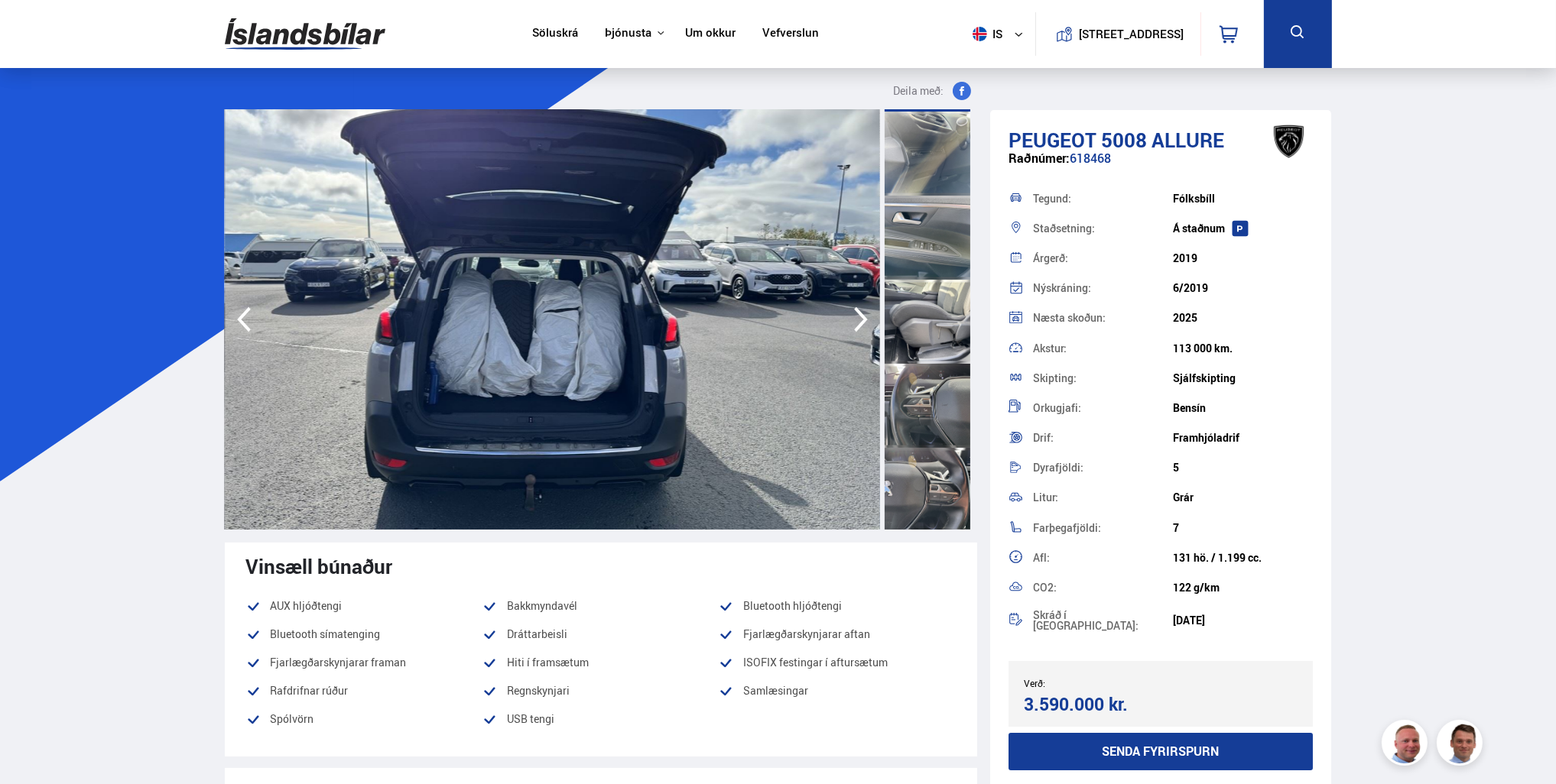
scroll to position [1682, 0]
click at [940, 345] on div at bounding box center [928, 319] width 86 height 84
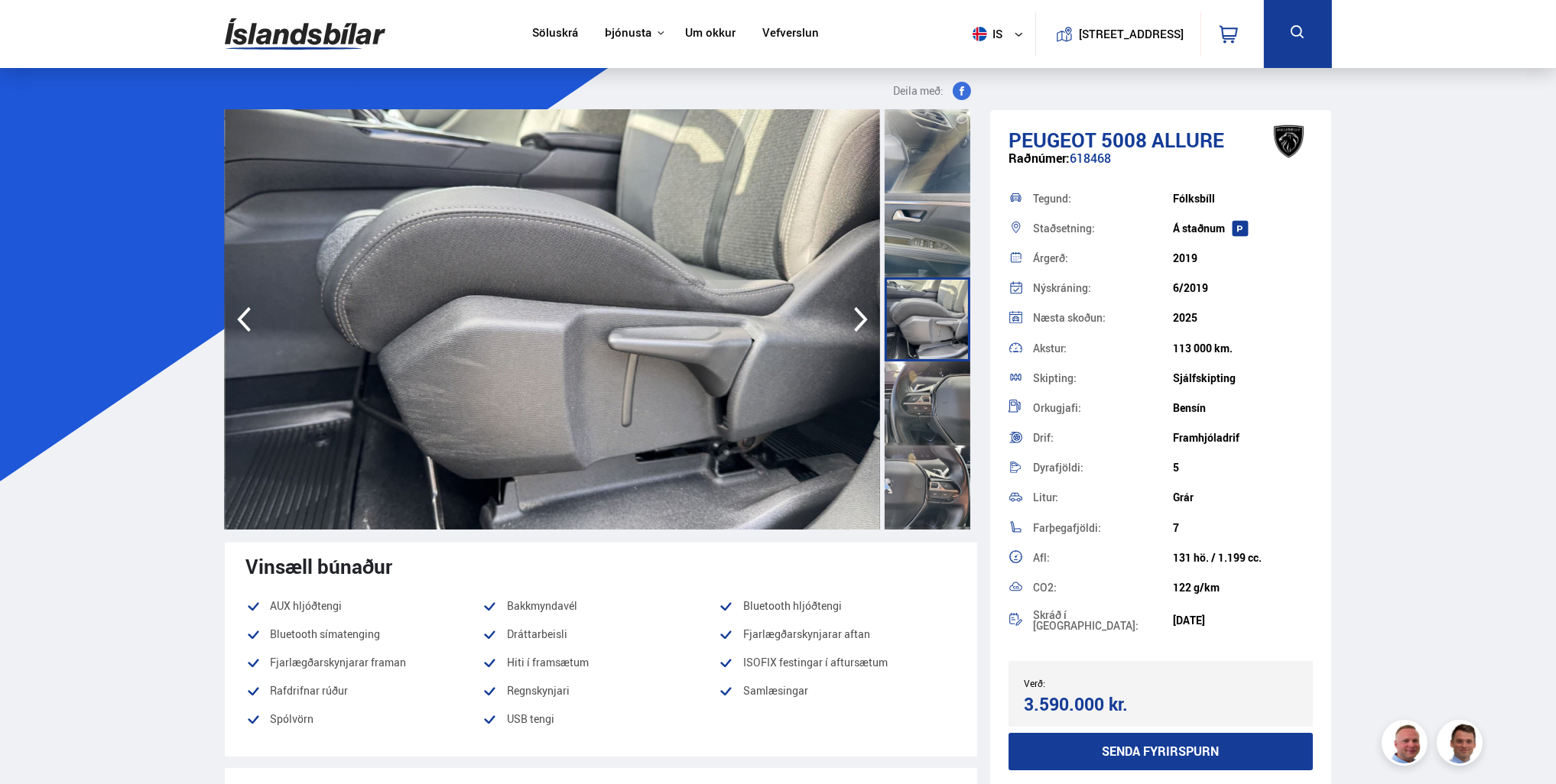
click at [928, 399] on div at bounding box center [928, 404] width 86 height 84
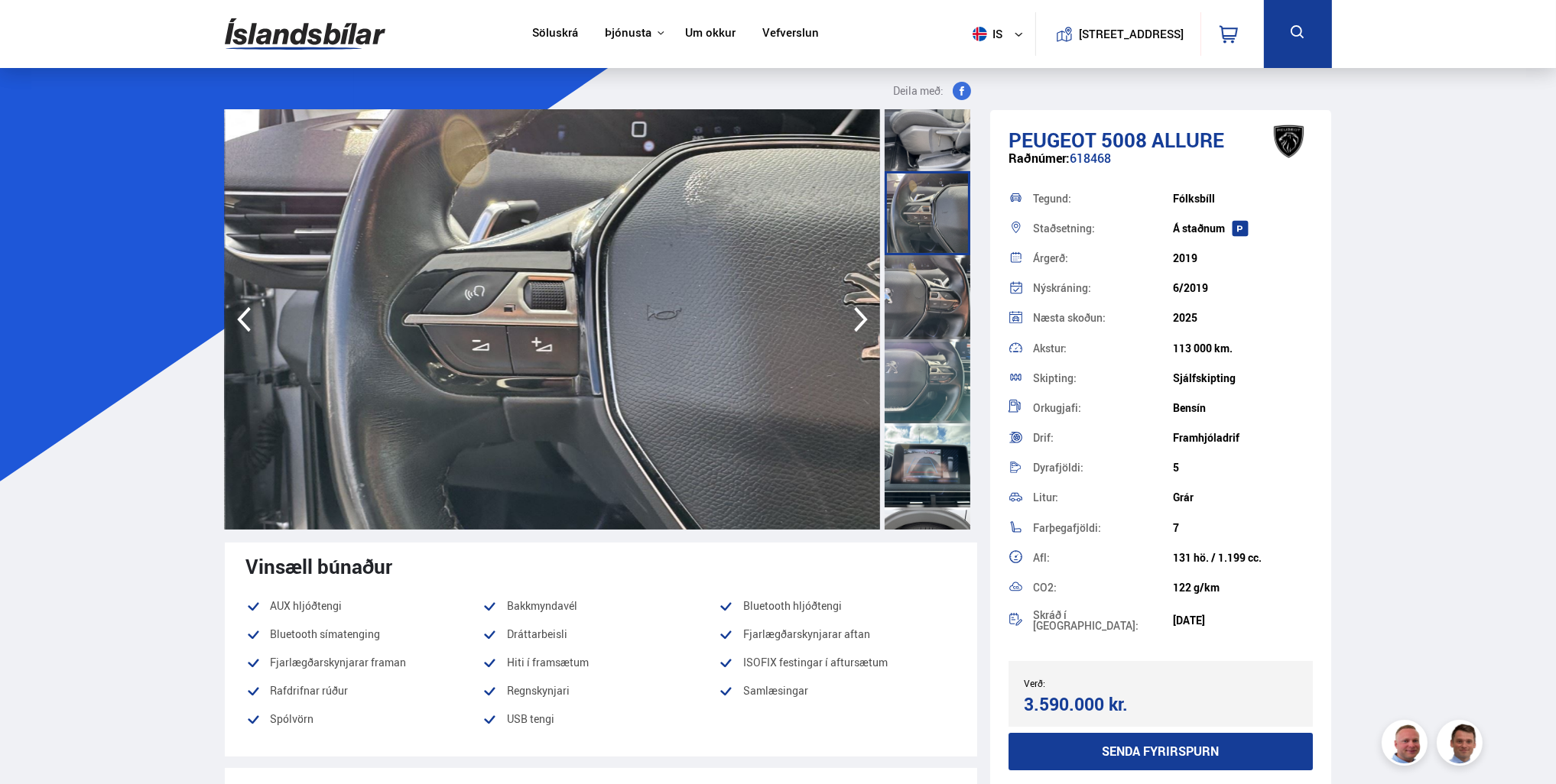
scroll to position [1911, 0]
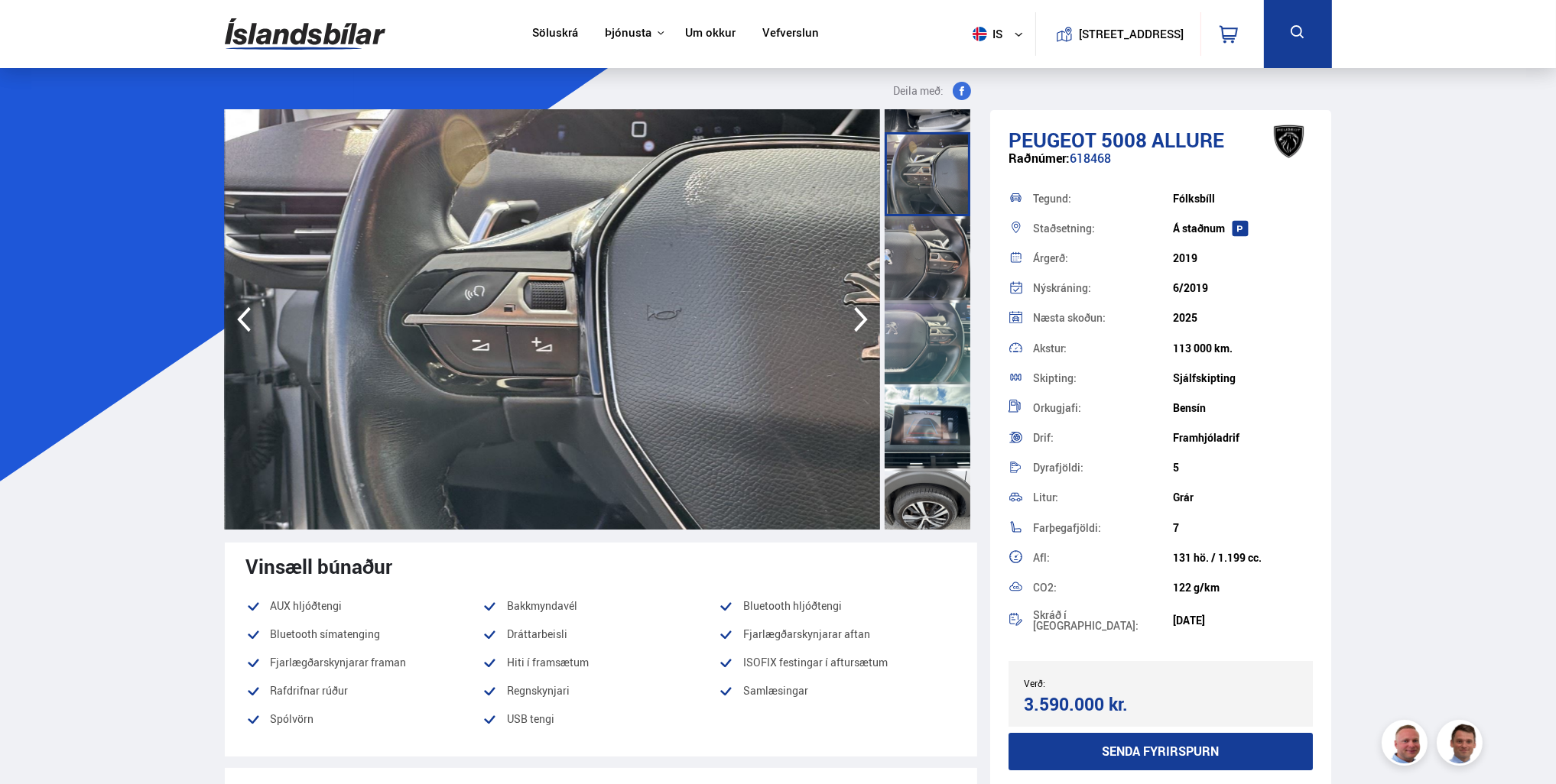
click at [928, 399] on div at bounding box center [928, 426] width 86 height 84
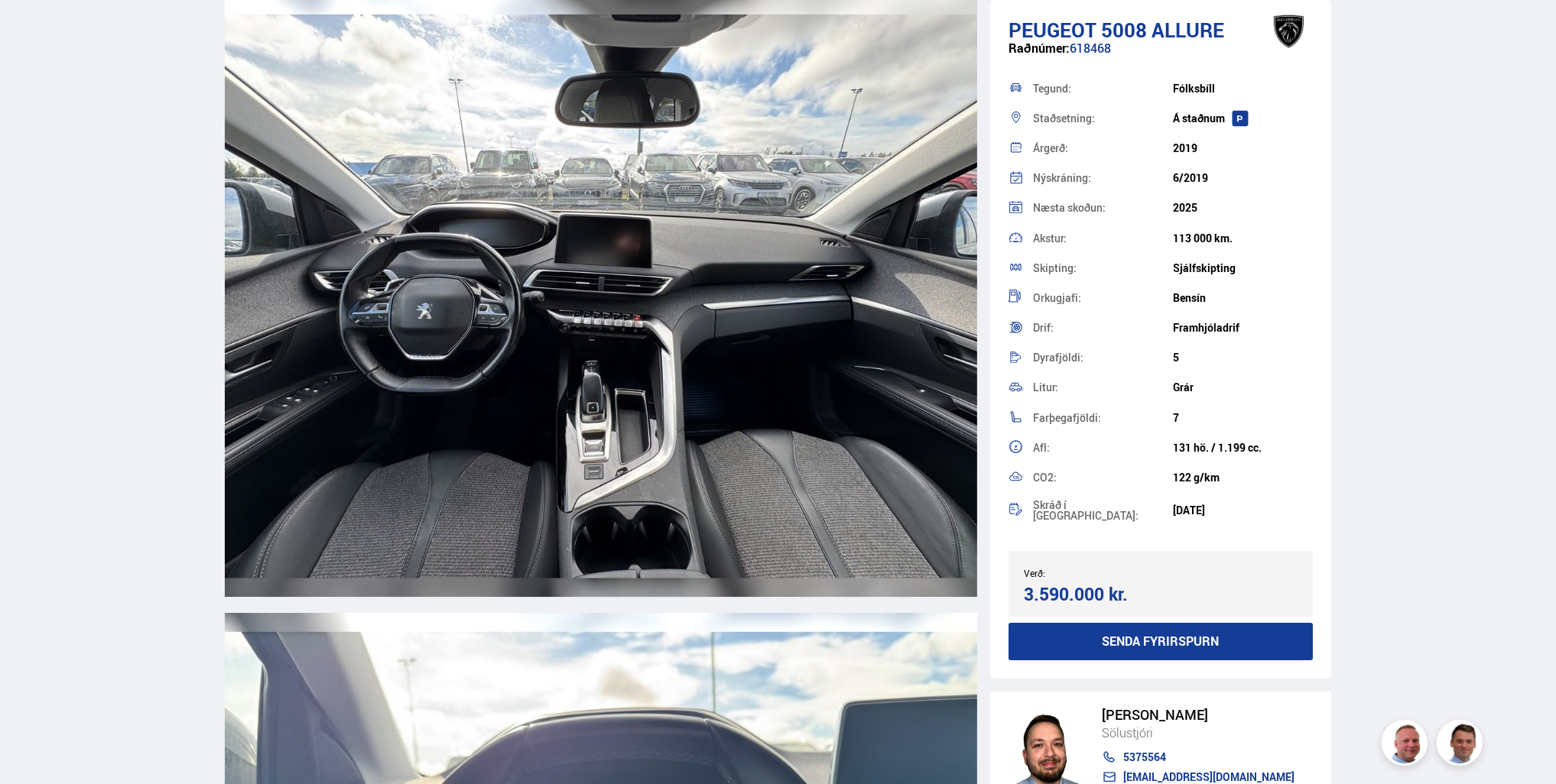
scroll to position [6879, 0]
